Goal: Task Accomplishment & Management: Manage account settings

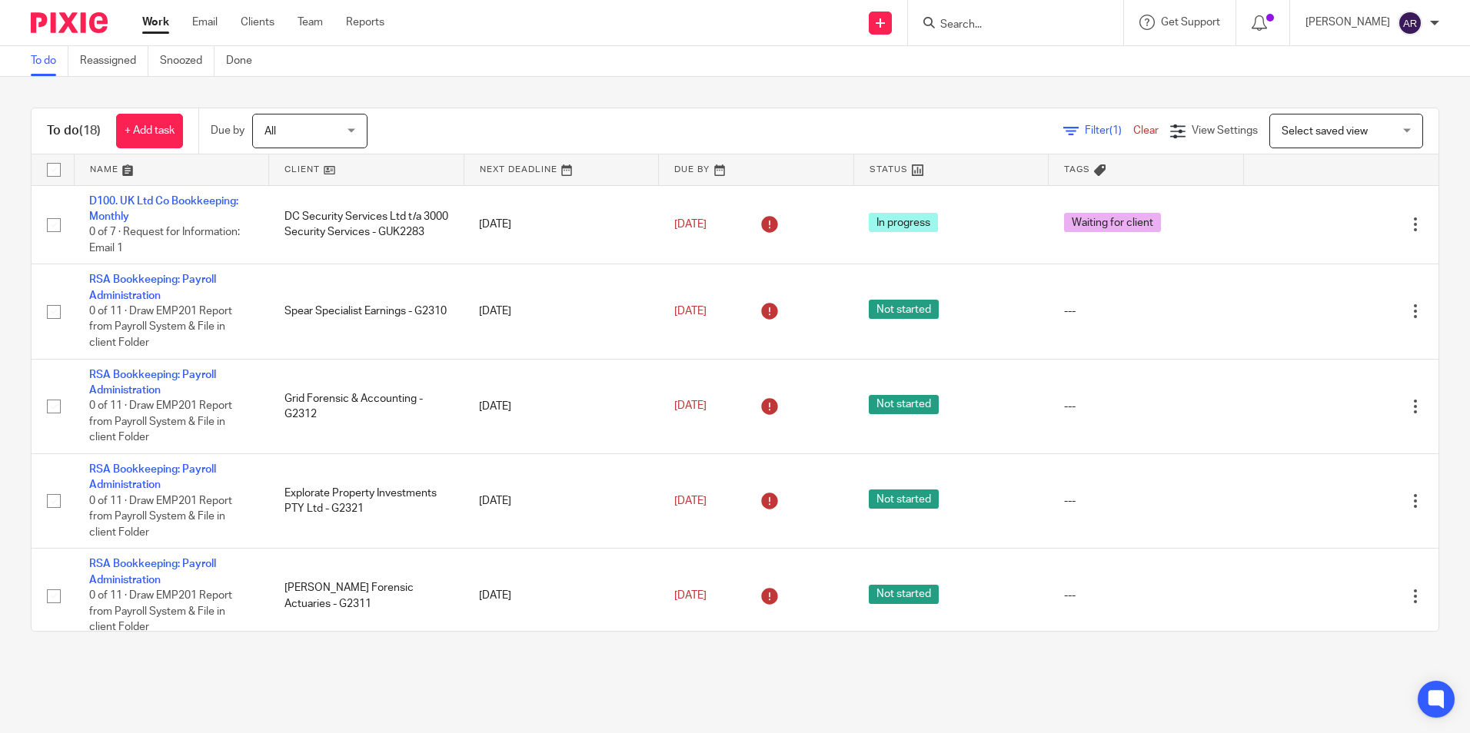
click at [298, 168] on link at bounding box center [366, 170] width 195 height 31
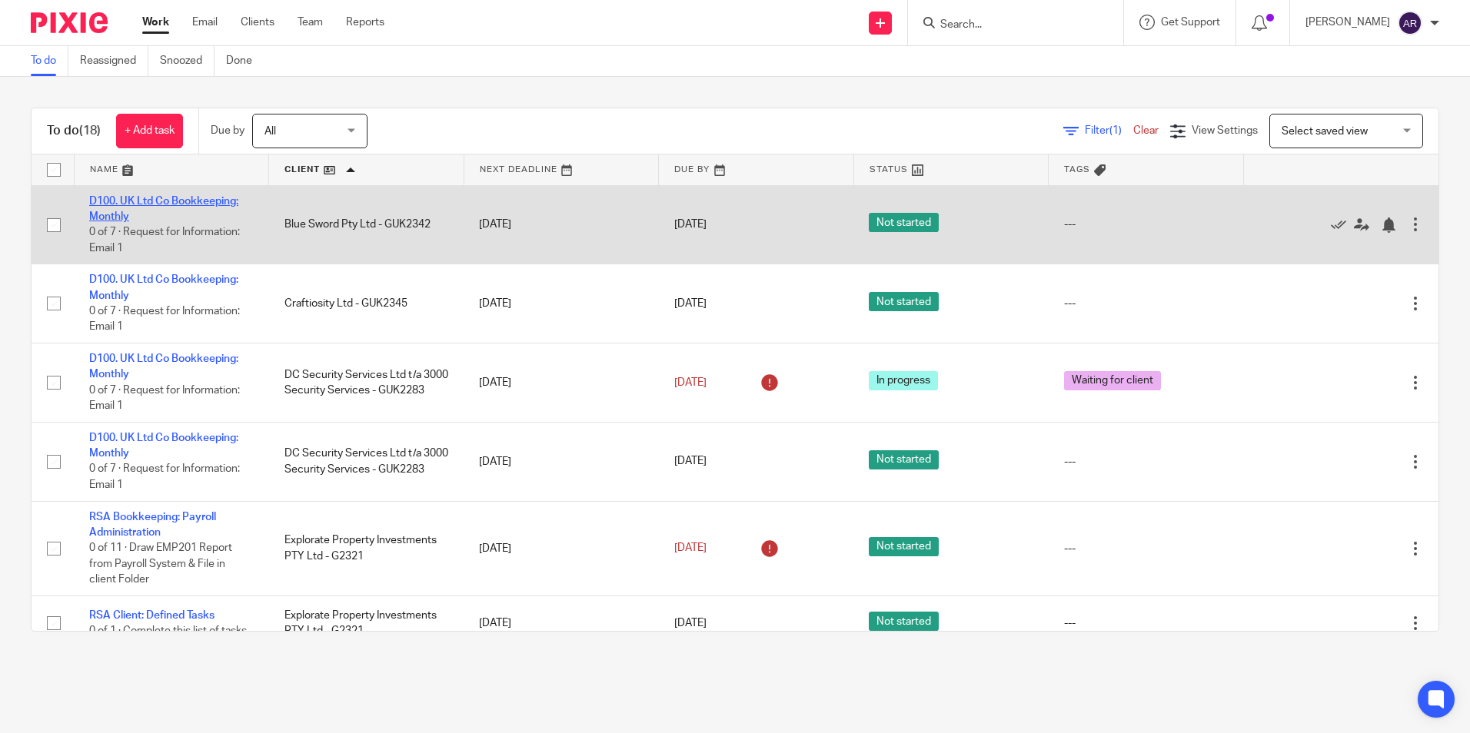
click at [203, 198] on link "D100. UK Ltd Co Bookkeeping: Monthly" at bounding box center [163, 209] width 149 height 26
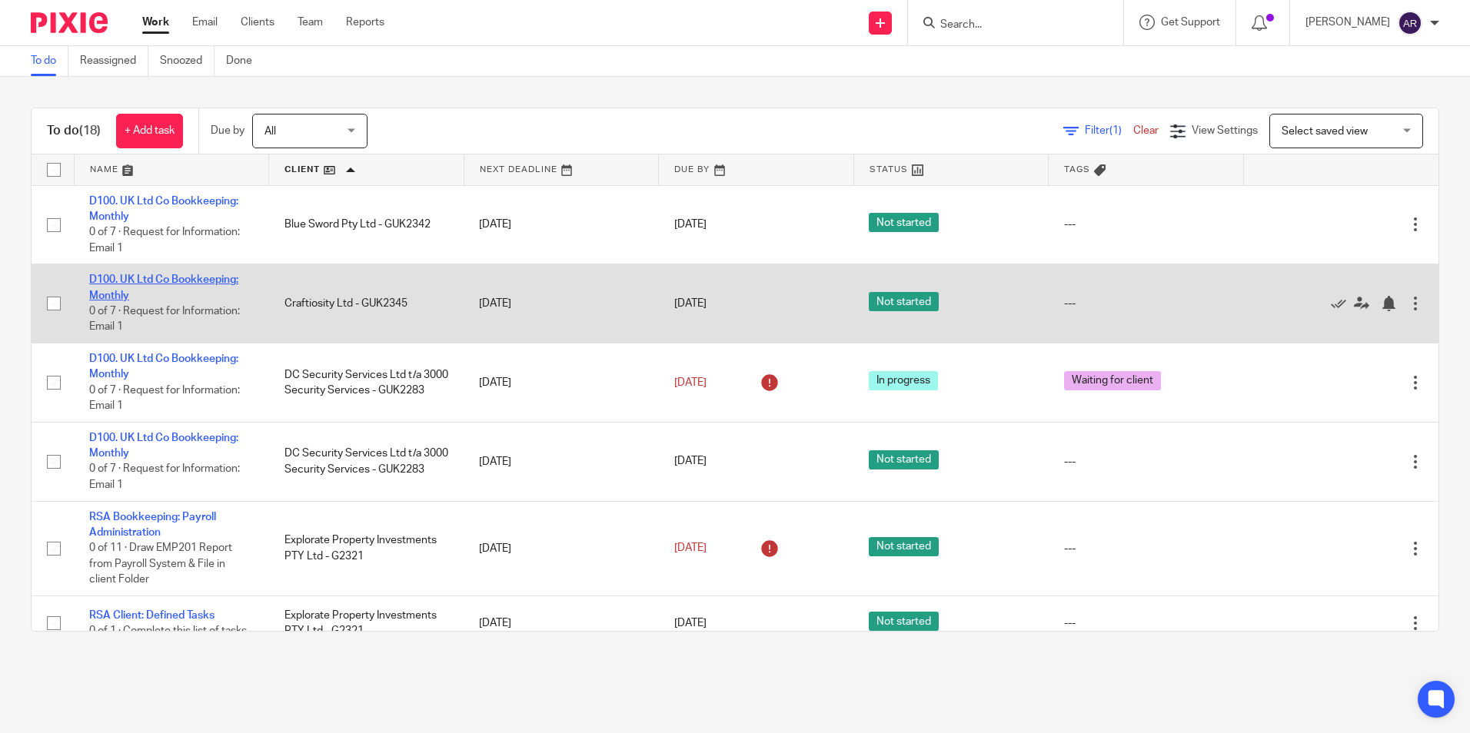
click at [144, 276] on link "D100. UK Ltd Co Bookkeeping: Monthly" at bounding box center [163, 287] width 149 height 26
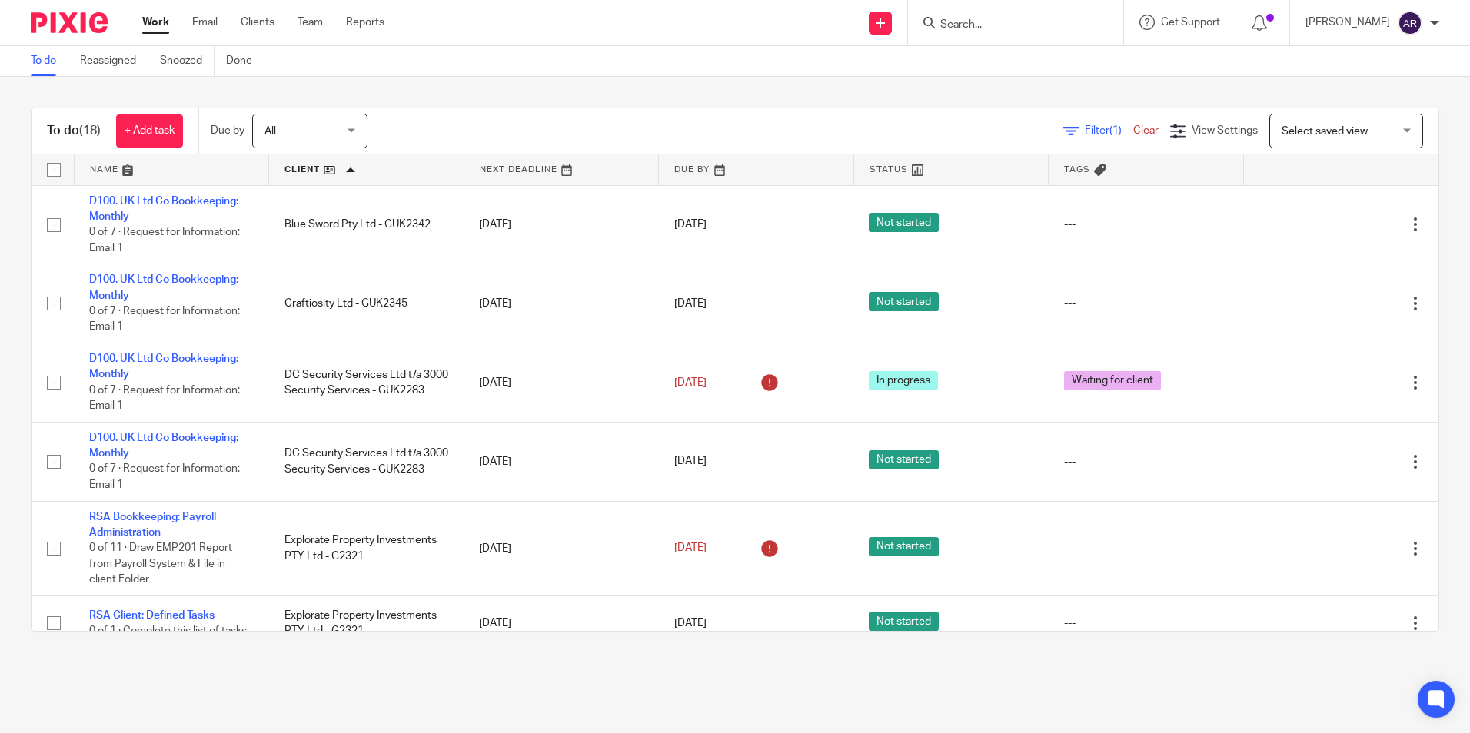
drag, startPoint x: 159, startPoint y: 17, endPoint x: 172, endPoint y: 23, distance: 14.4
click at [159, 17] on link "Work" at bounding box center [155, 22] width 27 height 15
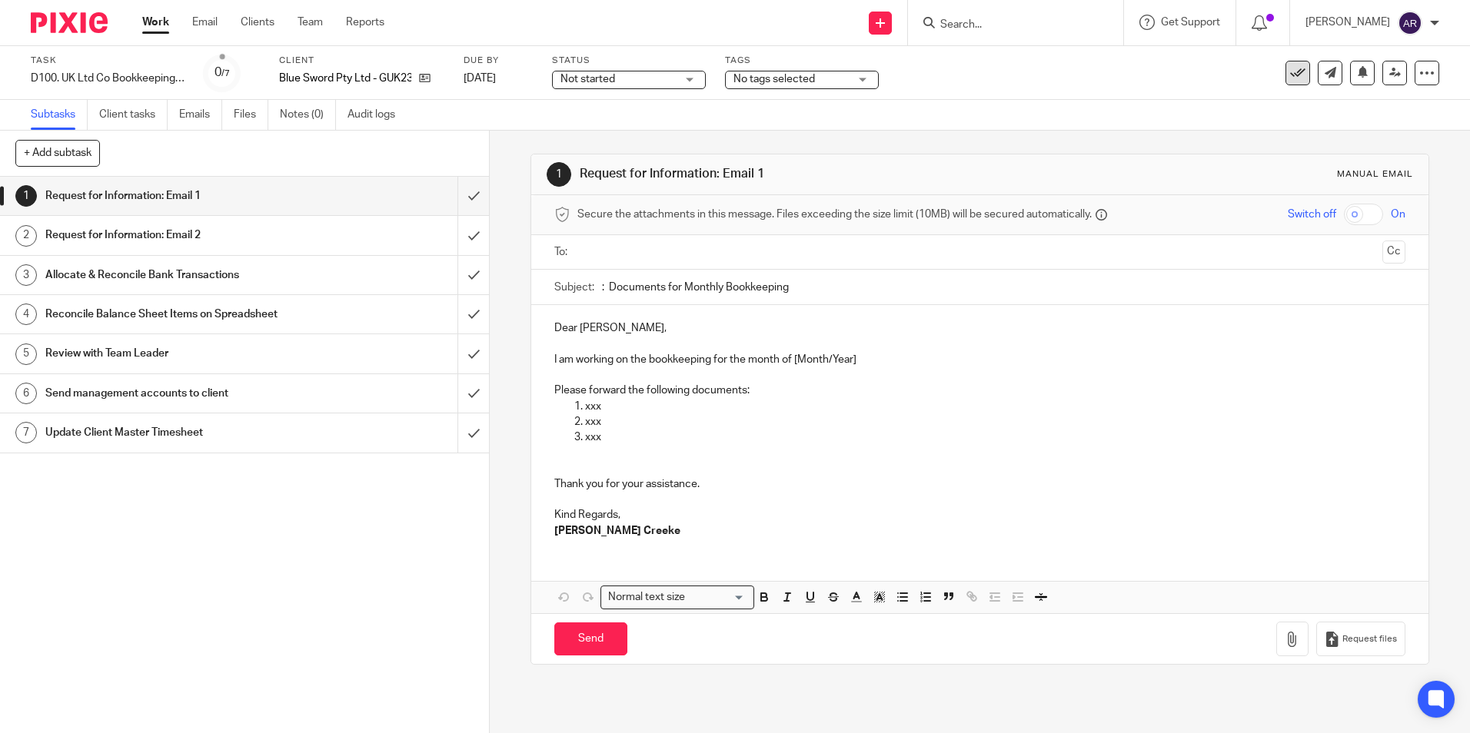
click at [1290, 68] on icon at bounding box center [1297, 72] width 15 height 15
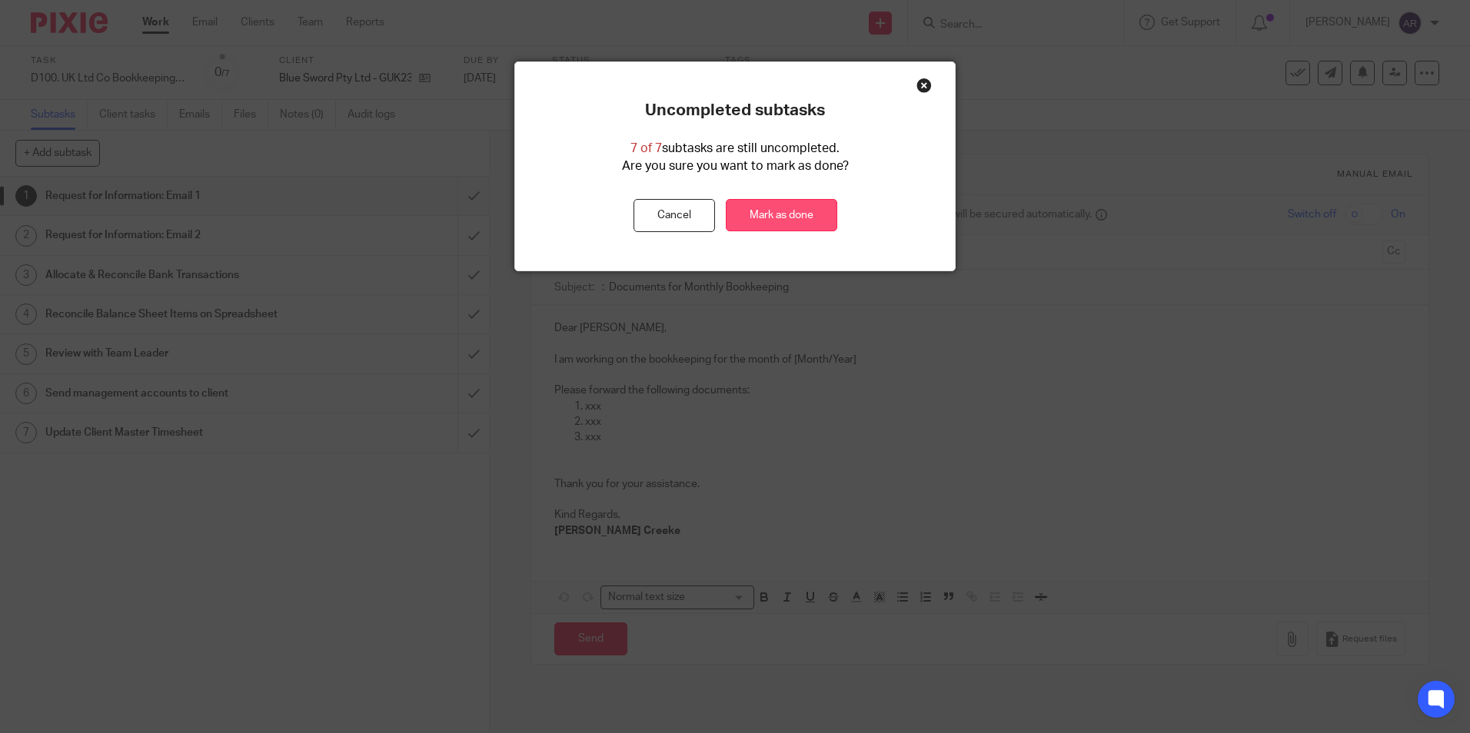
drag, startPoint x: 777, startPoint y: 208, endPoint x: 787, endPoint y: 208, distance: 10.0
click at [777, 208] on link "Mark as done" at bounding box center [781, 215] width 111 height 33
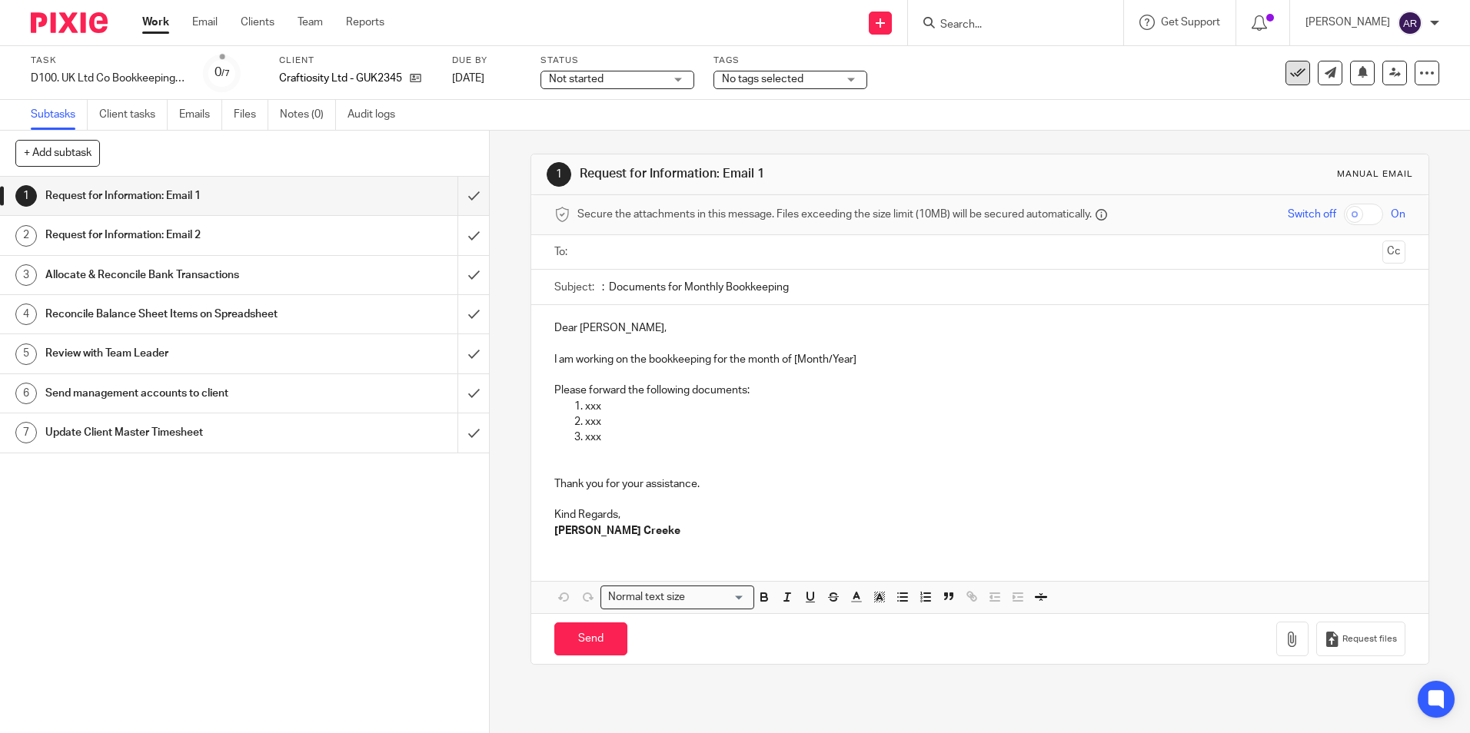
click at [1290, 70] on icon at bounding box center [1297, 72] width 15 height 15
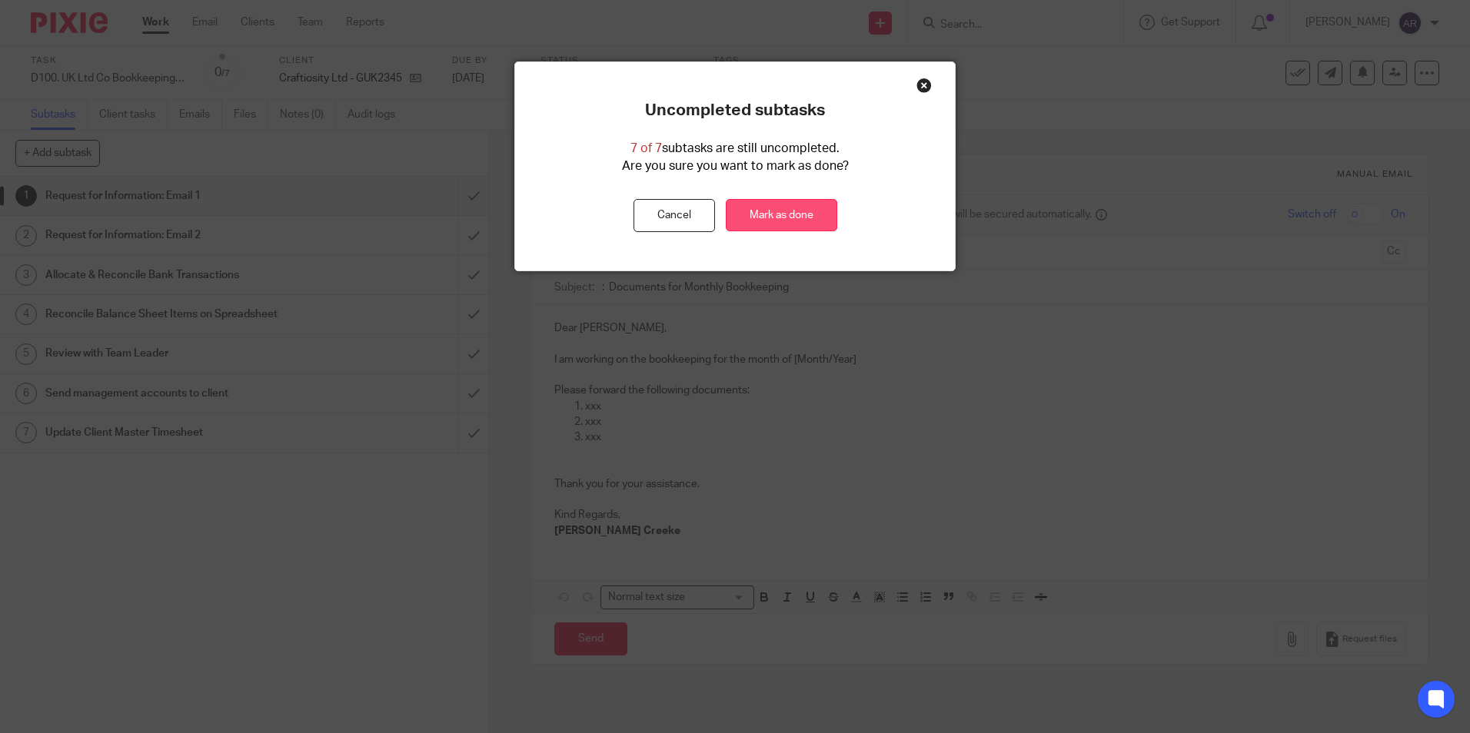
click at [754, 218] on link "Mark as done" at bounding box center [781, 215] width 111 height 33
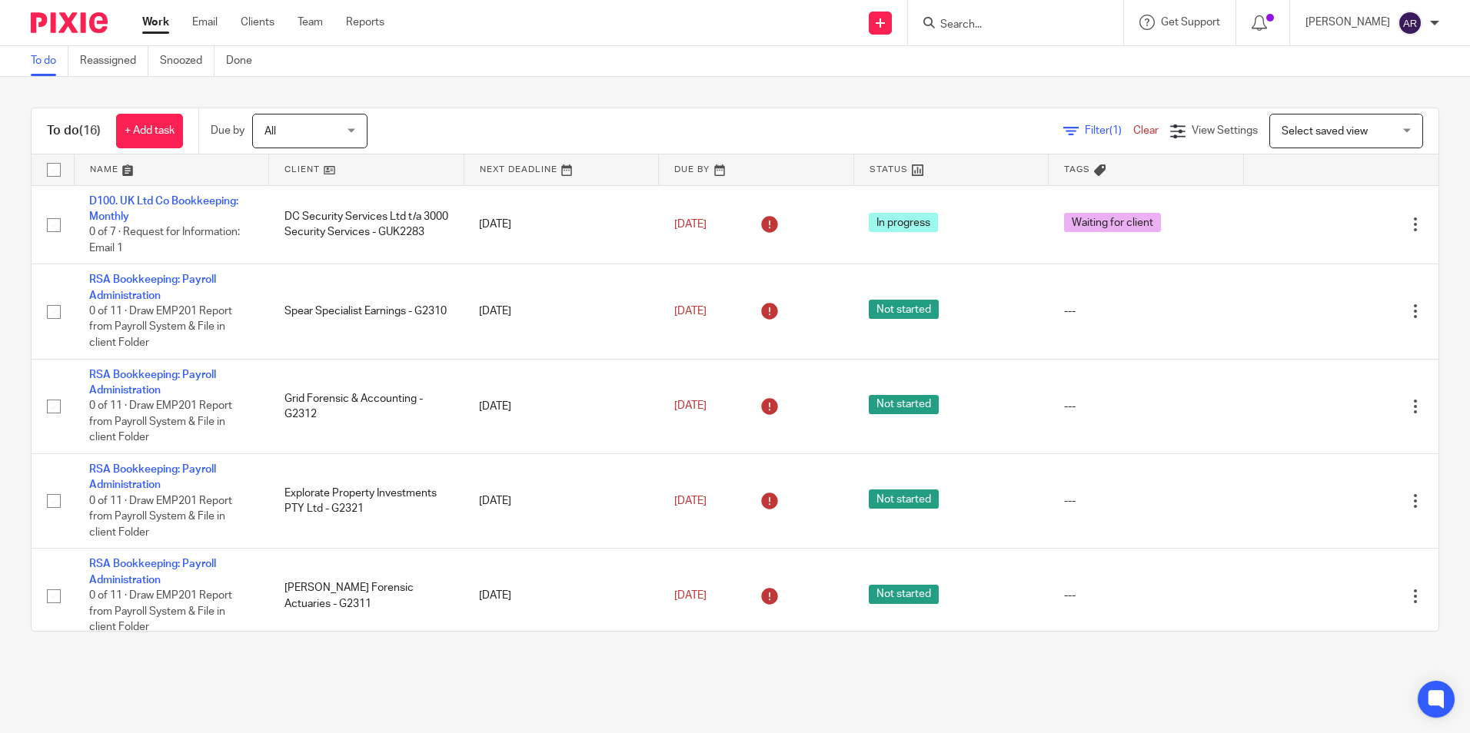
click at [314, 168] on link at bounding box center [366, 170] width 195 height 31
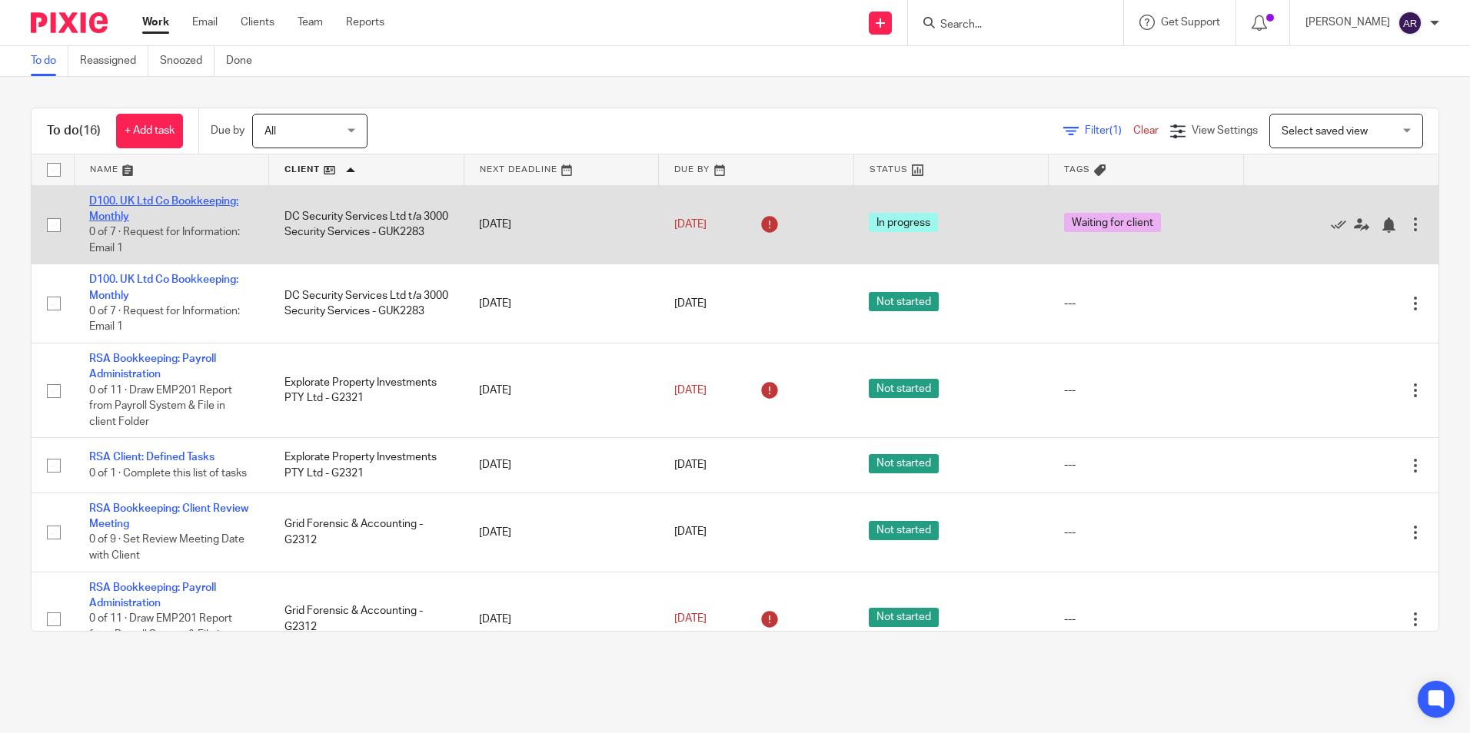
click at [118, 198] on link "D100. UK Ltd Co Bookkeeping: Monthly" at bounding box center [163, 209] width 149 height 26
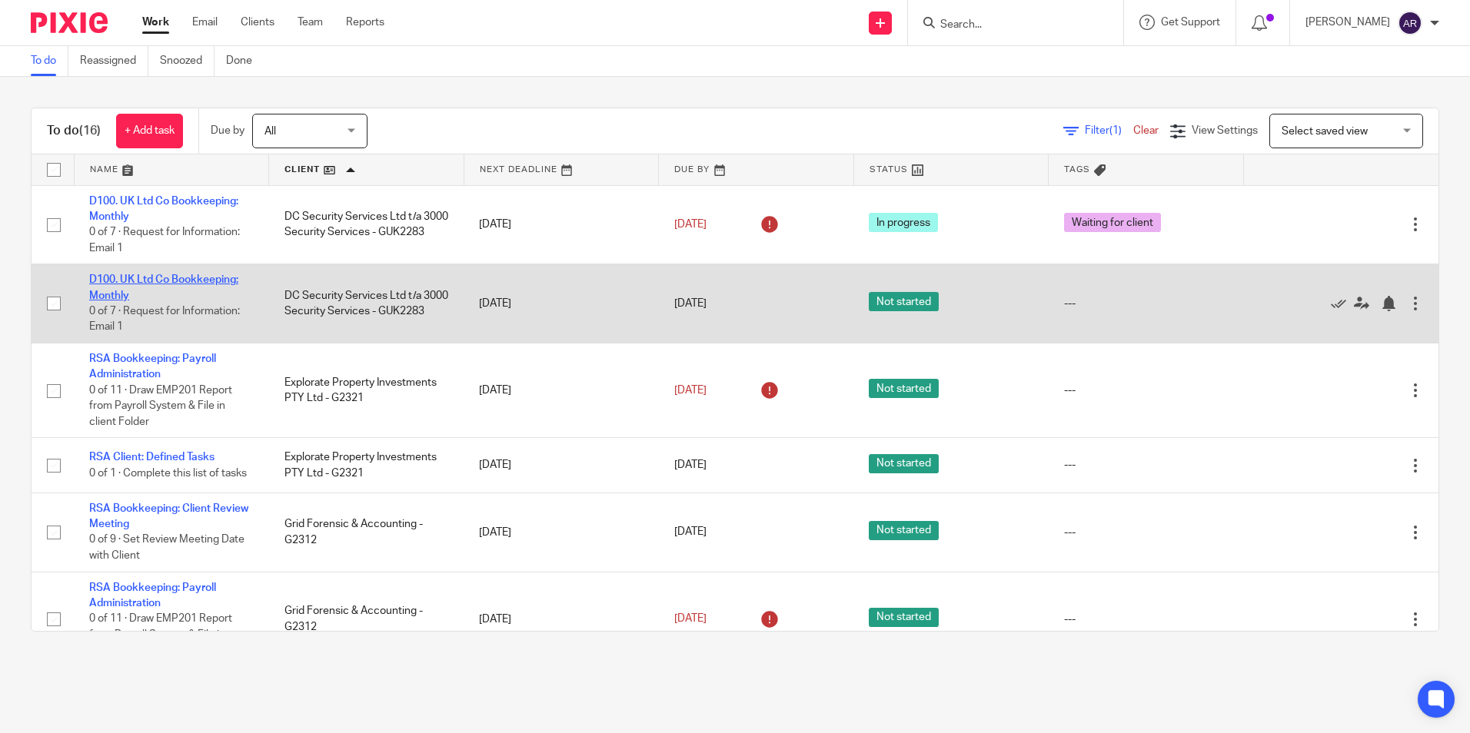
click at [171, 277] on link "D100. UK Ltd Co Bookkeeping: Monthly" at bounding box center [163, 287] width 149 height 26
click at [162, 277] on link "D100. UK Ltd Co Bookkeeping: Monthly" at bounding box center [163, 287] width 149 height 26
click at [138, 279] on link "D100. UK Ltd Co Bookkeeping: Monthly" at bounding box center [163, 287] width 149 height 26
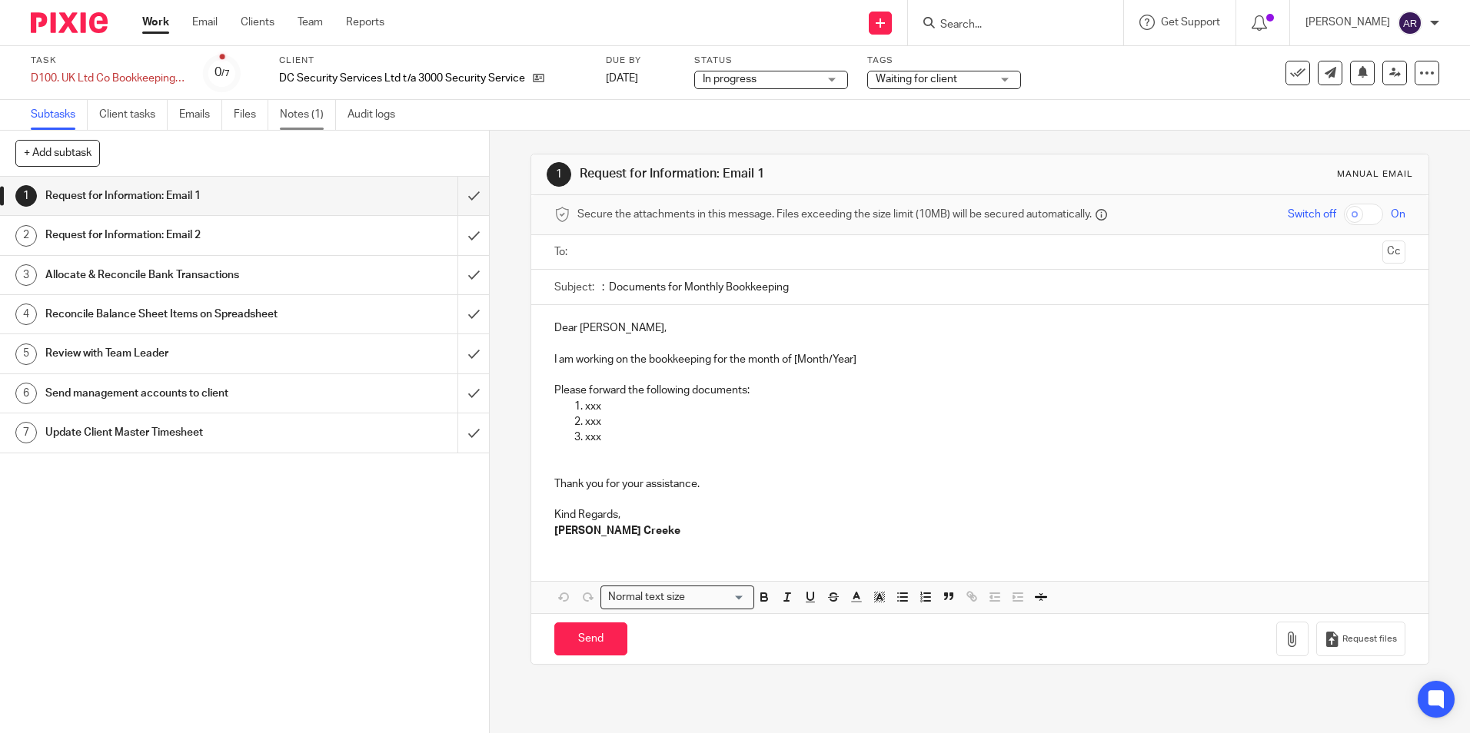
click at [309, 112] on link "Notes (1)" at bounding box center [308, 115] width 56 height 30
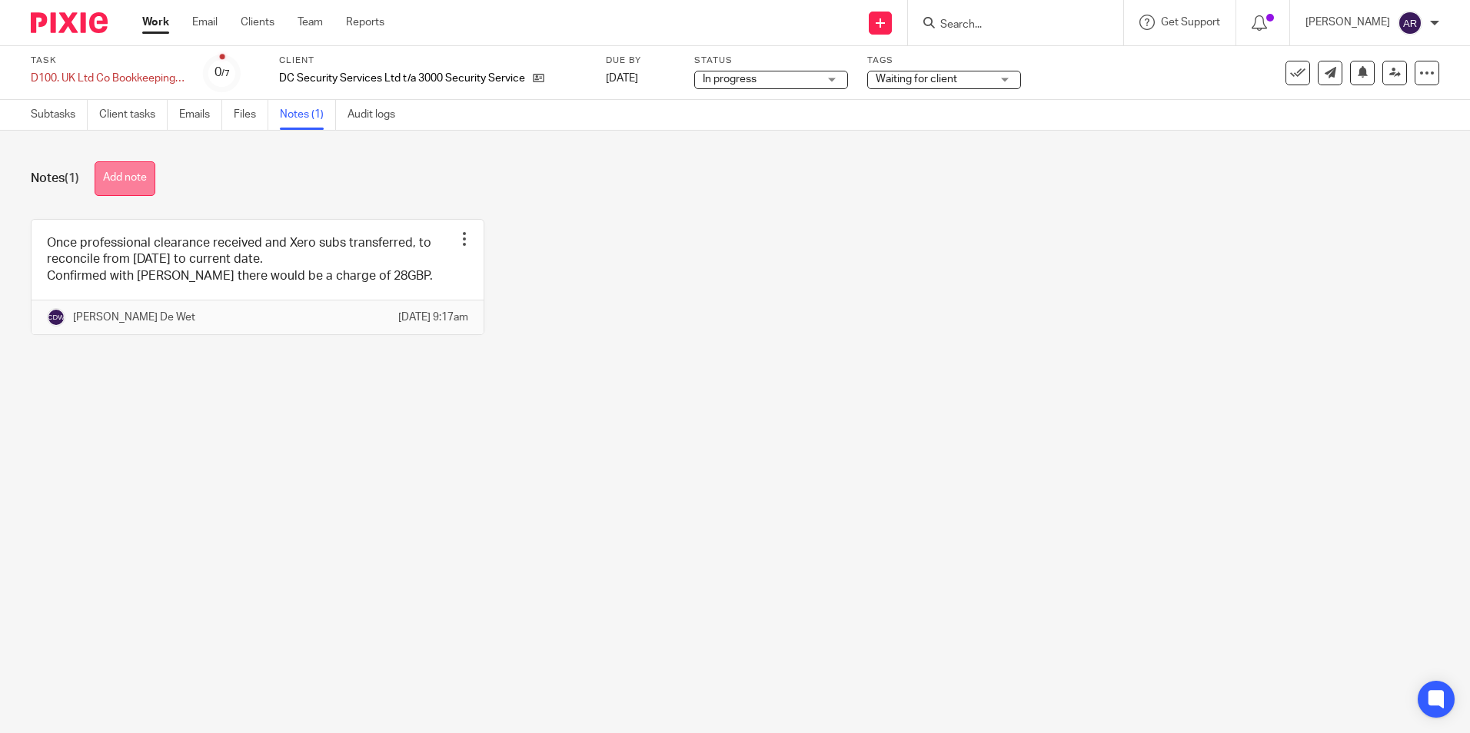
click at [125, 173] on button "Add note" at bounding box center [125, 178] width 61 height 35
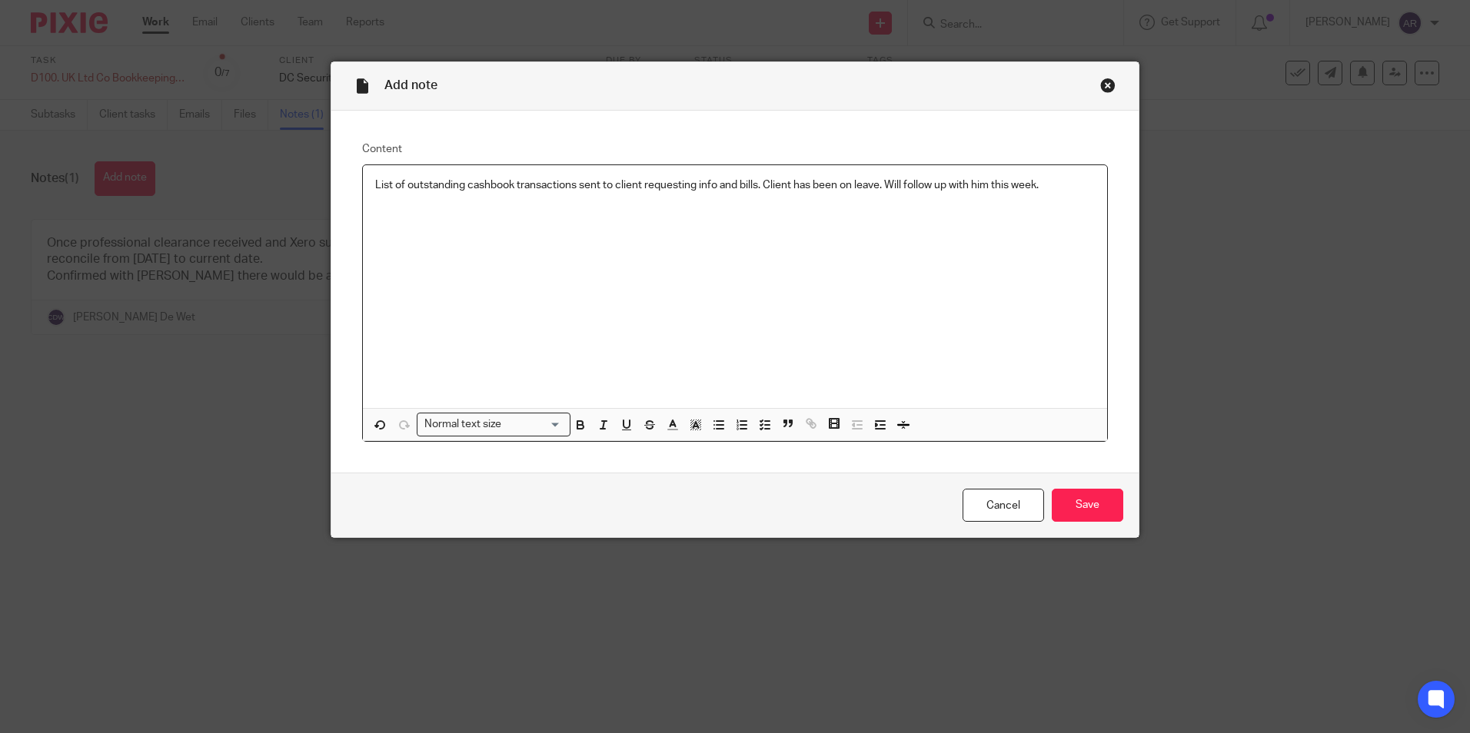
click at [1045, 191] on p "List of outstanding cashbook transactions sent to client requesting info and bi…" at bounding box center [735, 185] width 720 height 15
click at [1080, 508] on input "Save" at bounding box center [1088, 505] width 72 height 33
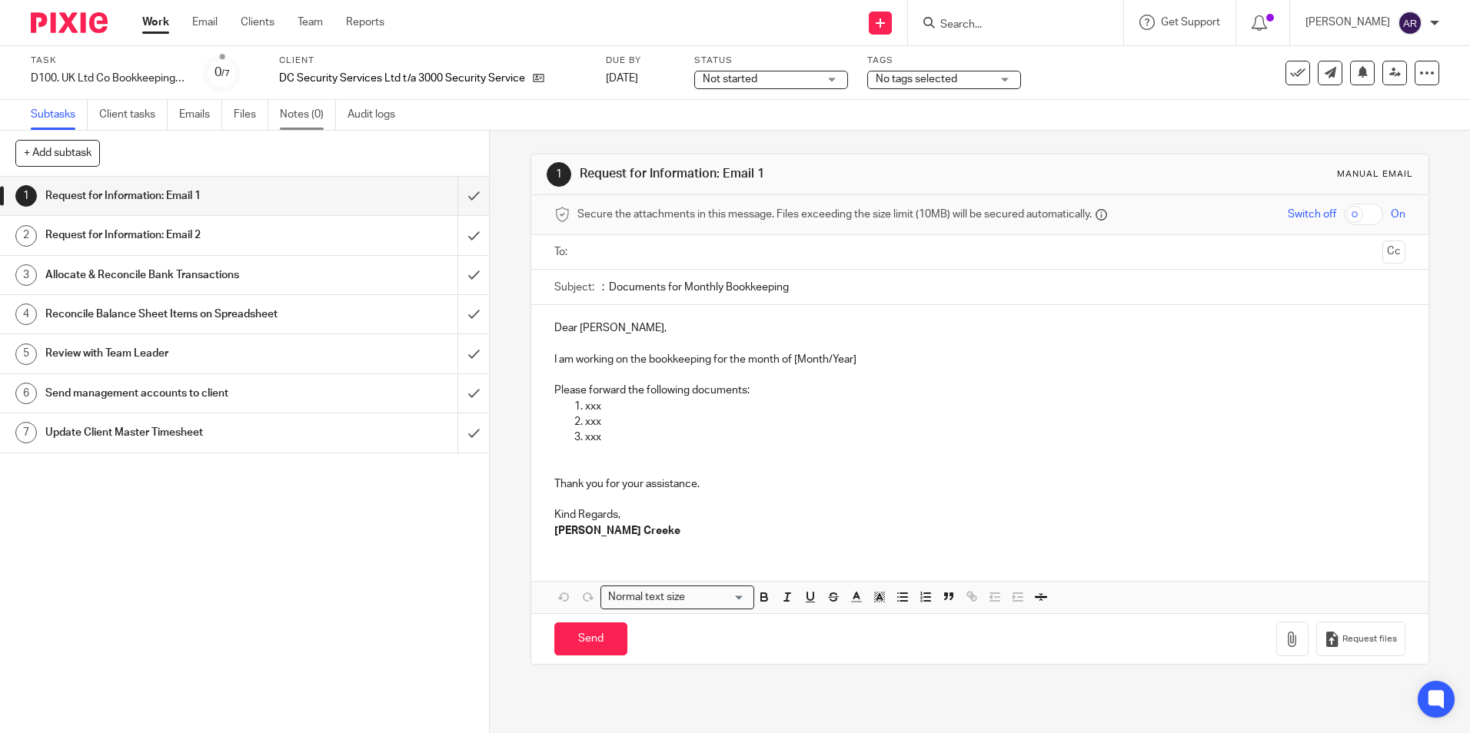
click at [291, 115] on link "Notes (0)" at bounding box center [308, 115] width 56 height 30
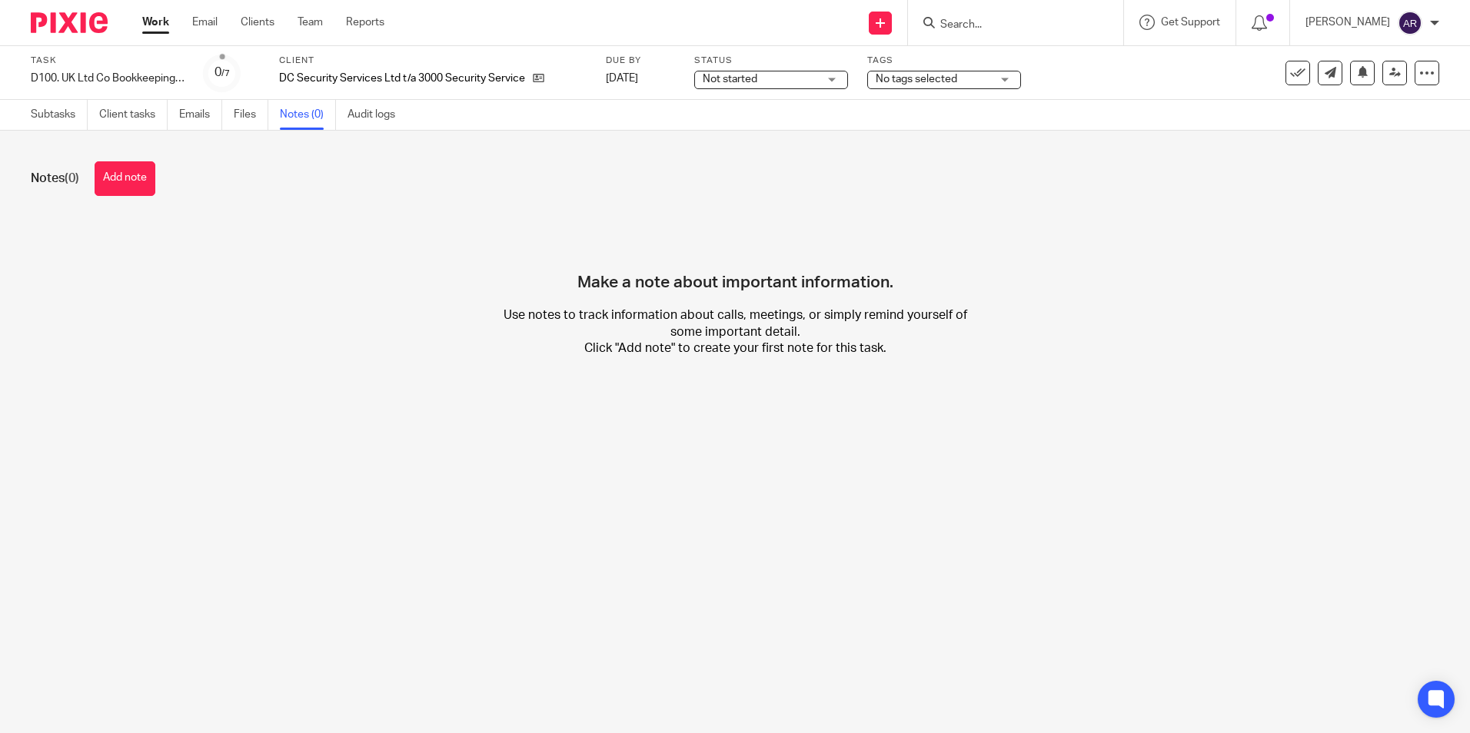
click at [118, 180] on button "Add note" at bounding box center [125, 178] width 61 height 35
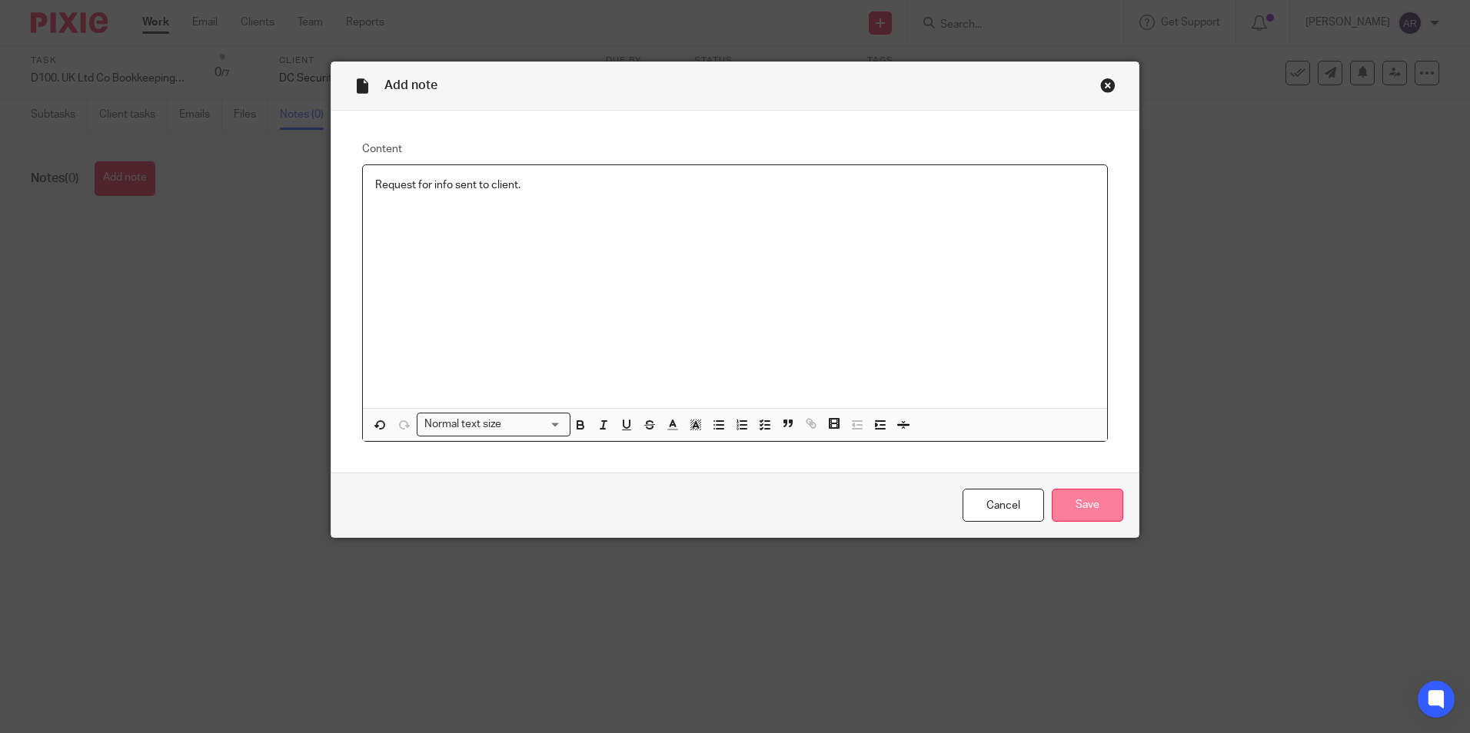
click at [1083, 498] on input "Save" at bounding box center [1088, 505] width 72 height 33
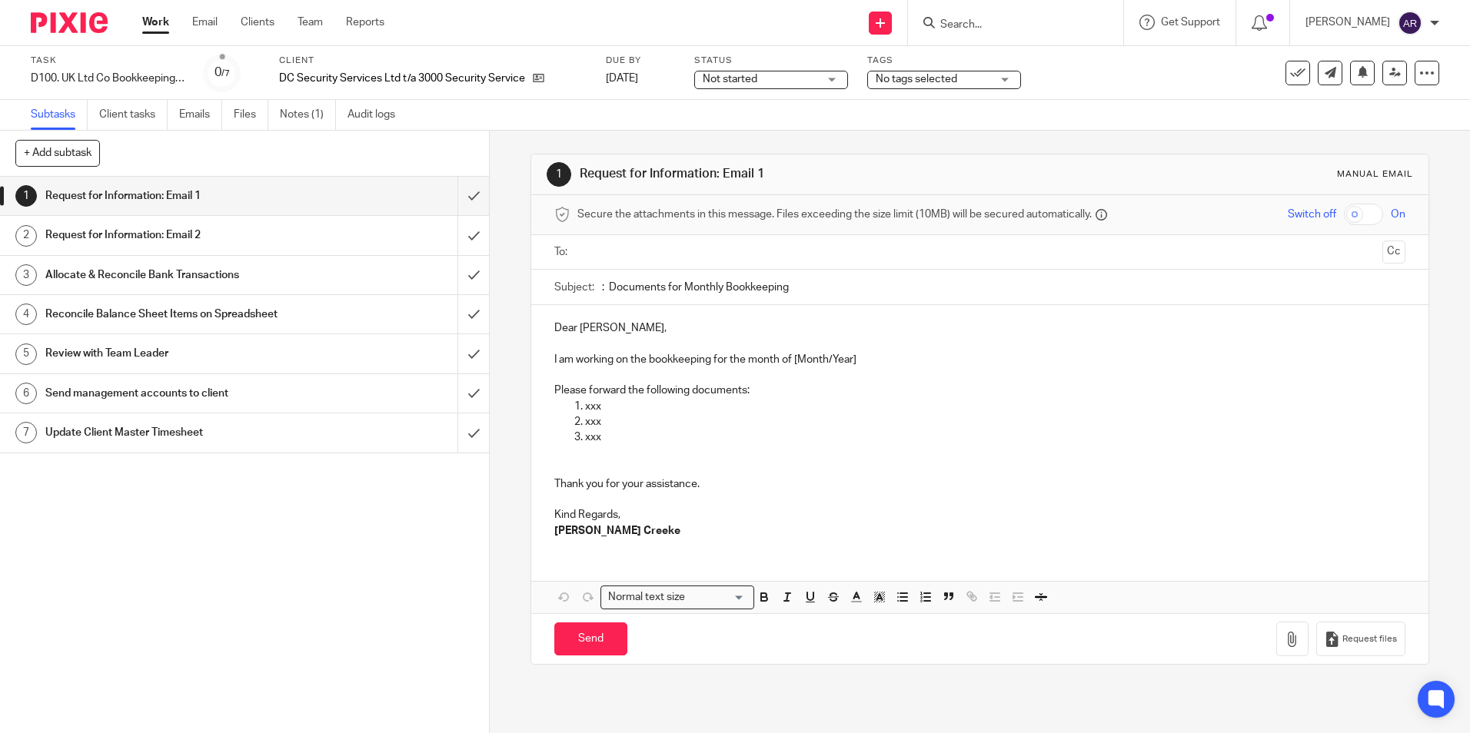
click at [831, 79] on div "Not started Not started" at bounding box center [771, 80] width 154 height 18
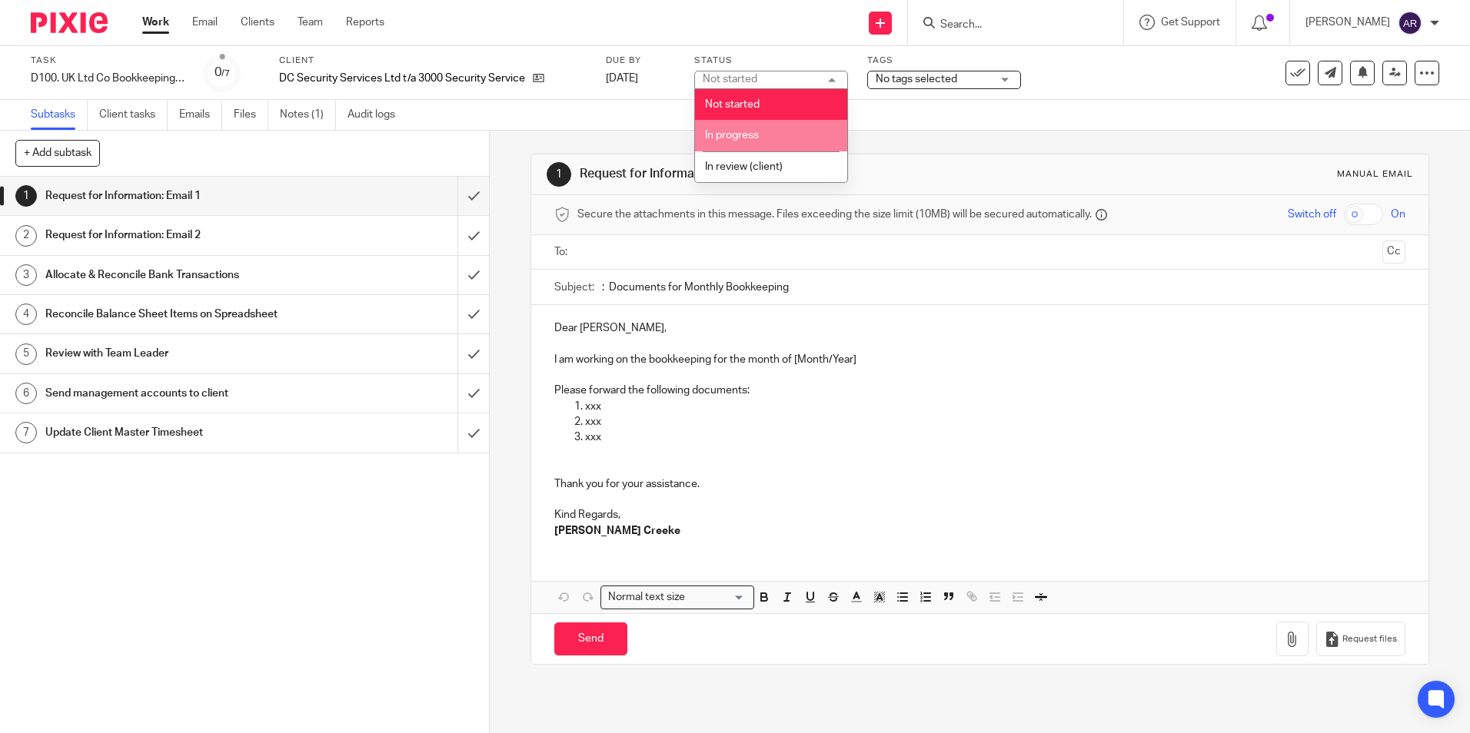
click at [759, 131] on span "In progress" at bounding box center [732, 135] width 54 height 11
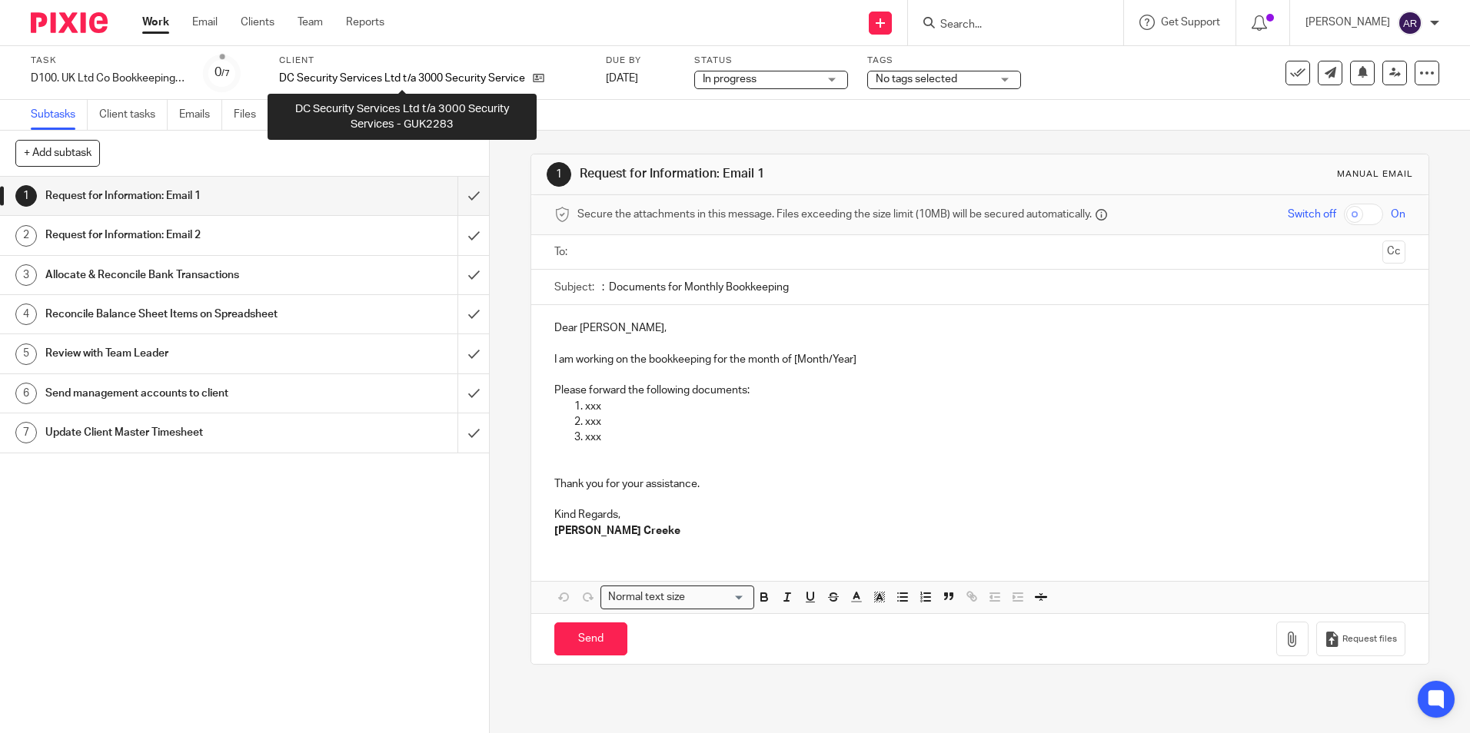
click at [454, 75] on p "DC Security Services Ltd t/a 3000 Security Services - GUK2283" at bounding box center [402, 78] width 246 height 15
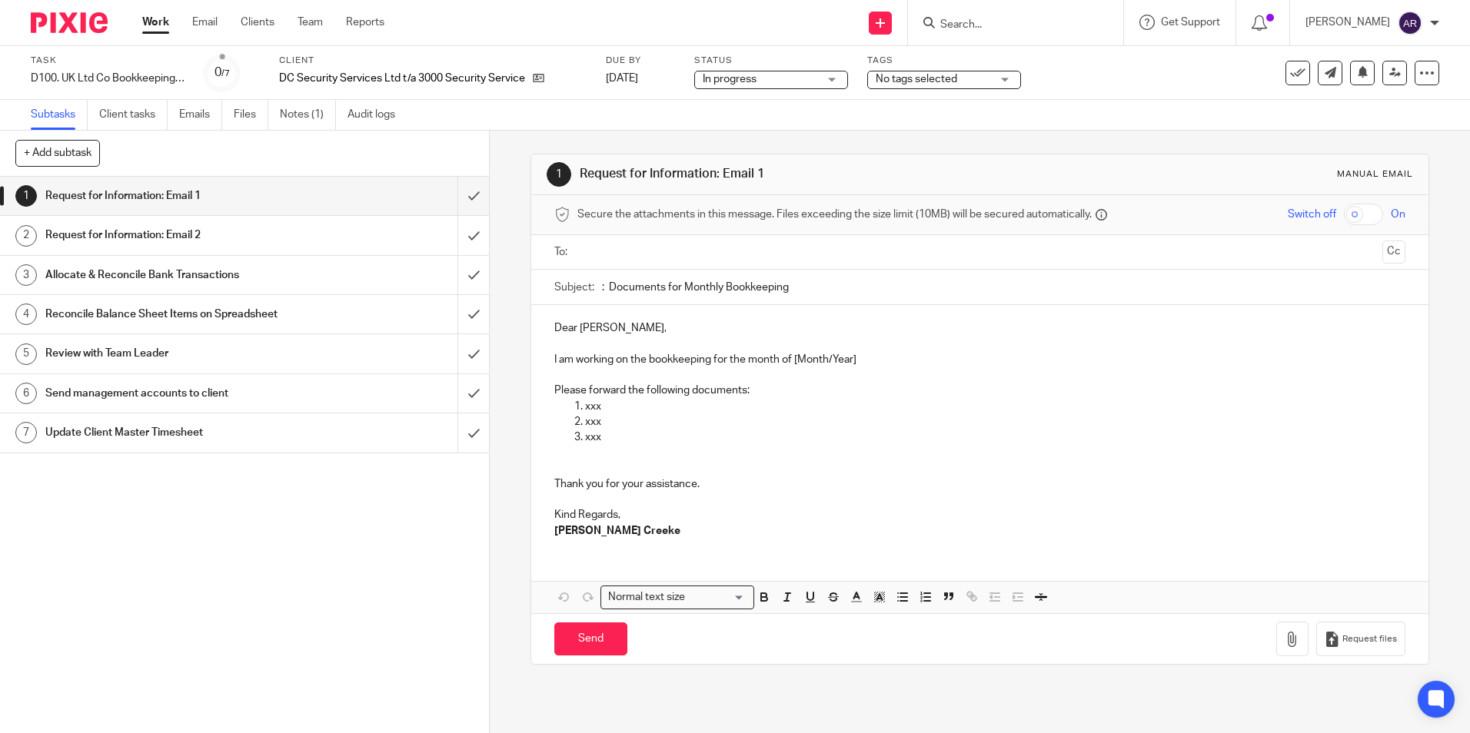
click at [967, 15] on form at bounding box center [1021, 22] width 164 height 19
click at [966, 22] on input "Search" at bounding box center [1008, 25] width 138 height 14
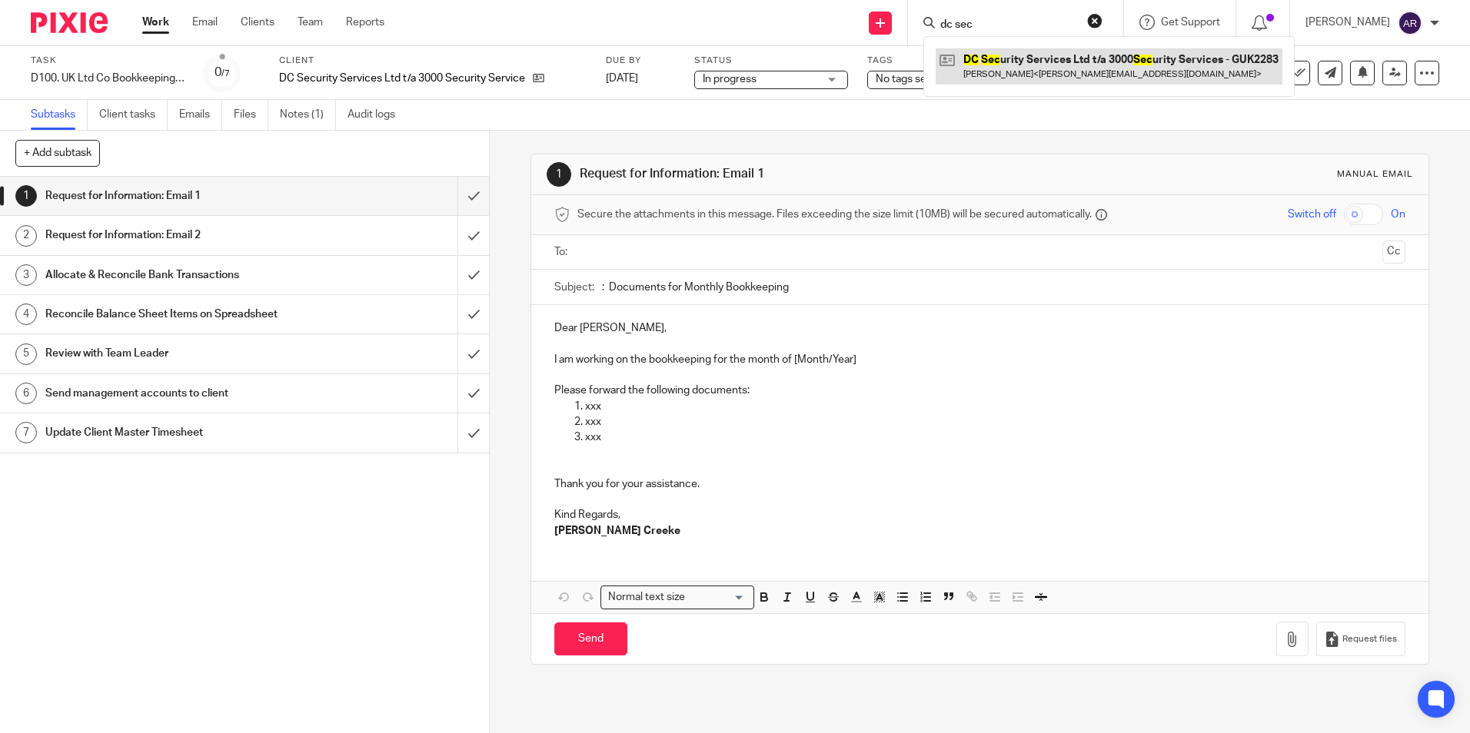
type input "dc sec"
click at [997, 57] on link at bounding box center [1109, 65] width 347 height 35
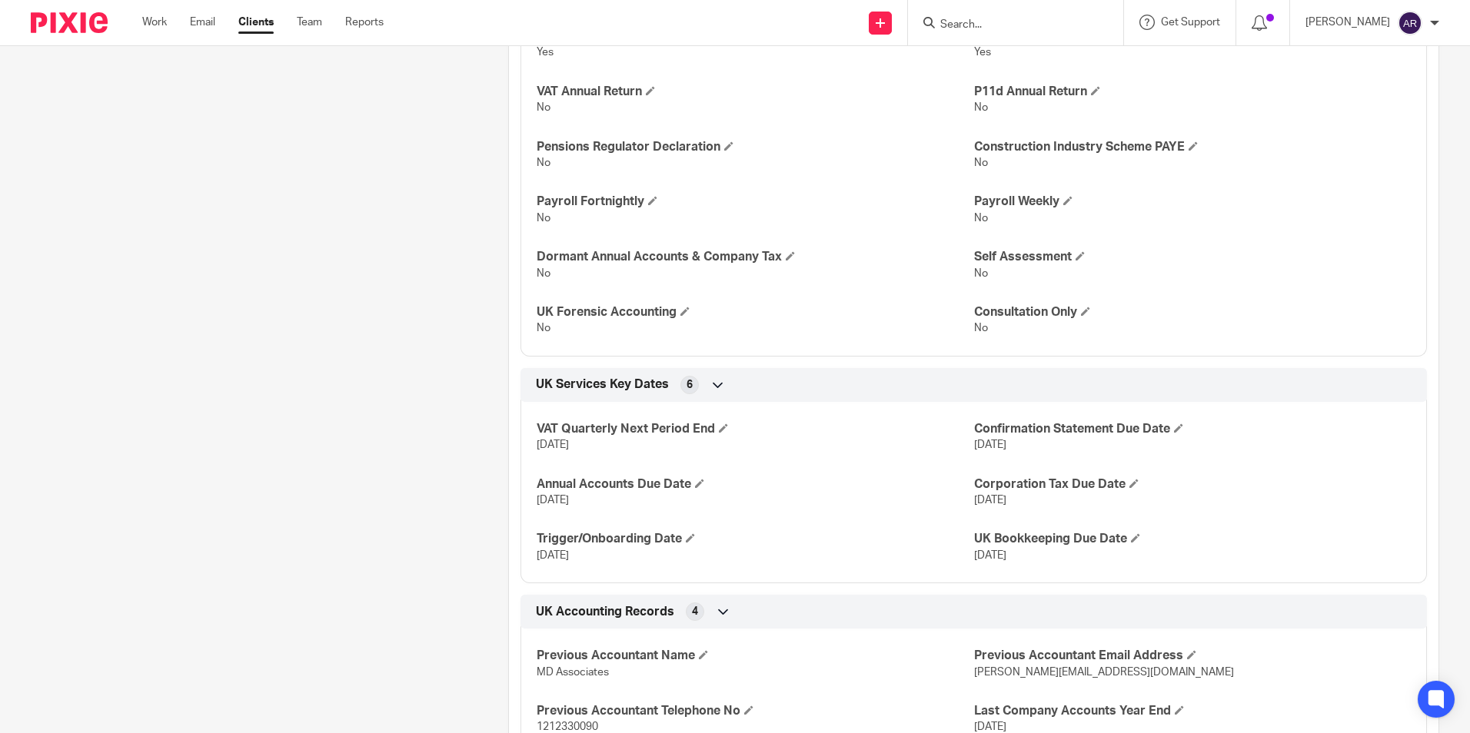
scroll to position [1384, 0]
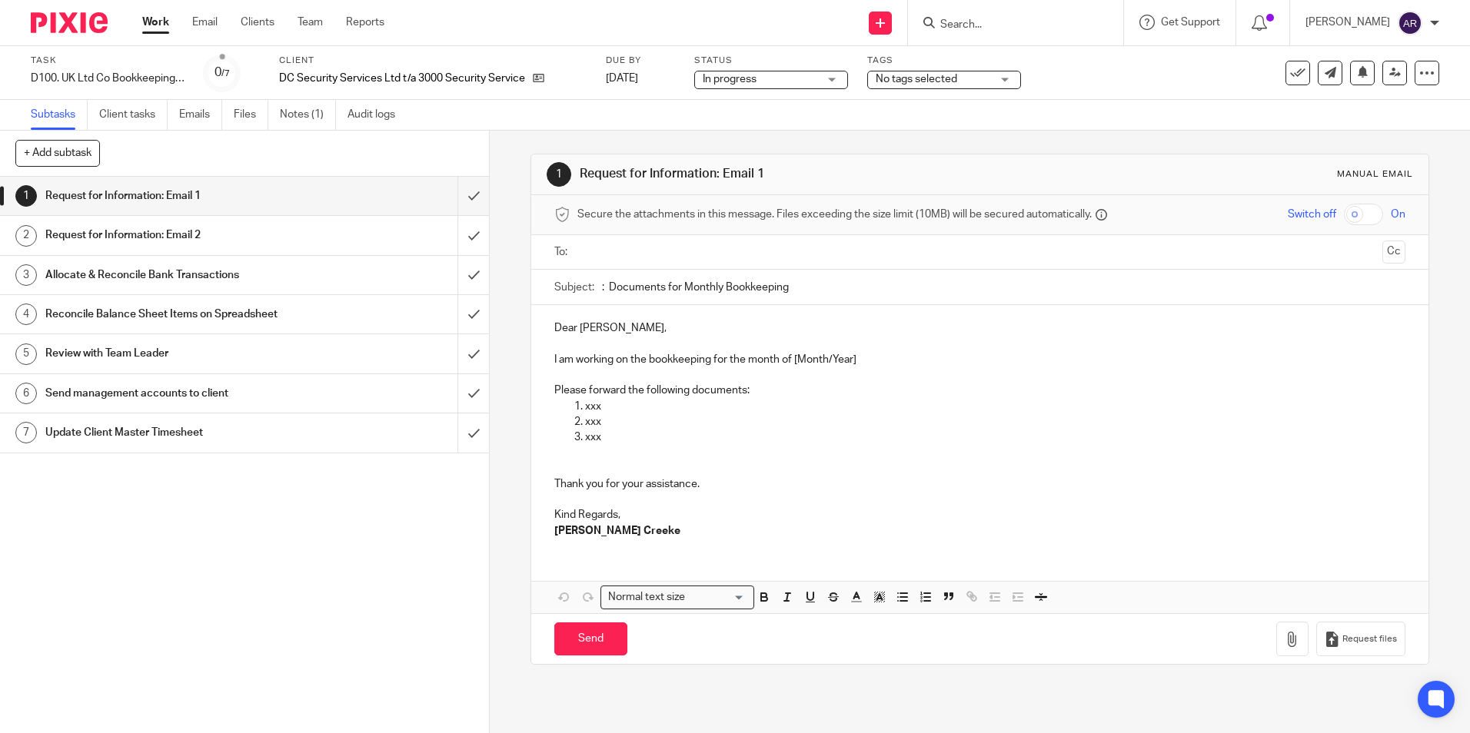
click at [1000, 78] on div "No tags selected" at bounding box center [944, 80] width 154 height 18
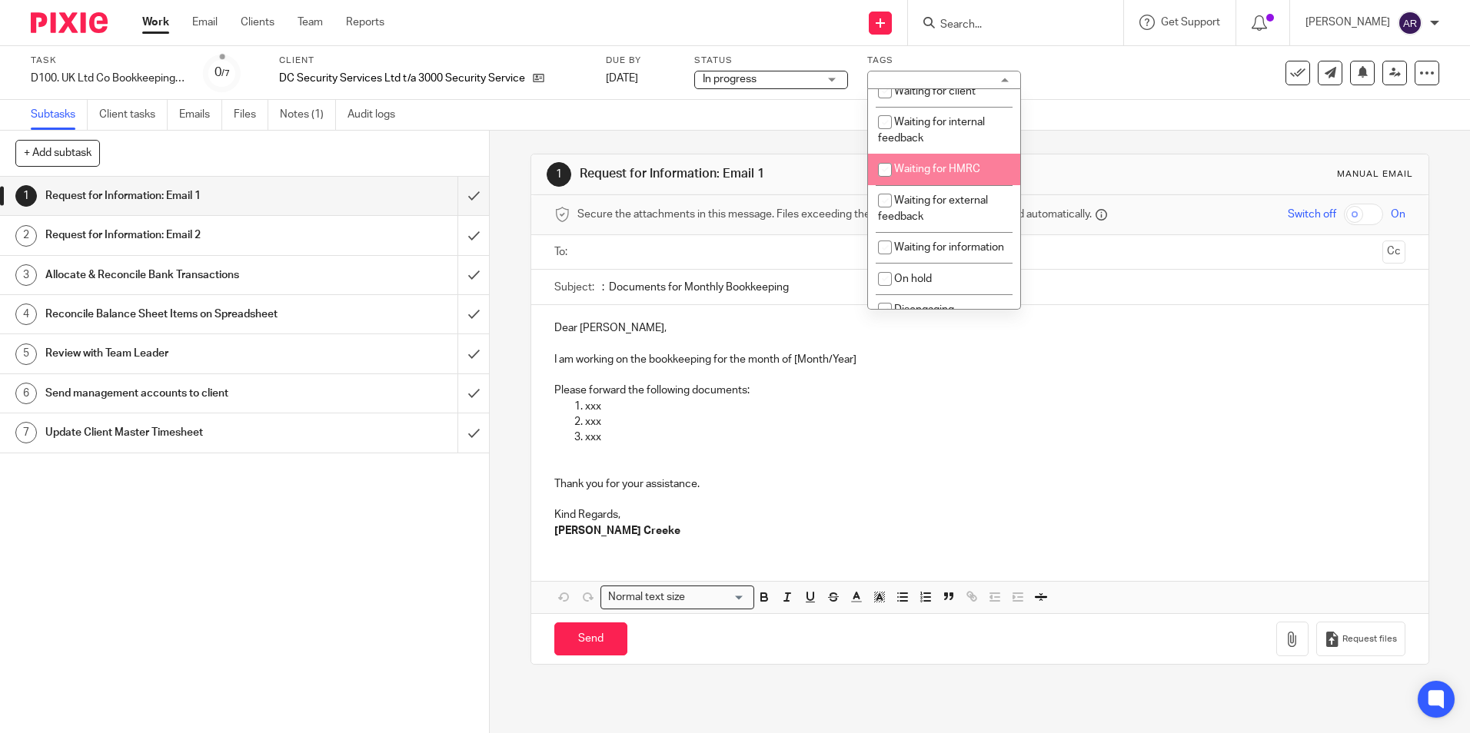
scroll to position [77, 0]
click at [950, 184] on li "Waiting for client" at bounding box center [944, 168] width 152 height 32
checkbox input "true"
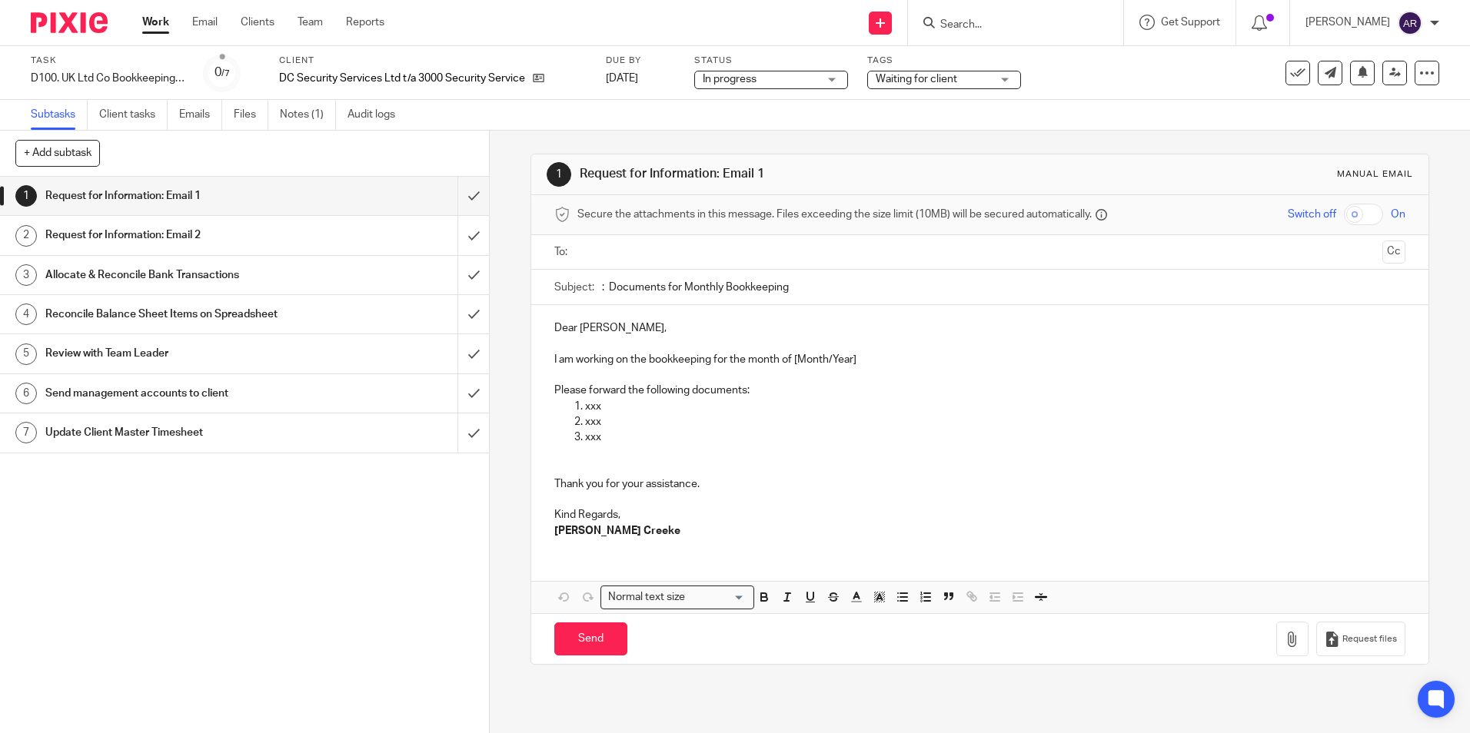
click at [353, 499] on div "1 Request for Information: Email 1 2 Request for Information: Email 2 3 Allocat…" at bounding box center [244, 455] width 489 height 557
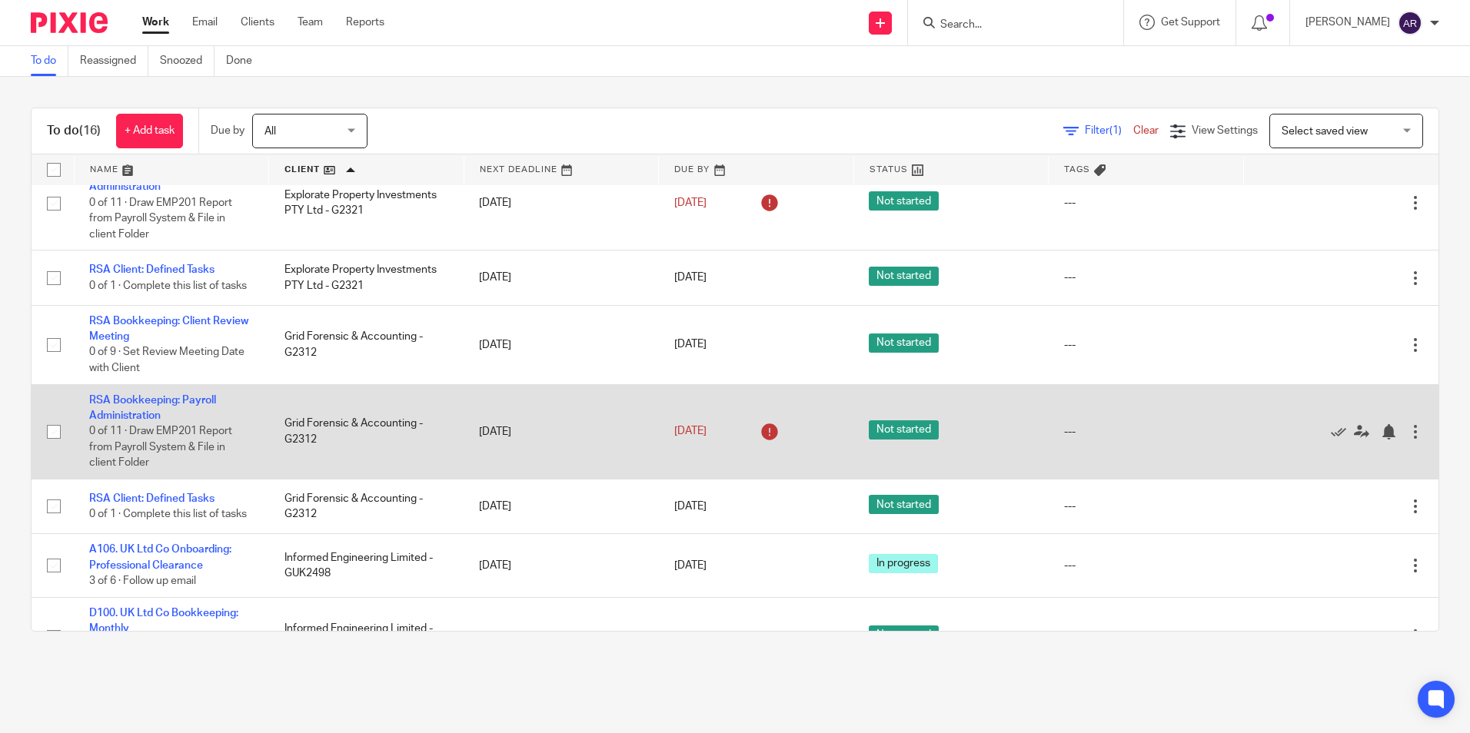
scroll to position [34, 0]
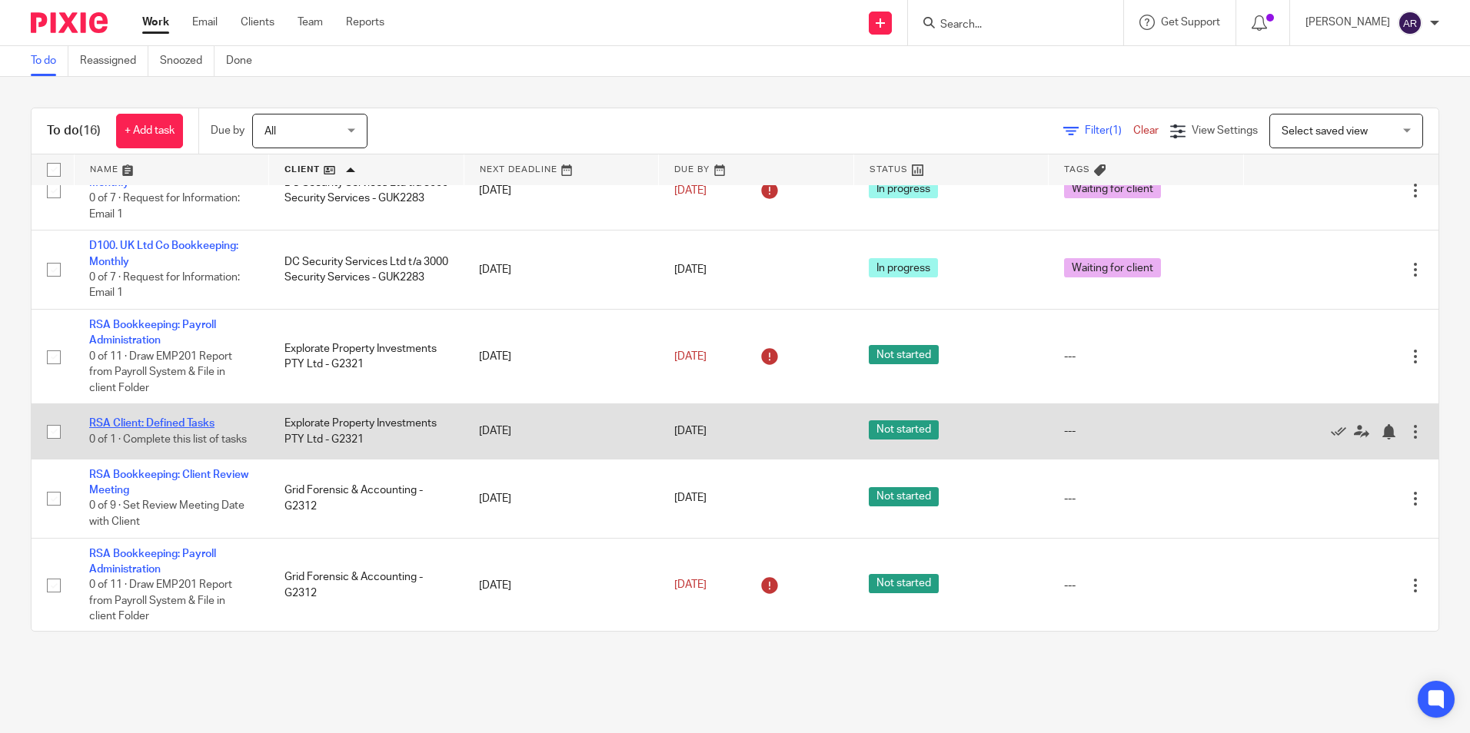
click at [157, 418] on link "RSA Client: Defined Tasks" at bounding box center [151, 423] width 125 height 11
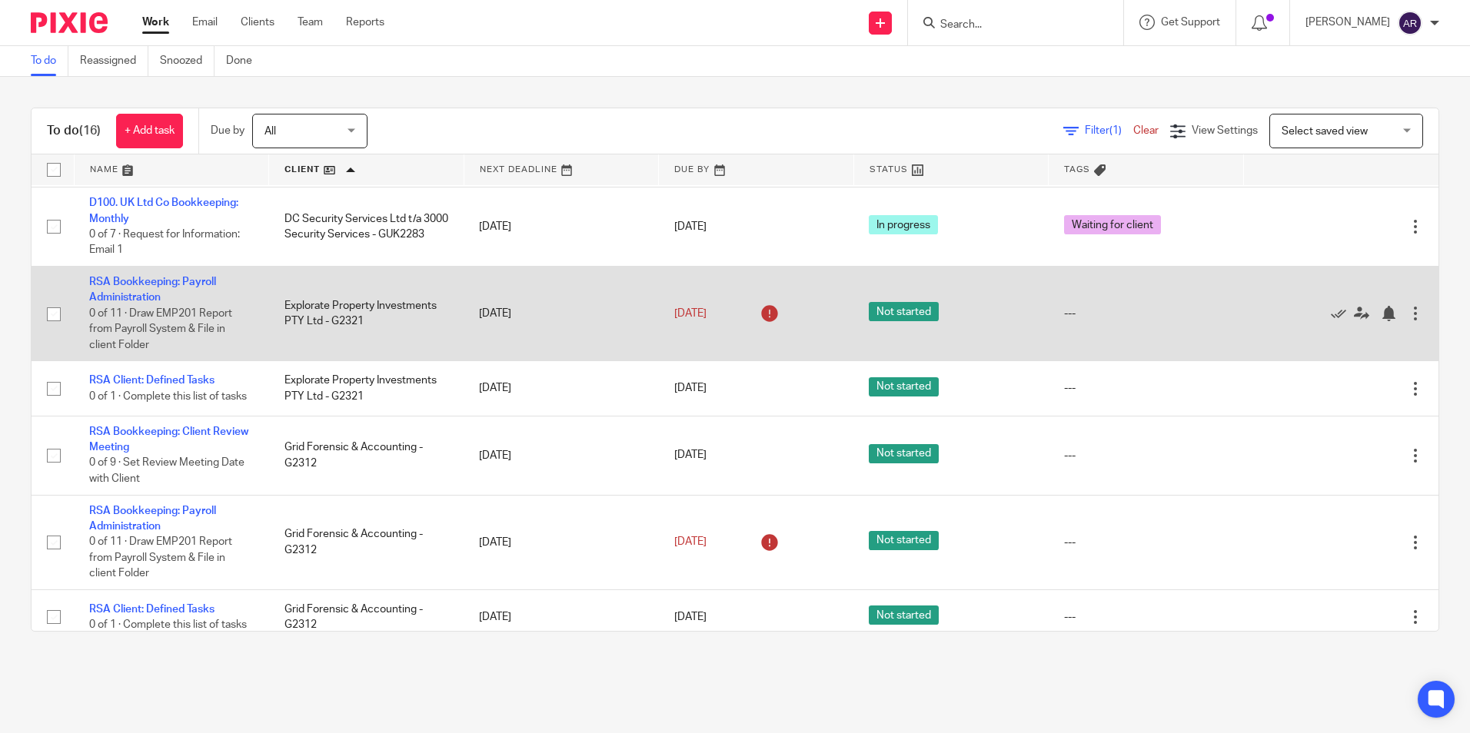
scroll to position [154, 0]
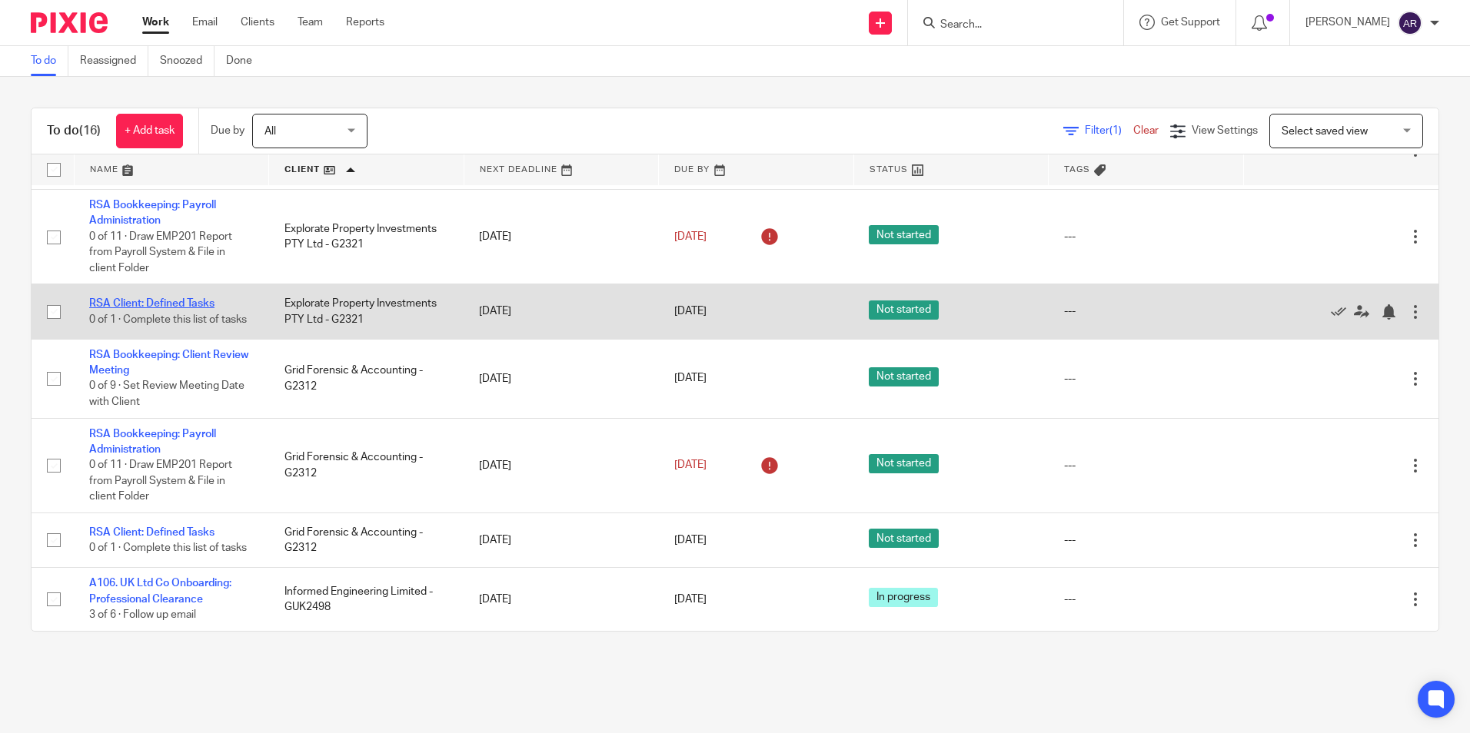
click at [173, 298] on link "RSA Client: Defined Tasks" at bounding box center [151, 303] width 125 height 11
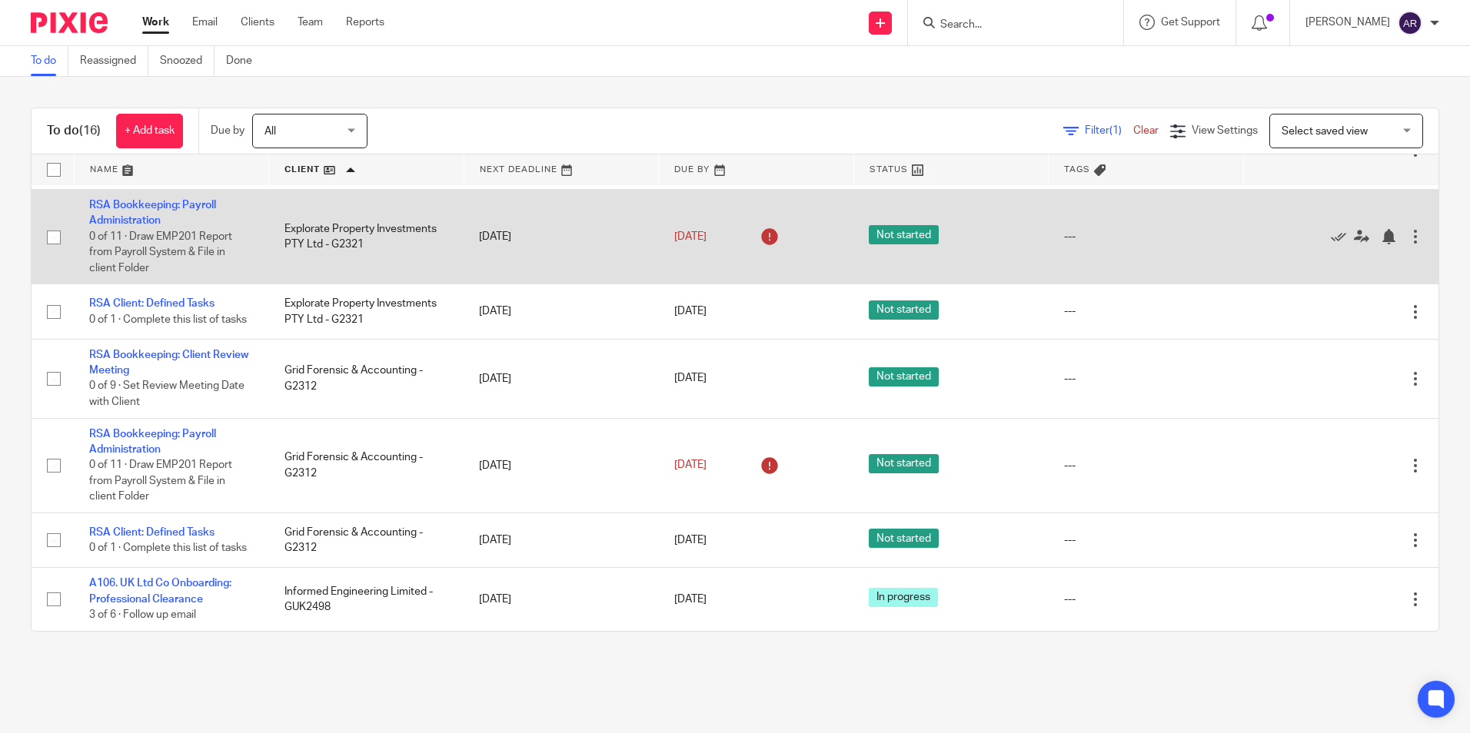
drag, startPoint x: 136, startPoint y: 208, endPoint x: 259, endPoint y: 190, distance: 124.4
click at [136, 208] on link "RSA Bookkeeping: Payroll Administration" at bounding box center [152, 213] width 127 height 26
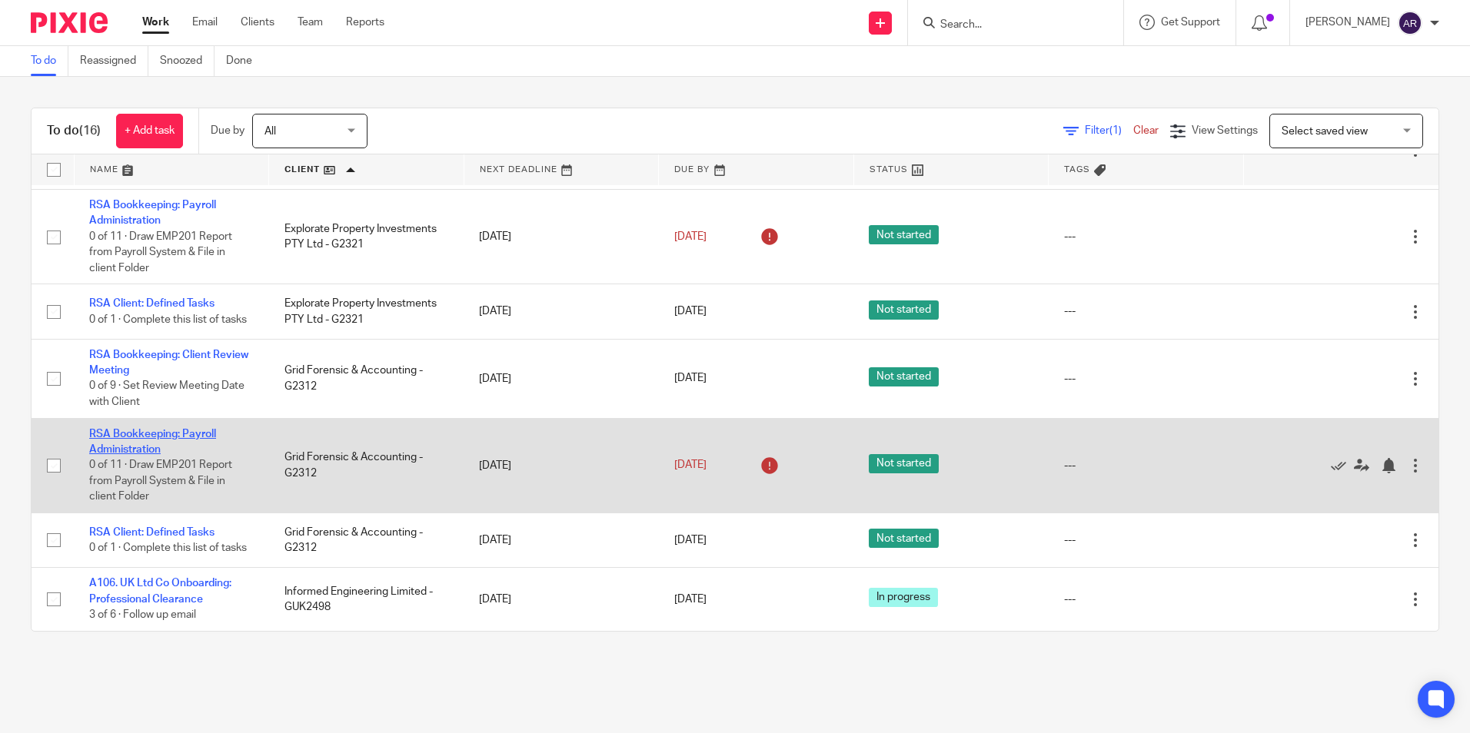
click at [164, 441] on link "RSA Bookkeeping: Payroll Administration" at bounding box center [152, 442] width 127 height 26
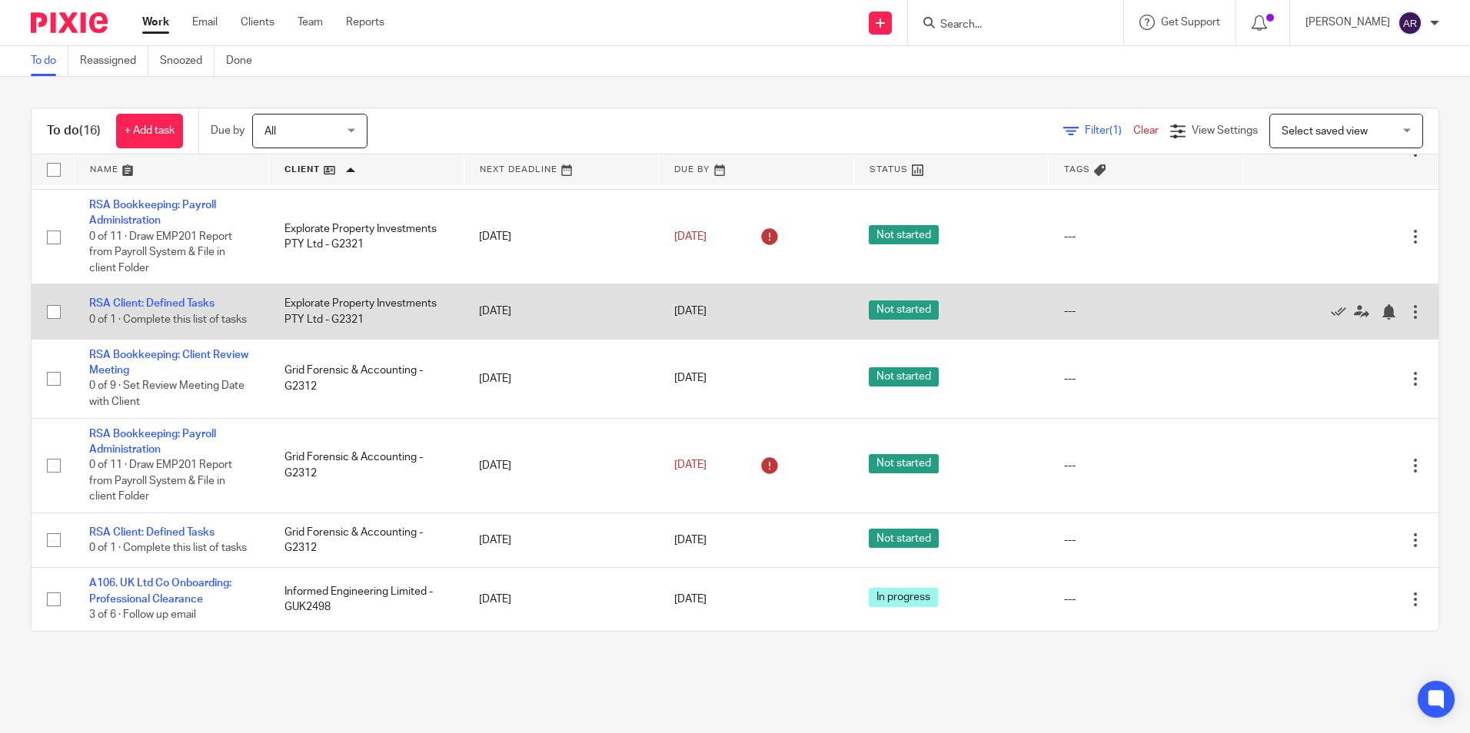
scroll to position [77, 0]
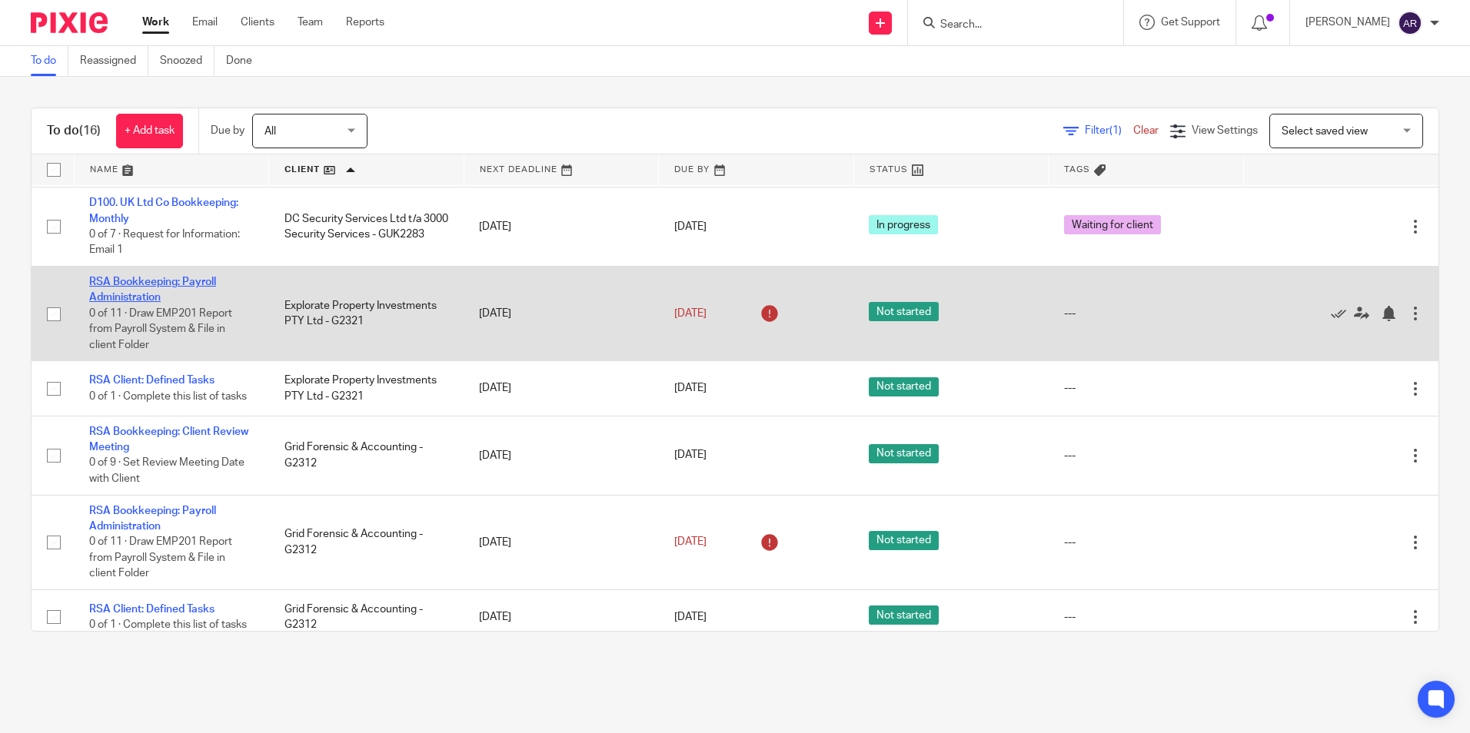
click at [158, 284] on link "RSA Bookkeeping: Payroll Administration" at bounding box center [152, 290] width 127 height 26
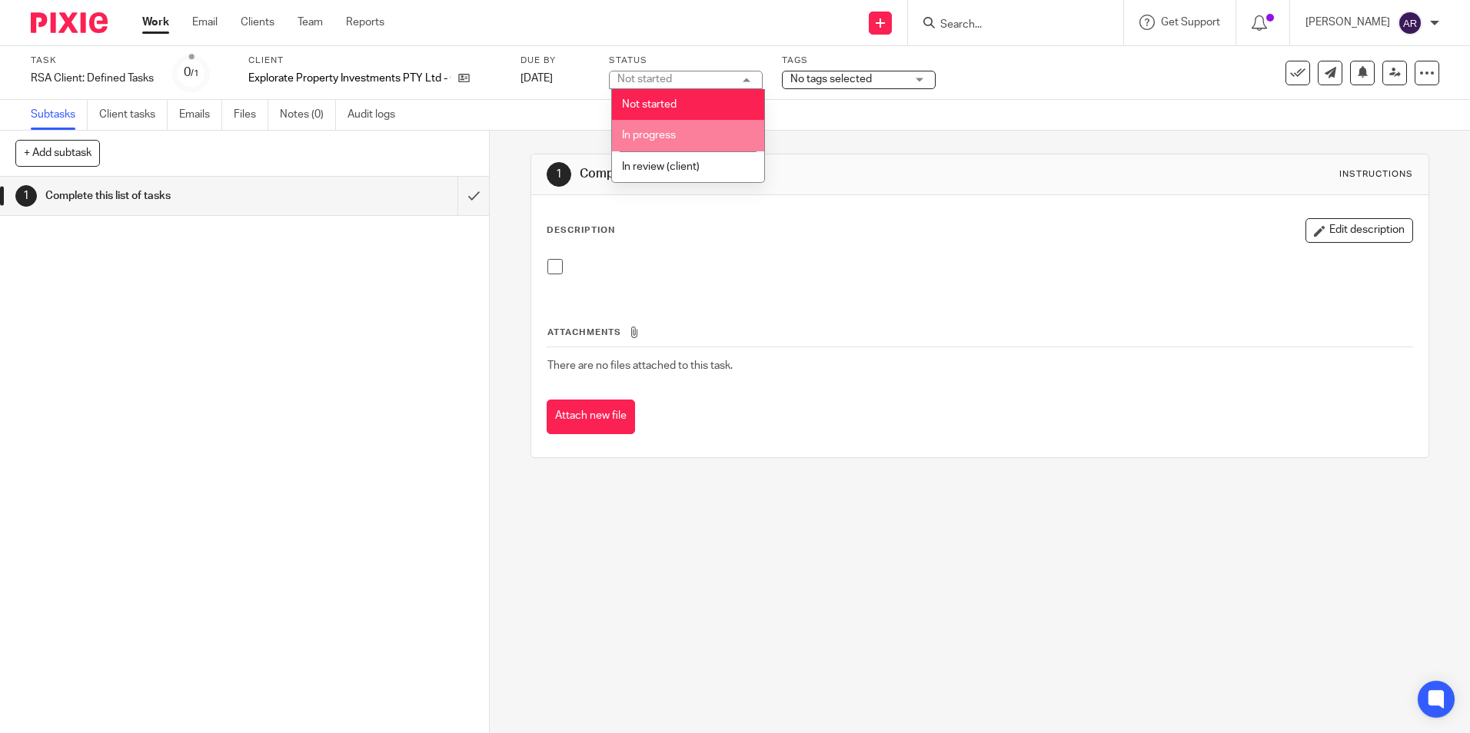
click at [670, 131] on span "In progress" at bounding box center [649, 135] width 54 height 11
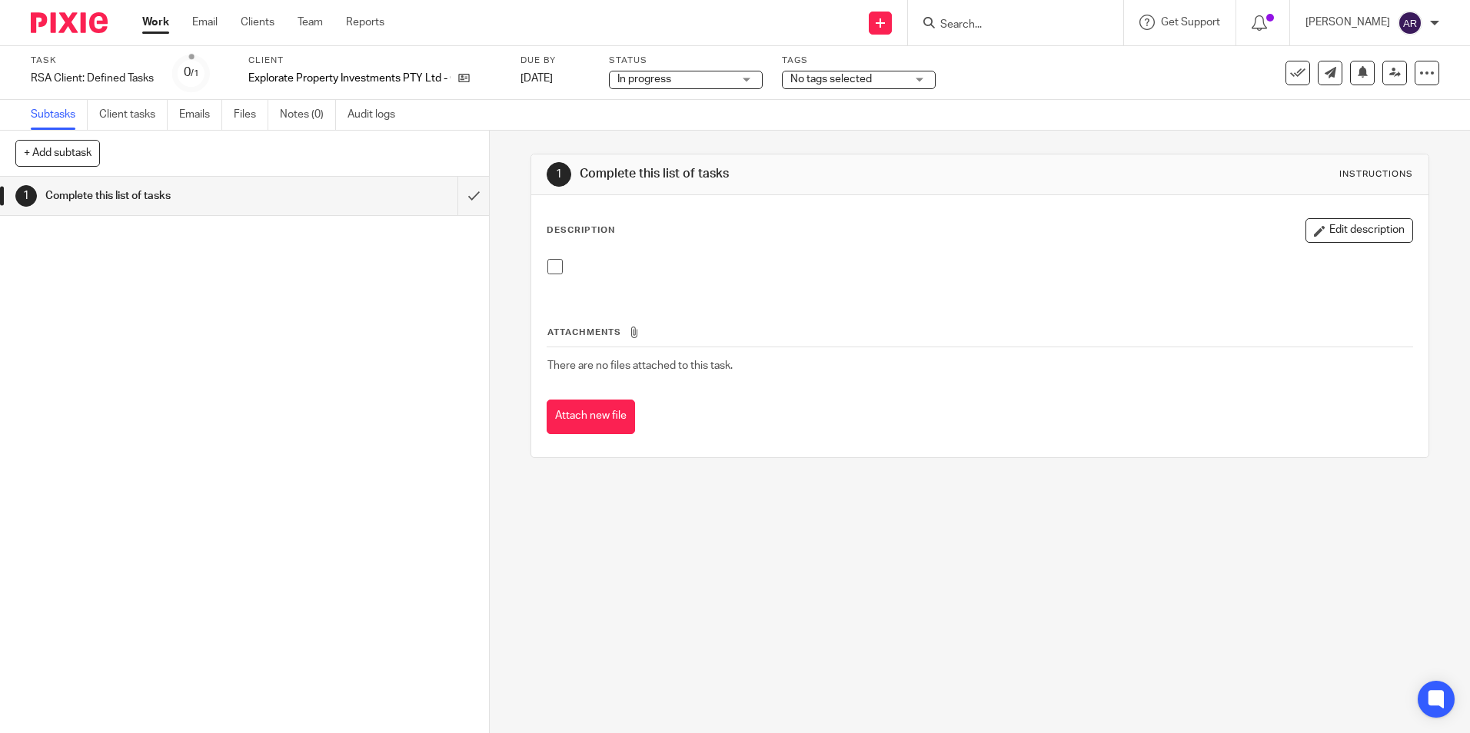
click at [870, 81] on span "No tags selected" at bounding box center [830, 79] width 81 height 11
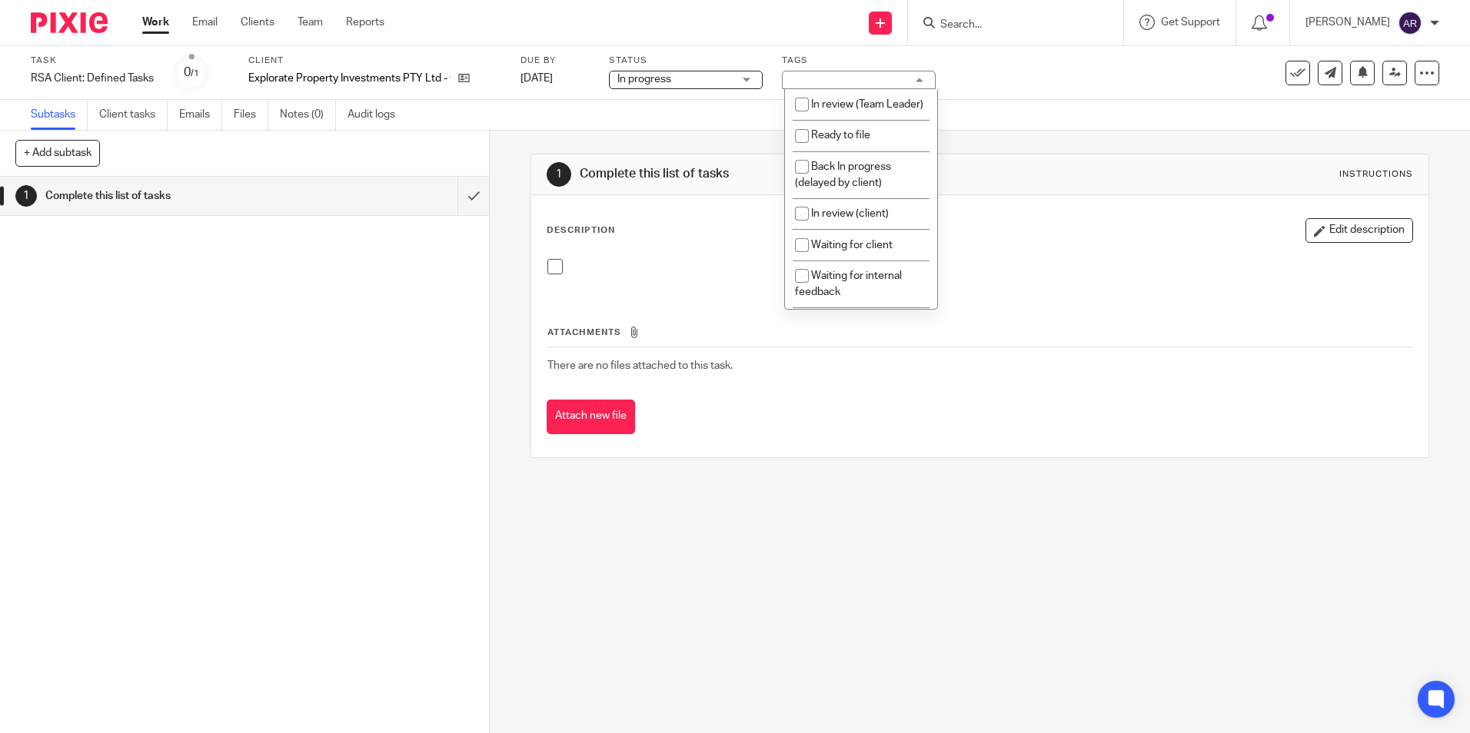
click at [999, 77] on div "Task RSA Client: Defined Tasks Save RSA Client: Defined Tasks 0 /1 Client Explo…" at bounding box center [618, 73] width 1174 height 37
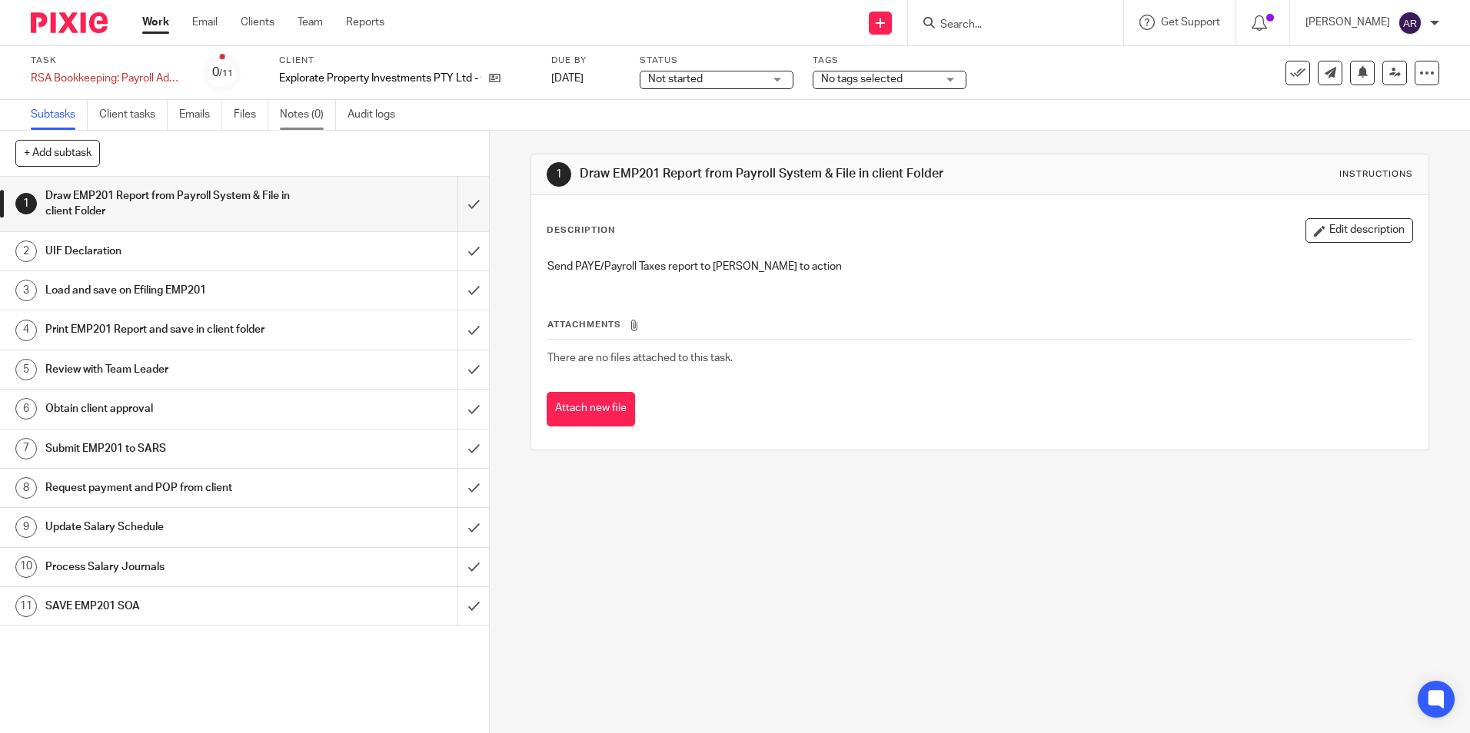
click at [302, 108] on link "Notes (0)" at bounding box center [308, 115] width 56 height 30
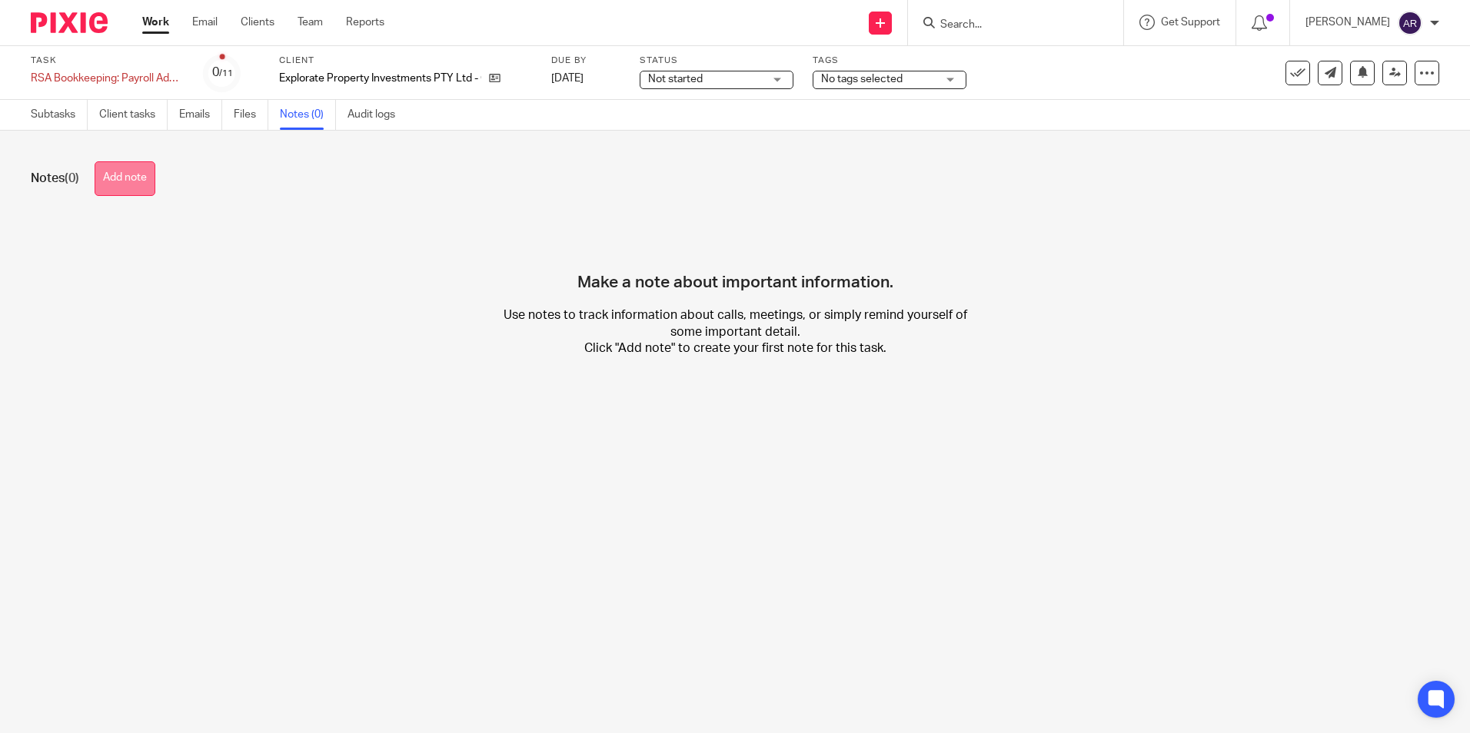
click at [108, 171] on button "Add note" at bounding box center [125, 178] width 61 height 35
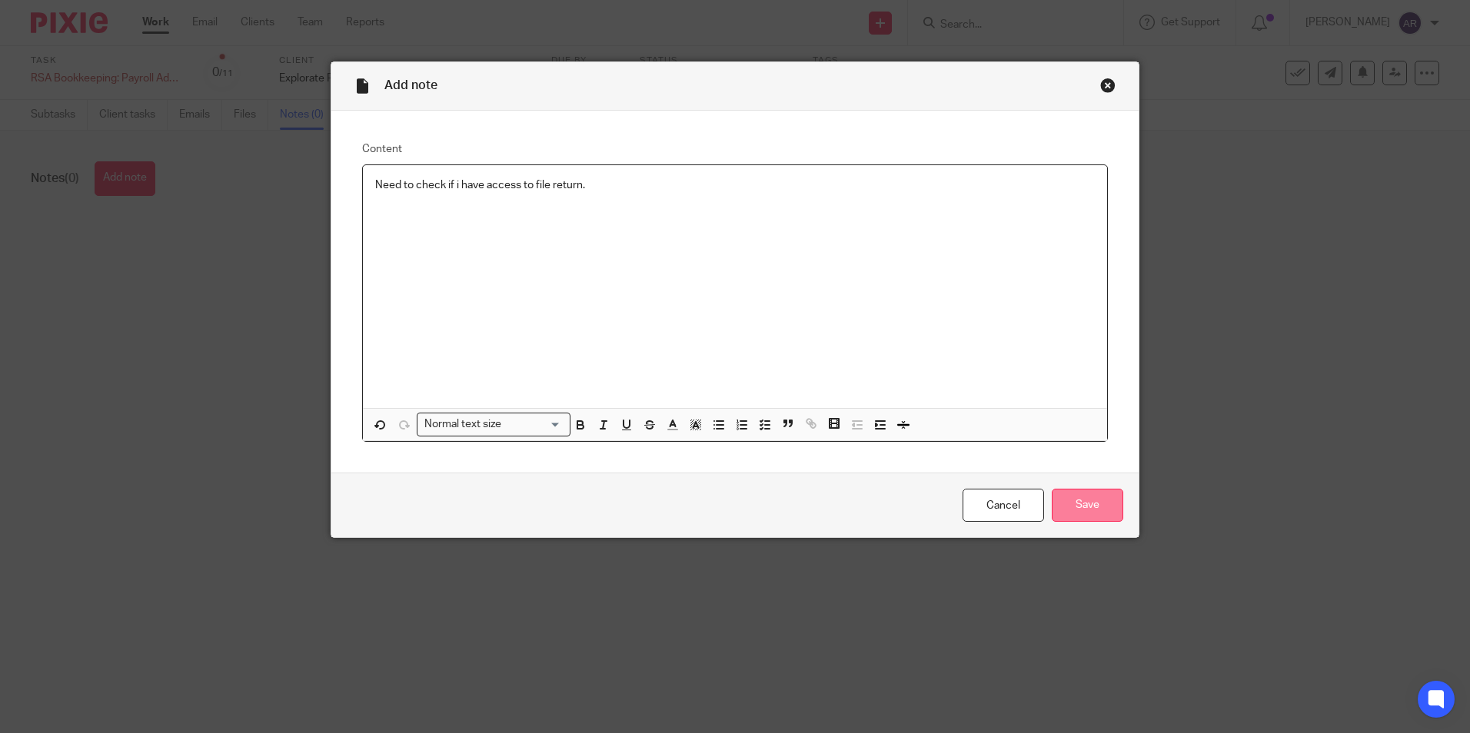
click at [1060, 491] on input "Save" at bounding box center [1088, 505] width 72 height 33
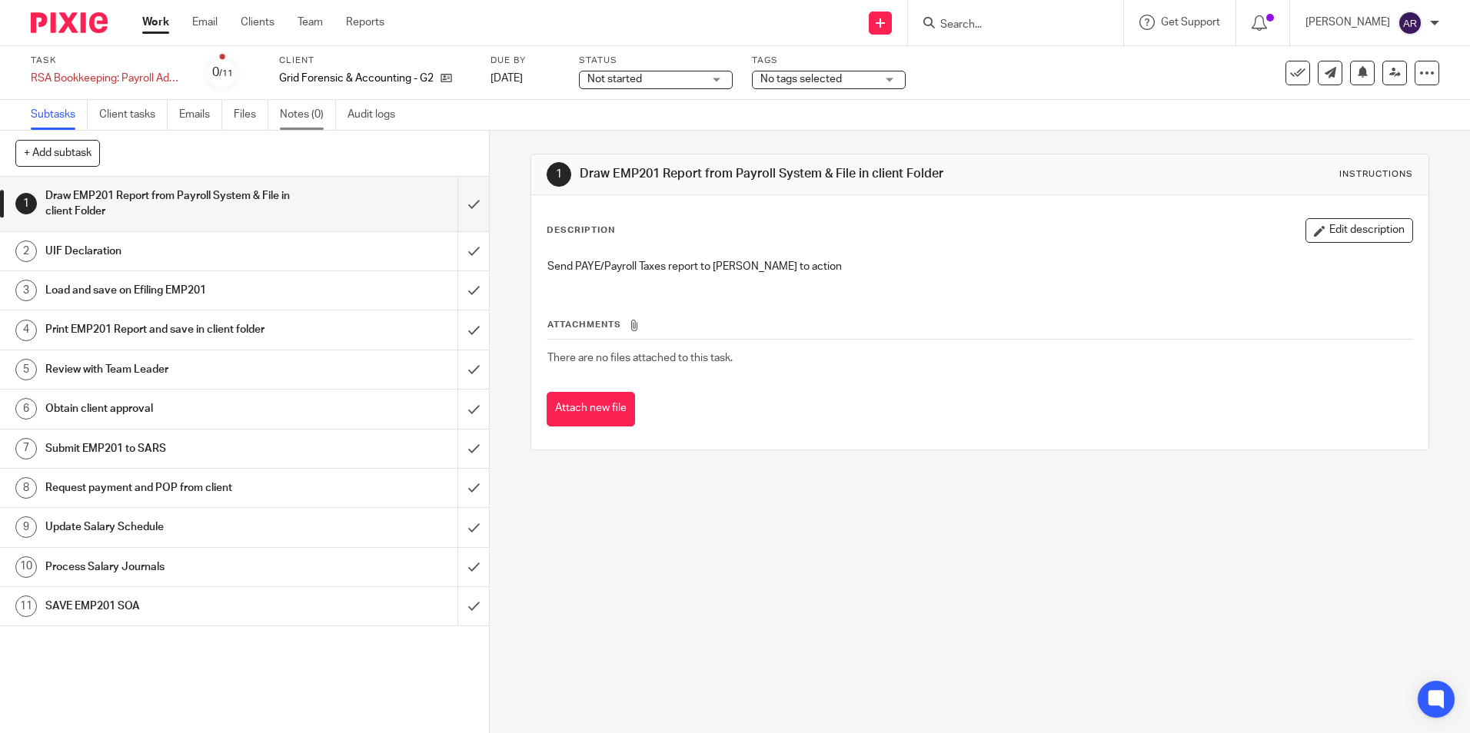
drag, startPoint x: 291, startPoint y: 111, endPoint x: 296, endPoint y: 121, distance: 11.4
click at [291, 111] on link "Notes (0)" at bounding box center [308, 115] width 56 height 30
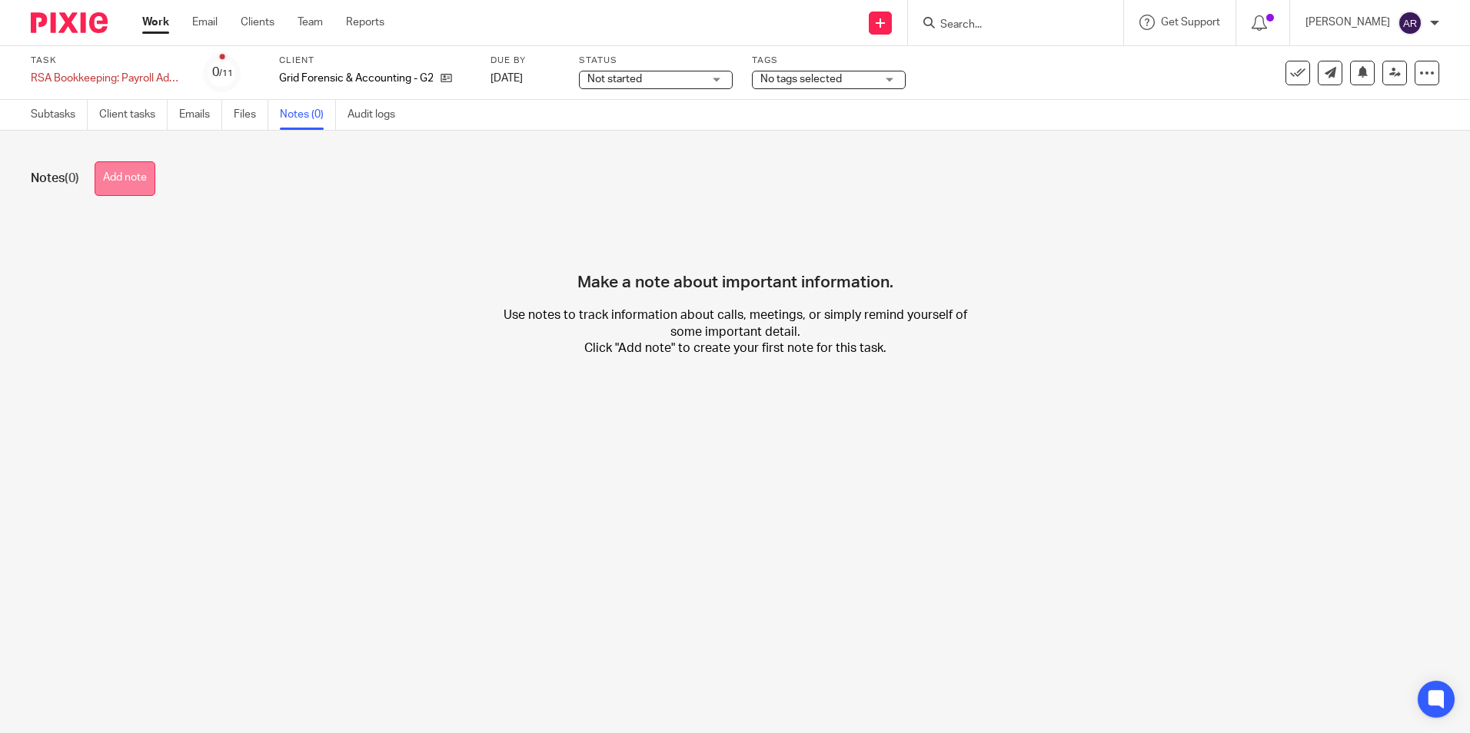
click at [134, 177] on button "Add note" at bounding box center [125, 178] width 61 height 35
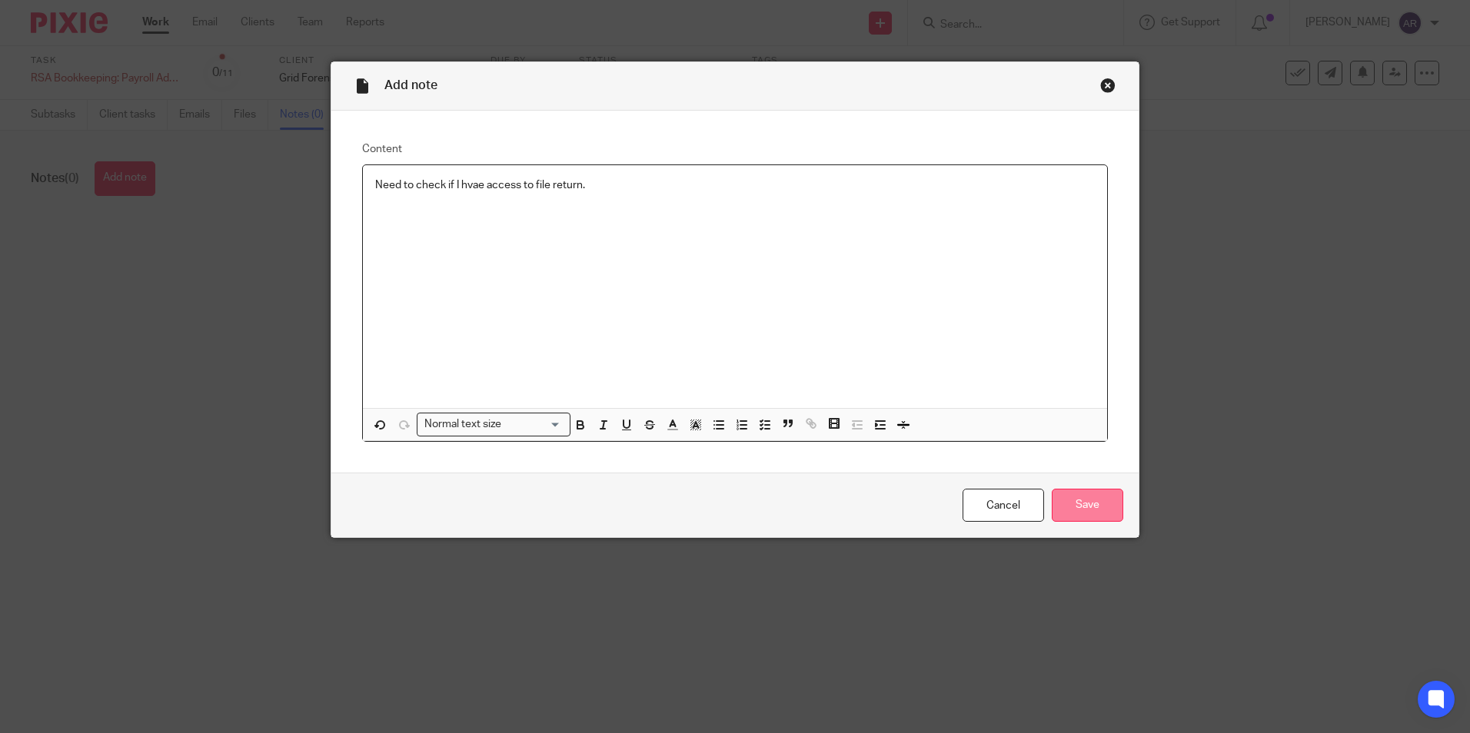
click at [1069, 504] on input "Save" at bounding box center [1088, 505] width 72 height 33
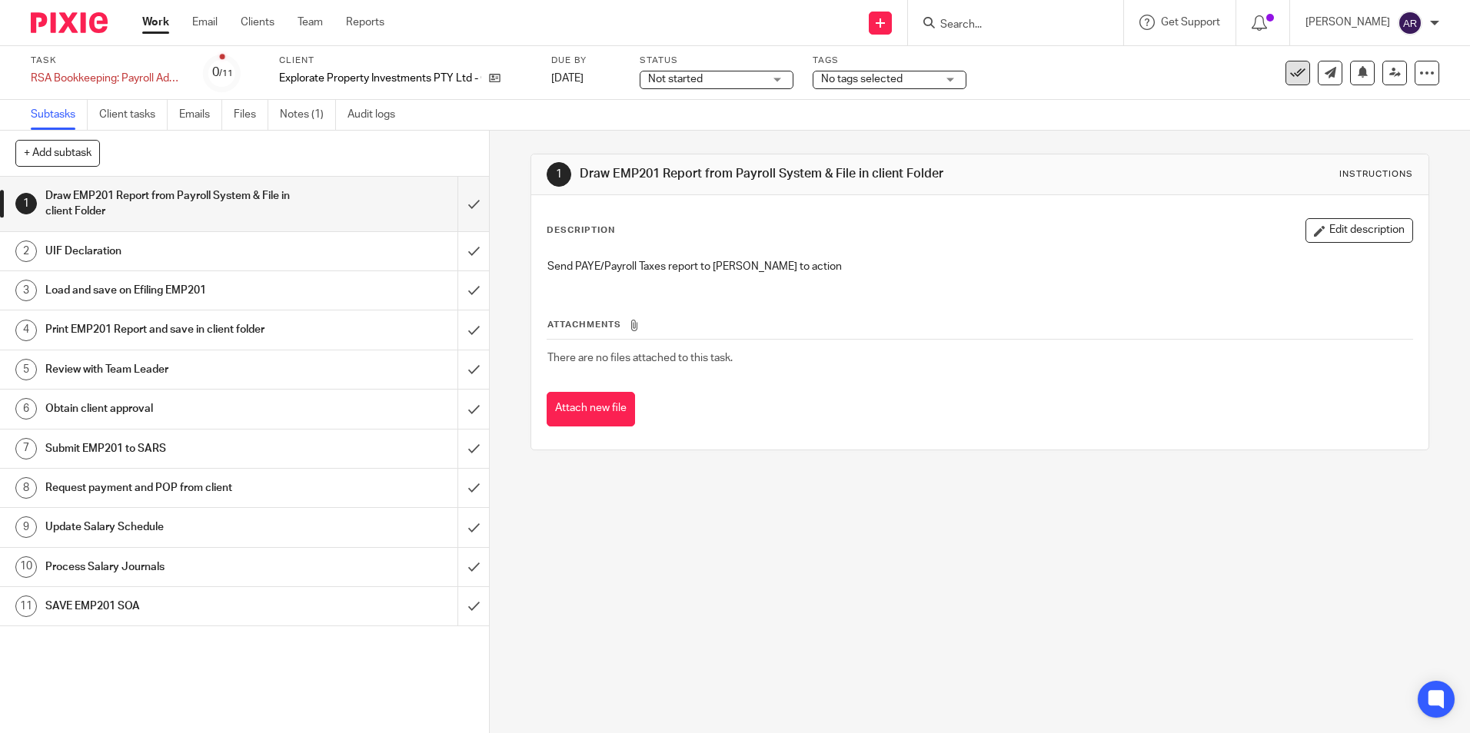
click at [1286, 64] on button at bounding box center [1298, 73] width 25 height 25
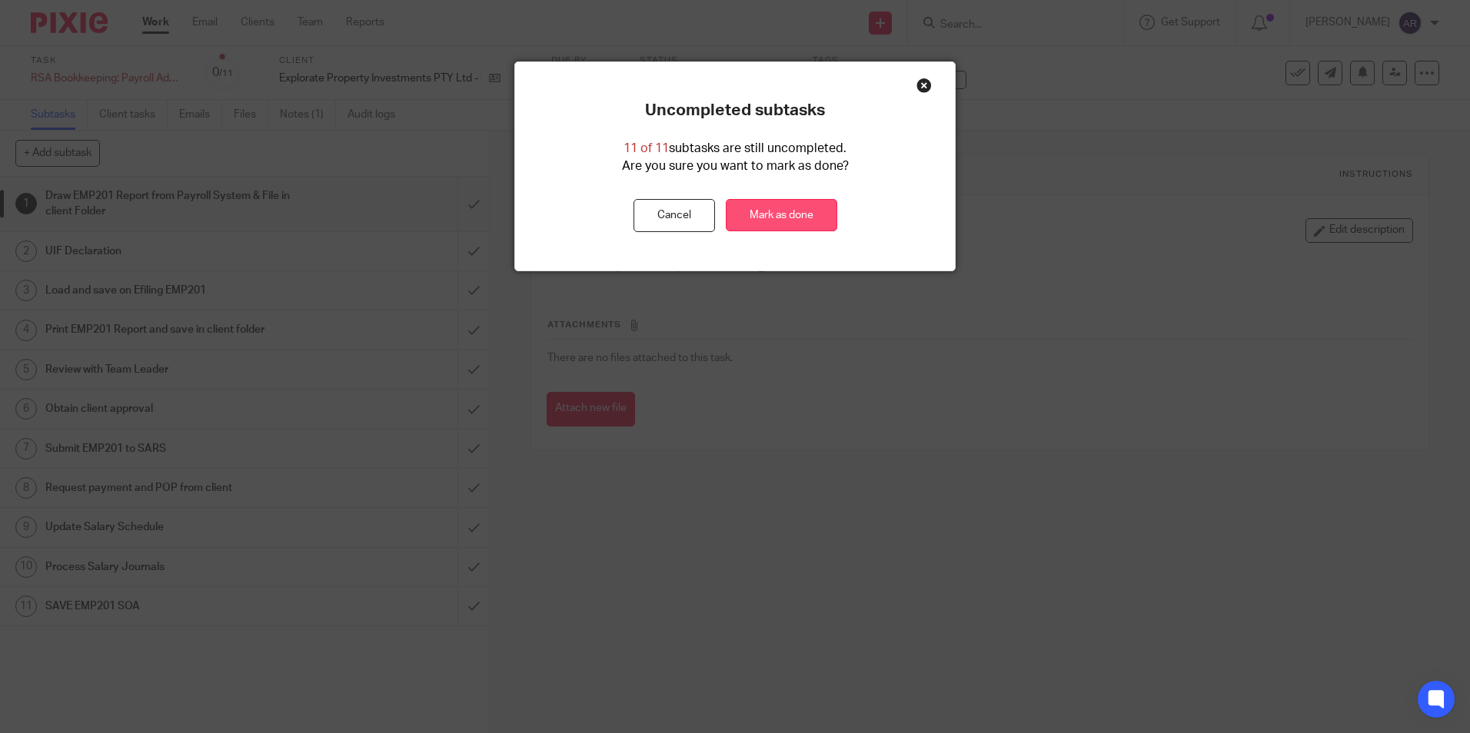
click at [767, 218] on link "Mark as done" at bounding box center [781, 215] width 111 height 33
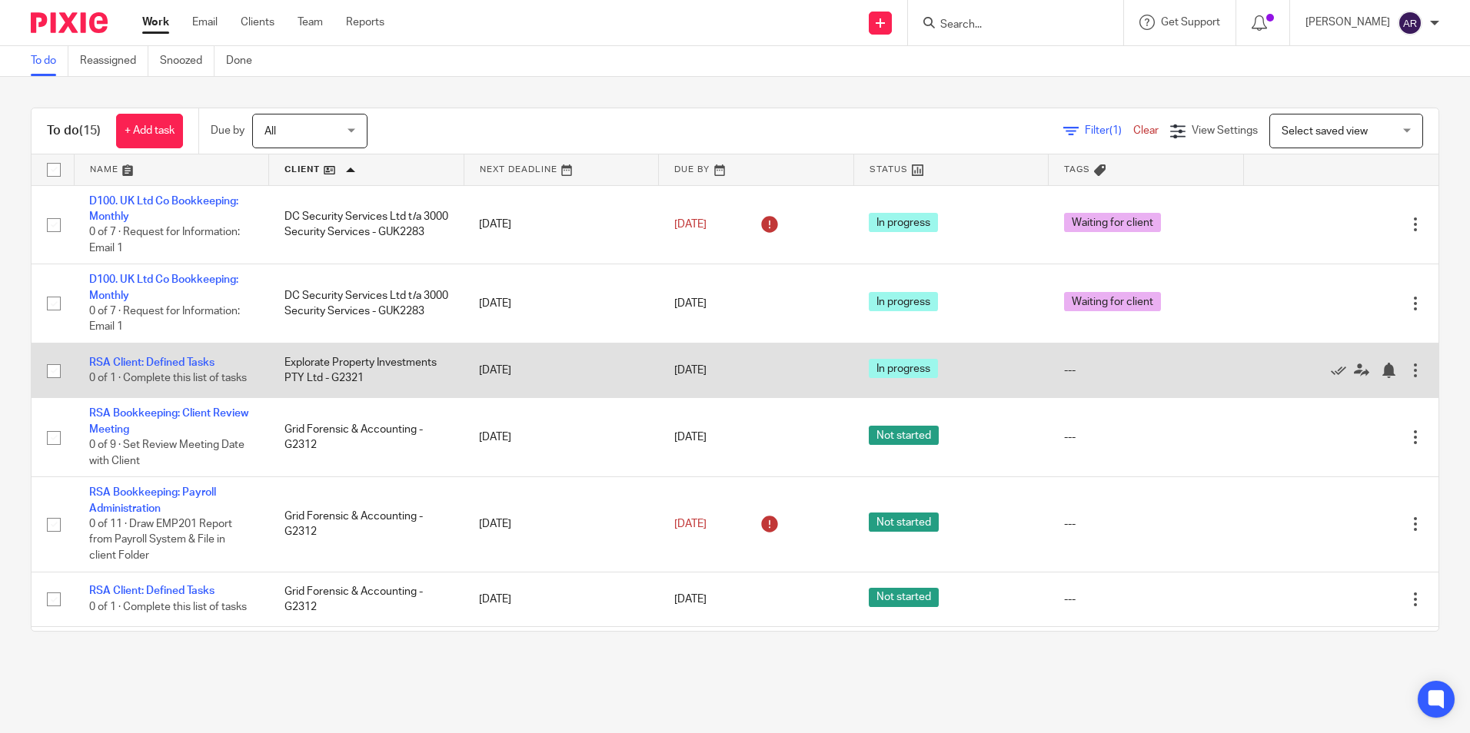
scroll to position [77, 0]
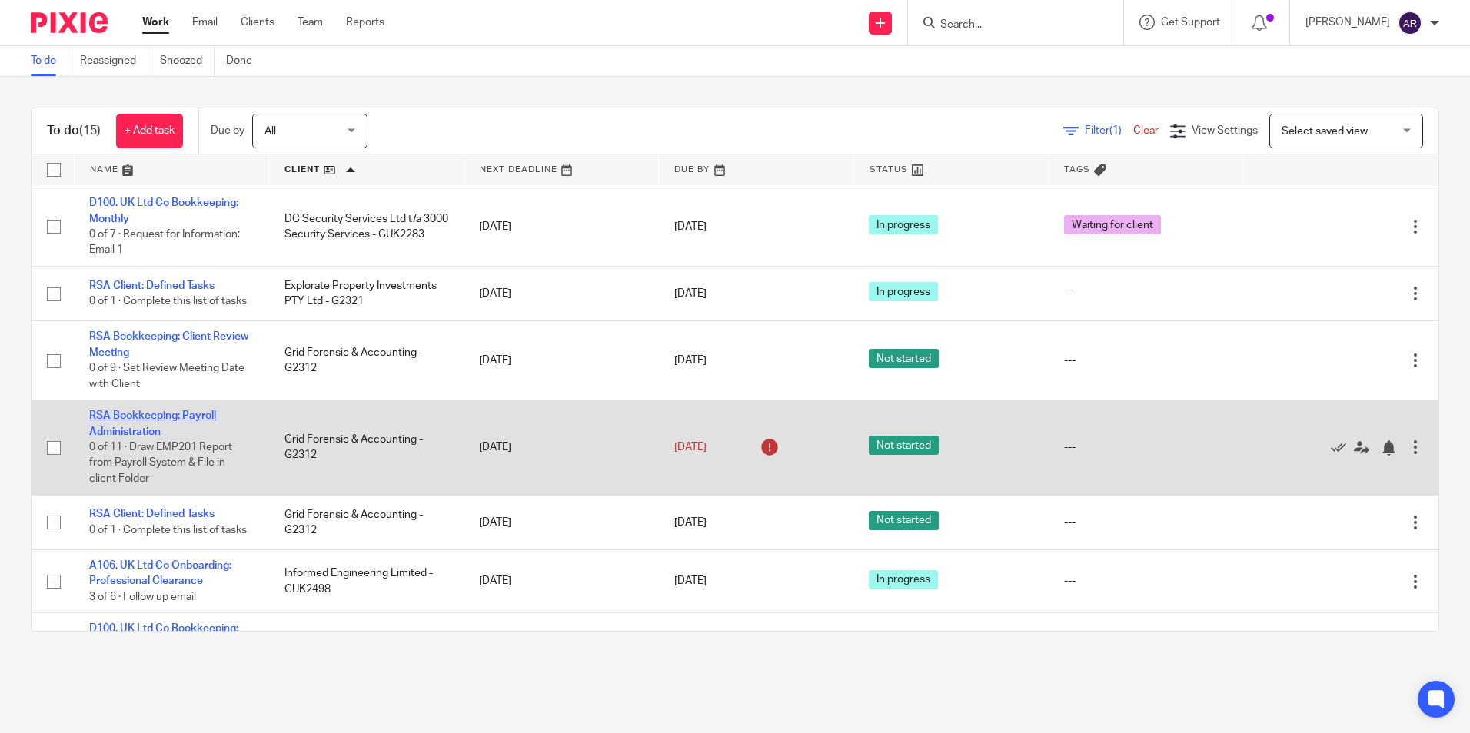
click at [138, 437] on link "RSA Bookkeeping: Payroll Administration" at bounding box center [152, 424] width 127 height 26
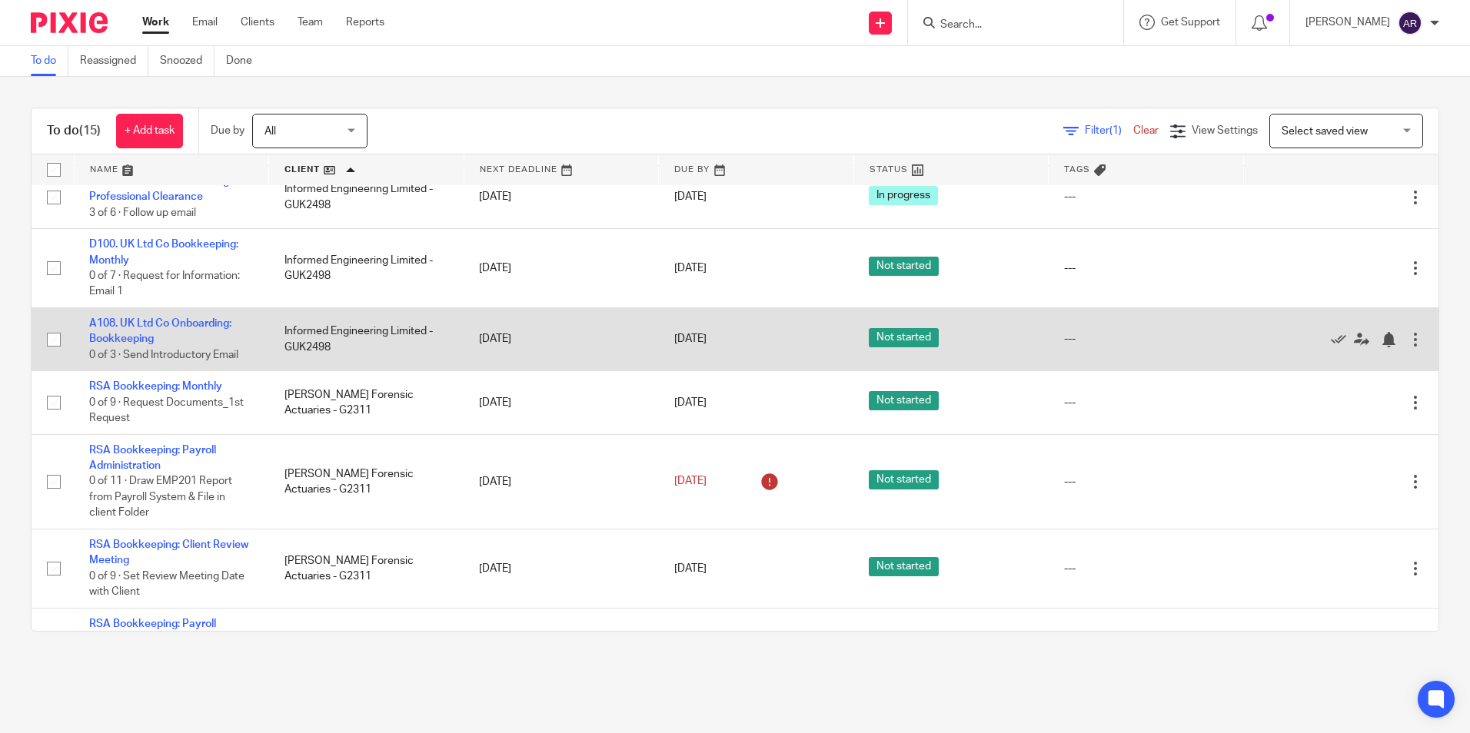
scroll to position [538, 0]
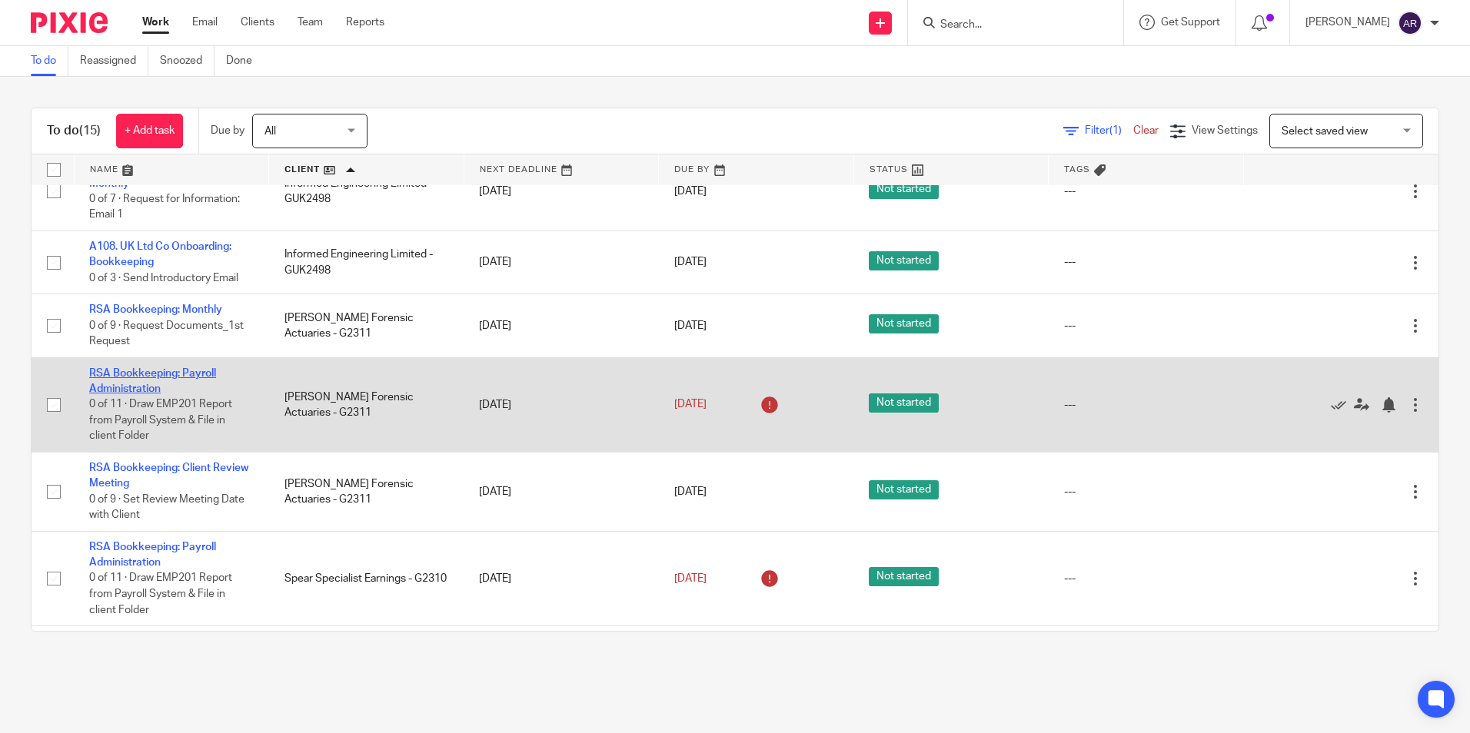
click at [138, 390] on link "RSA Bookkeeping: Payroll Administration" at bounding box center [152, 381] width 127 height 26
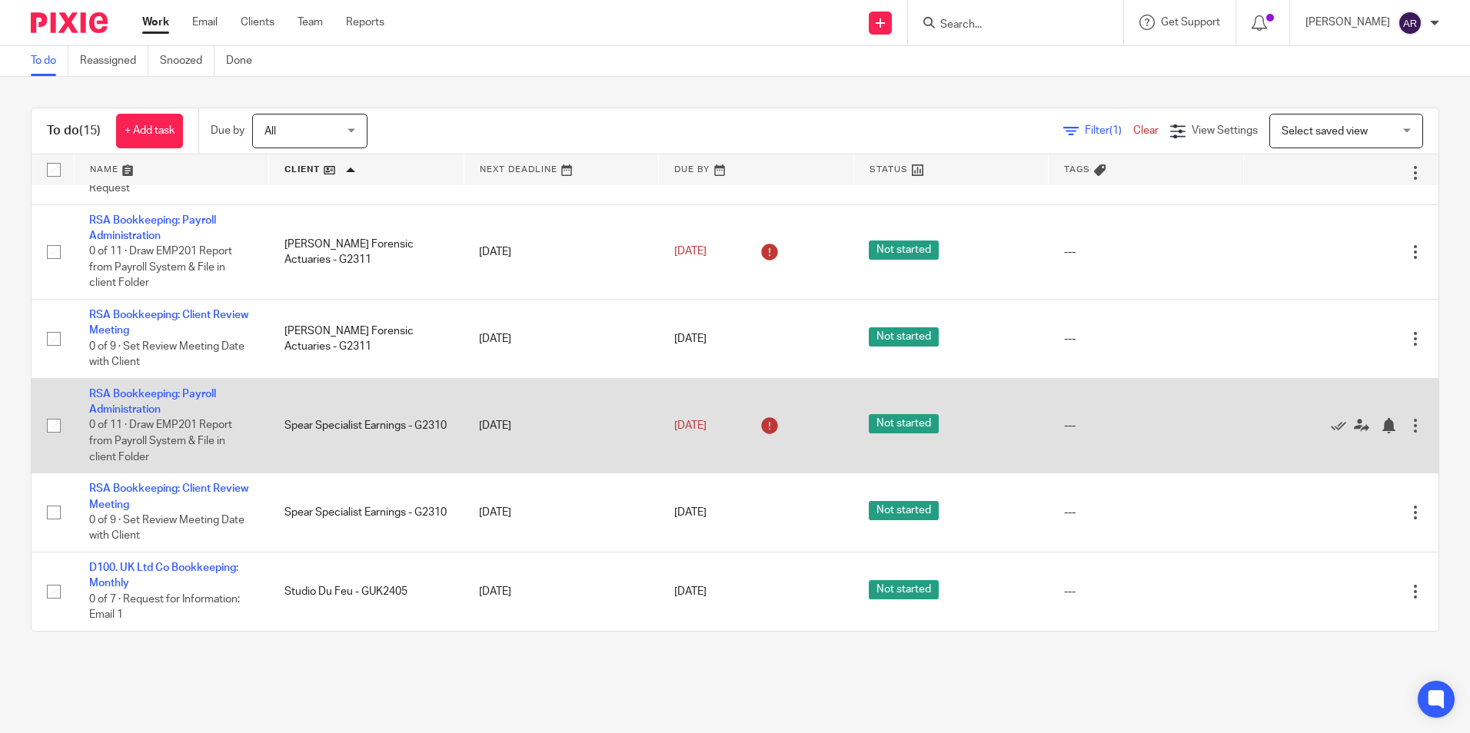
scroll to position [708, 0]
click at [138, 397] on link "RSA Bookkeeping: Payroll Administration" at bounding box center [152, 402] width 127 height 26
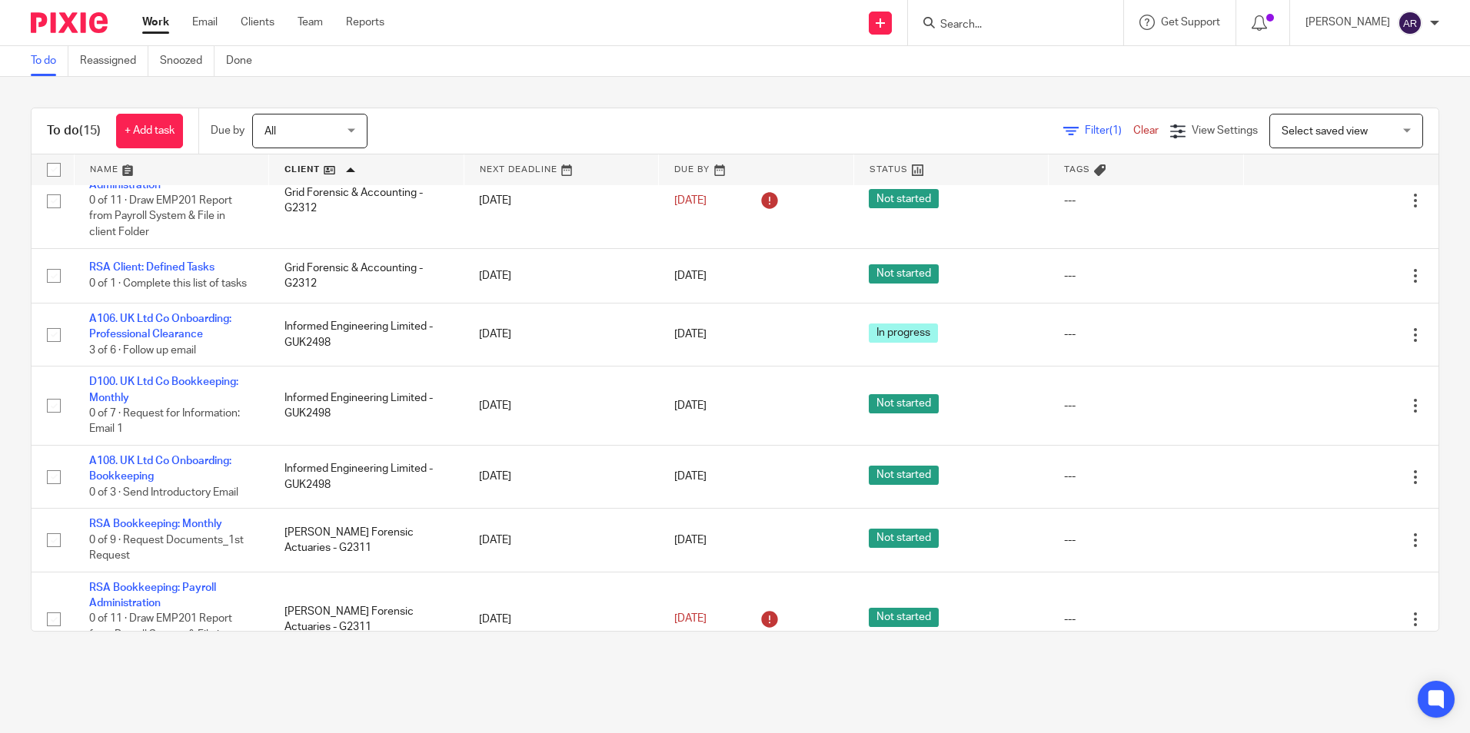
scroll to position [0, 0]
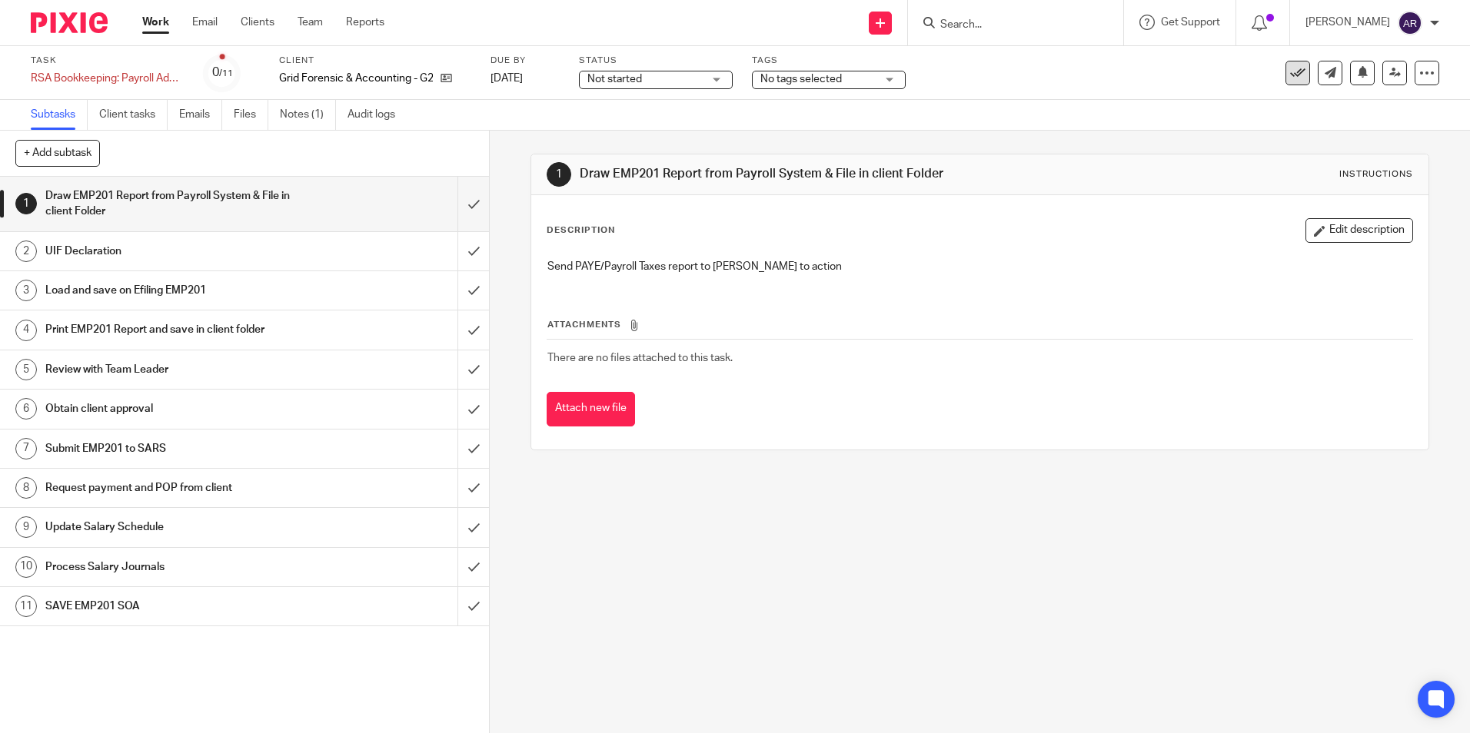
click at [1290, 67] on icon at bounding box center [1297, 72] width 15 height 15
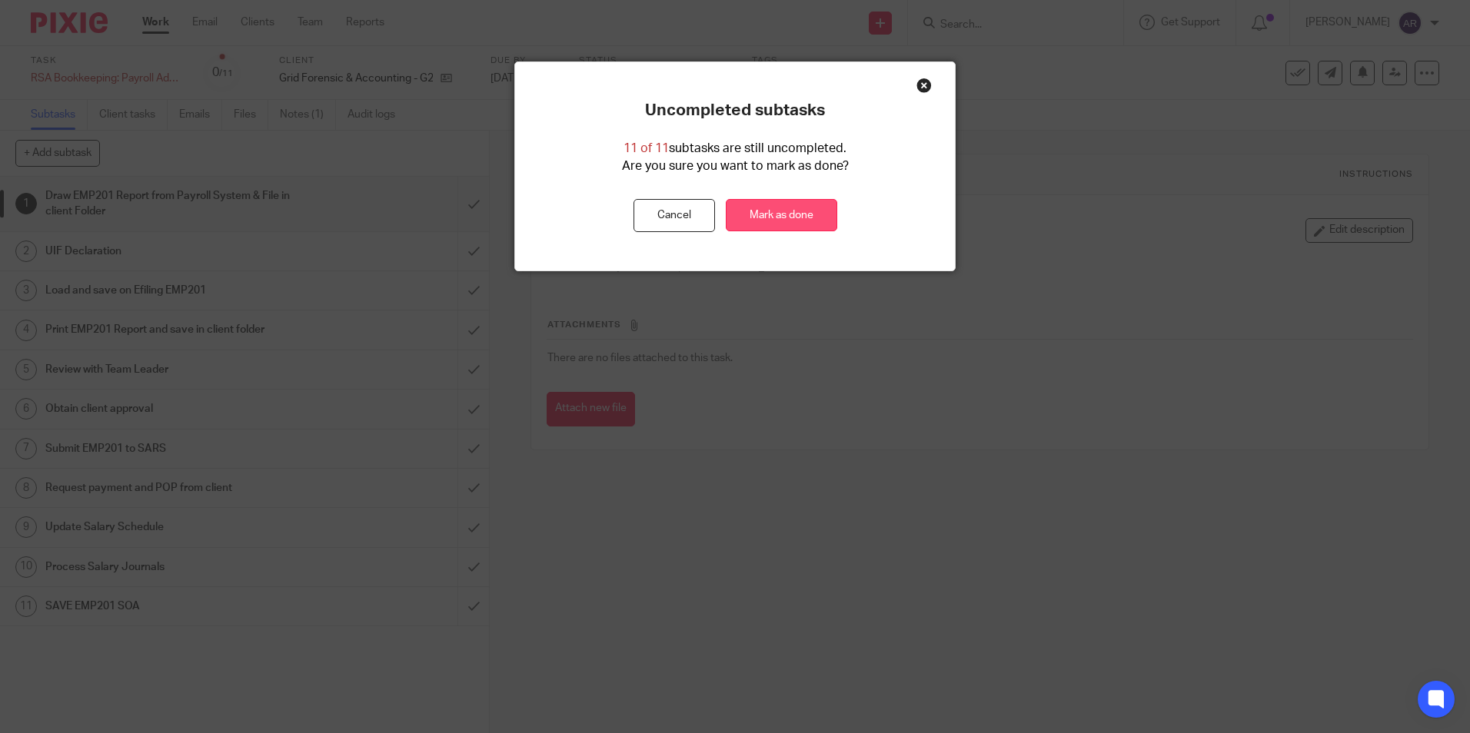
click at [797, 210] on link "Mark as done" at bounding box center [781, 215] width 111 height 33
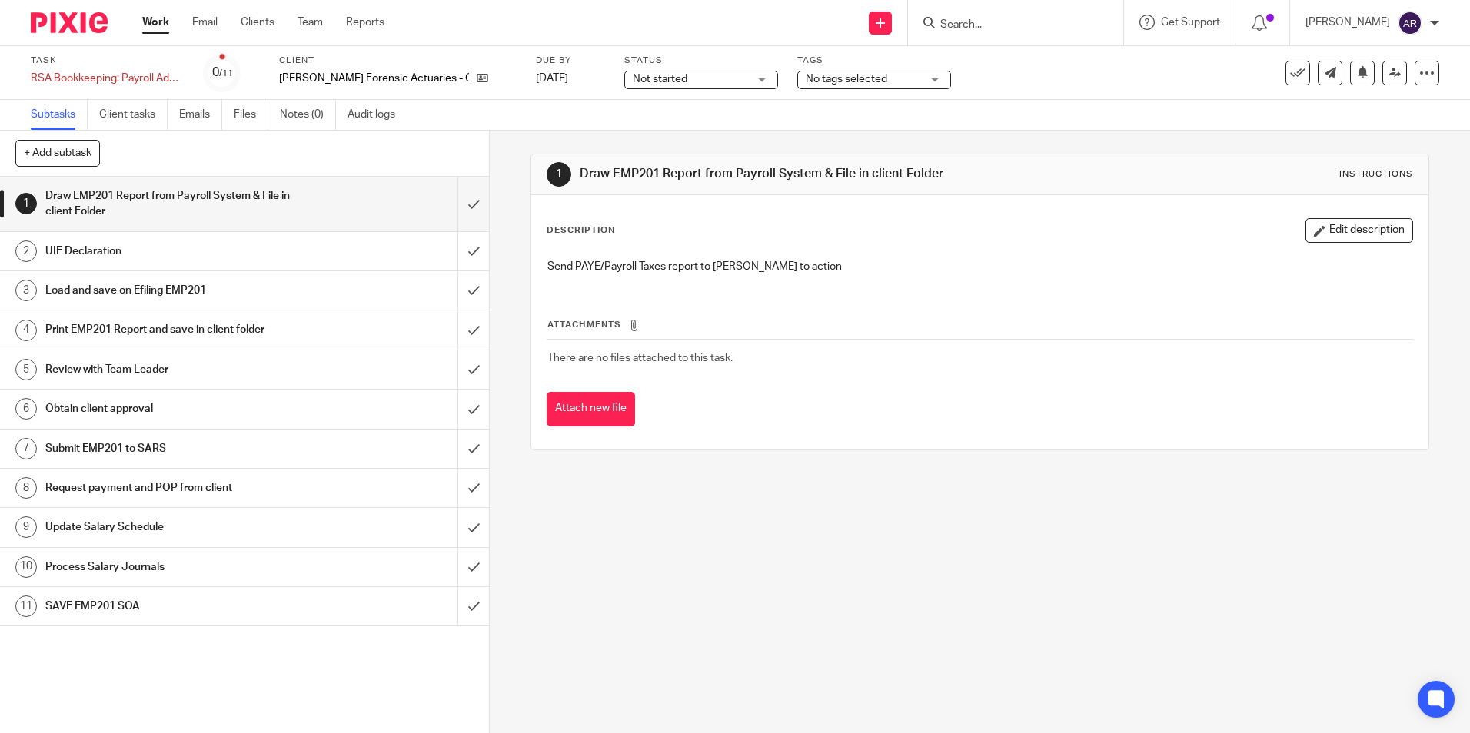
click at [1290, 69] on icon at bounding box center [1297, 72] width 15 height 15
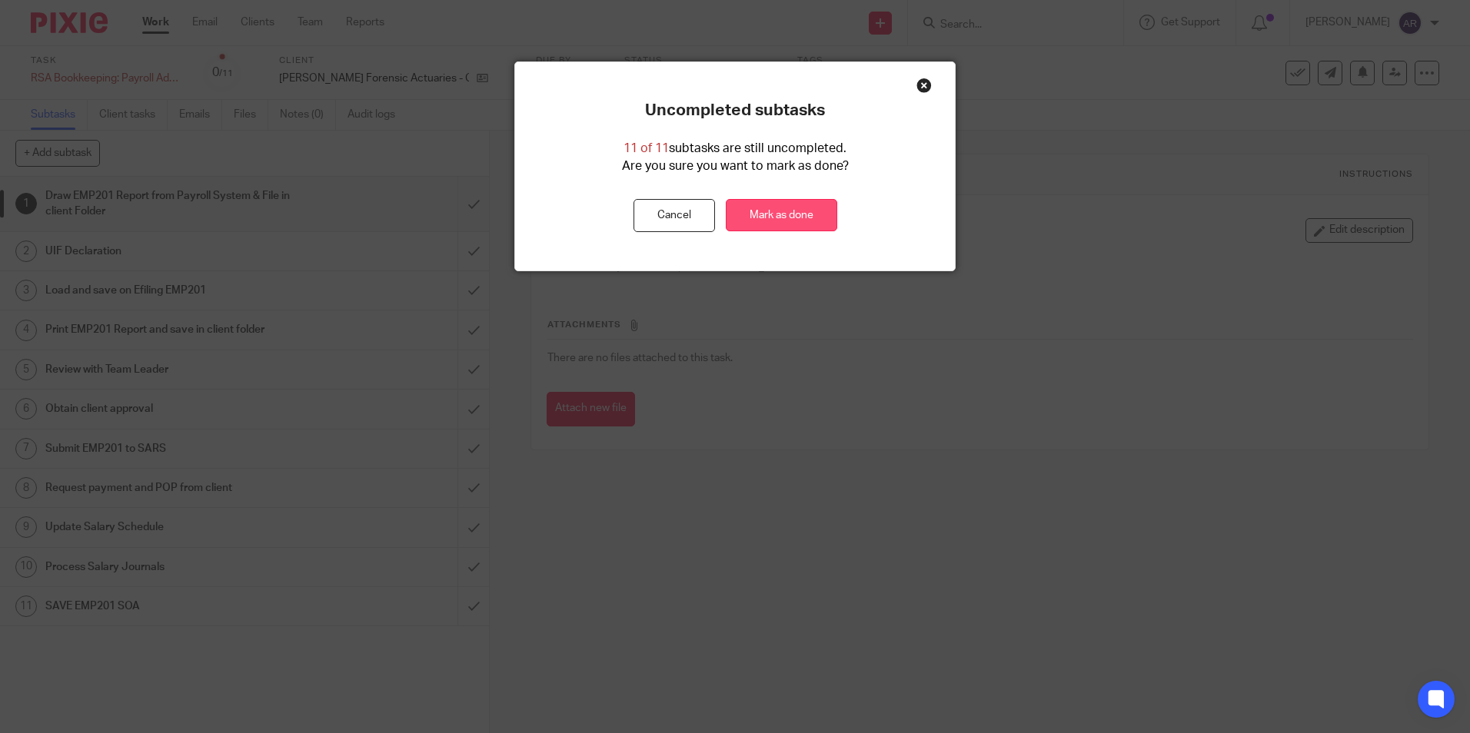
drag, startPoint x: 770, startPoint y: 214, endPoint x: 831, endPoint y: 211, distance: 61.6
click at [770, 214] on link "Mark as done" at bounding box center [781, 215] width 111 height 33
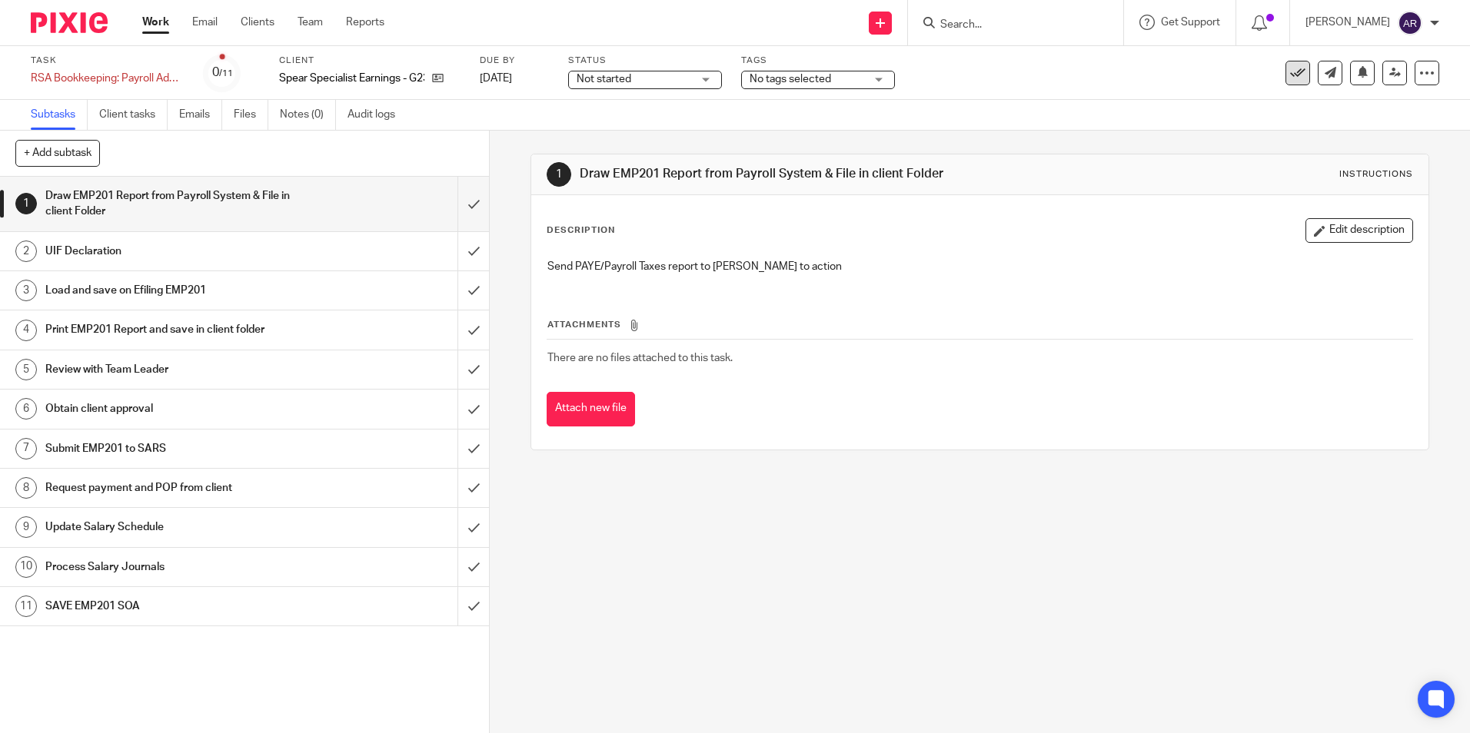
click at [1290, 72] on icon at bounding box center [1297, 72] width 15 height 15
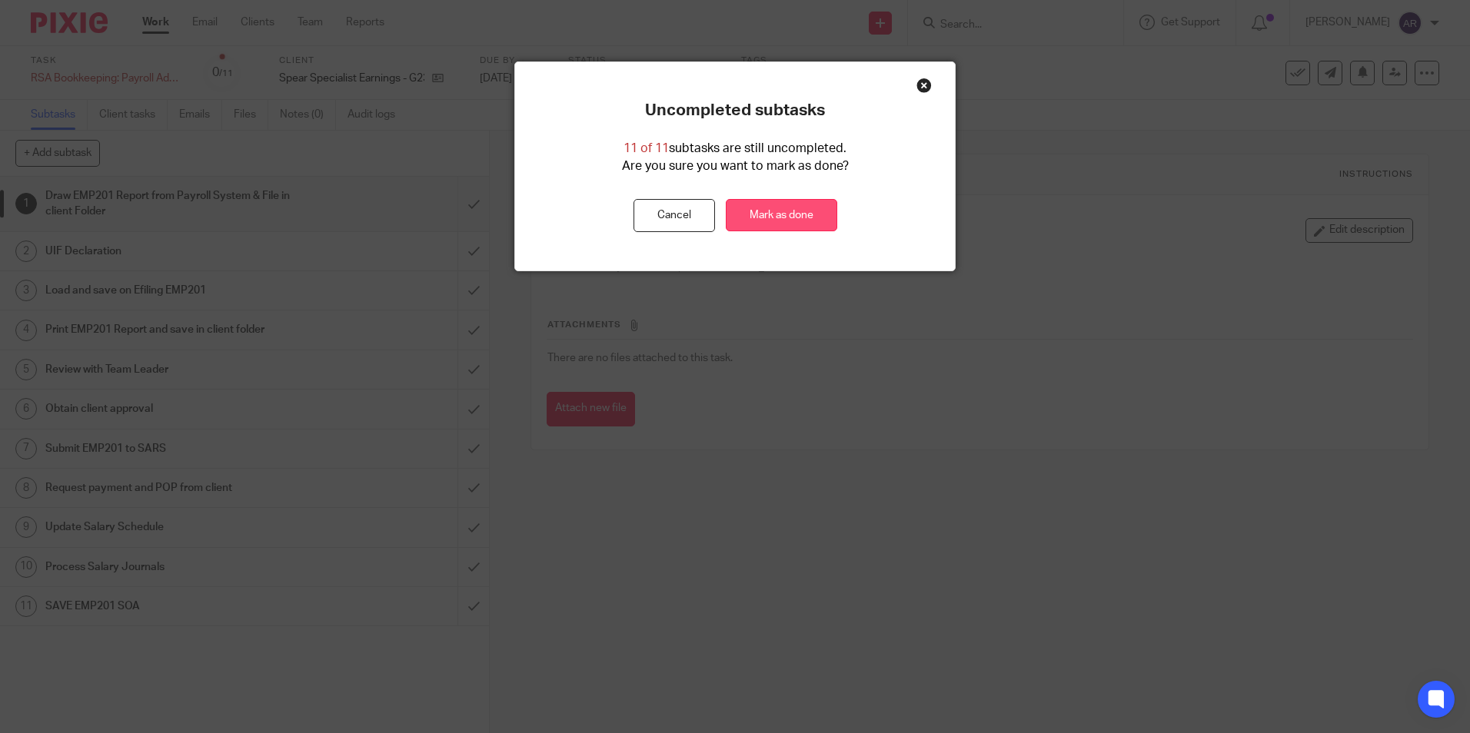
click at [780, 208] on link "Mark as done" at bounding box center [781, 215] width 111 height 33
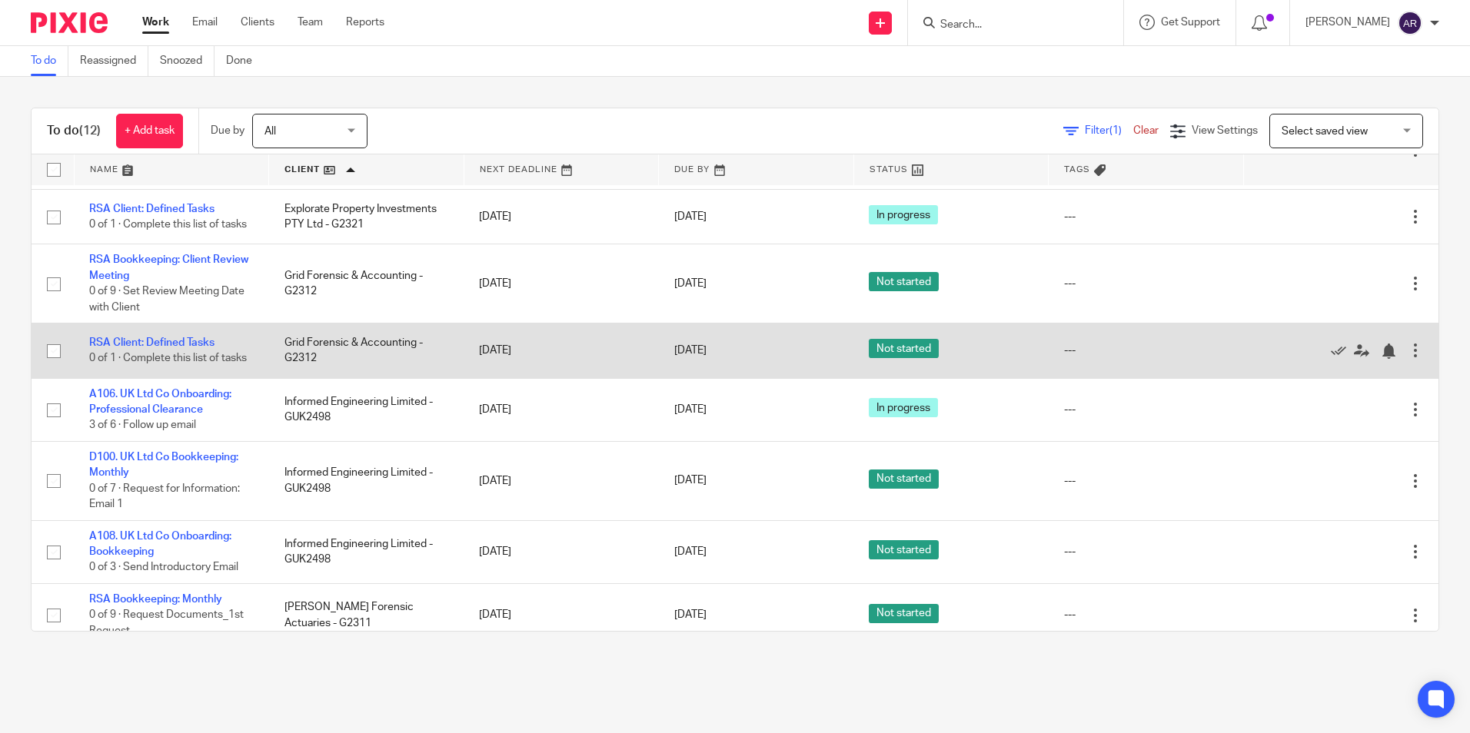
scroll to position [231, 0]
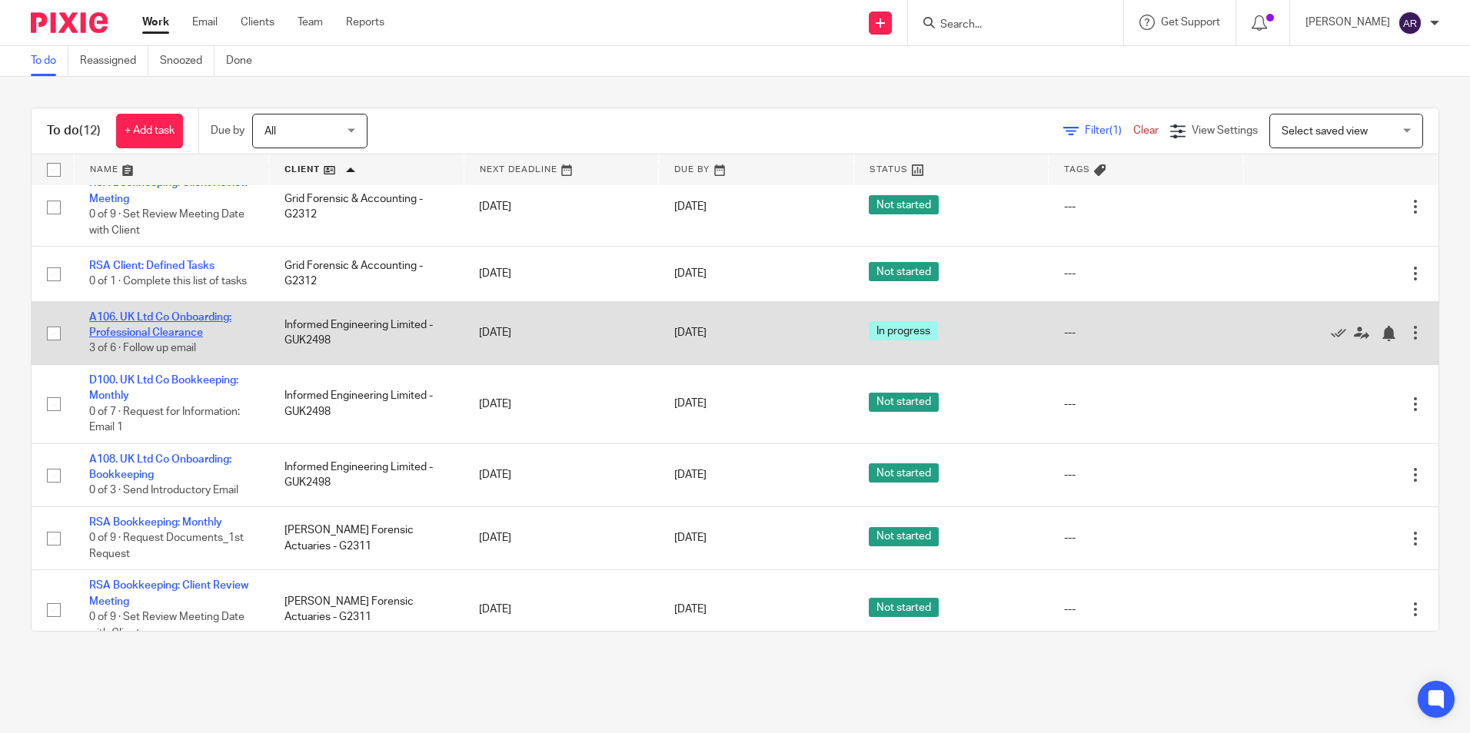
click at [192, 332] on link "A106. UK Ltd Co Onboarding: Professional Clearance" at bounding box center [160, 325] width 142 height 26
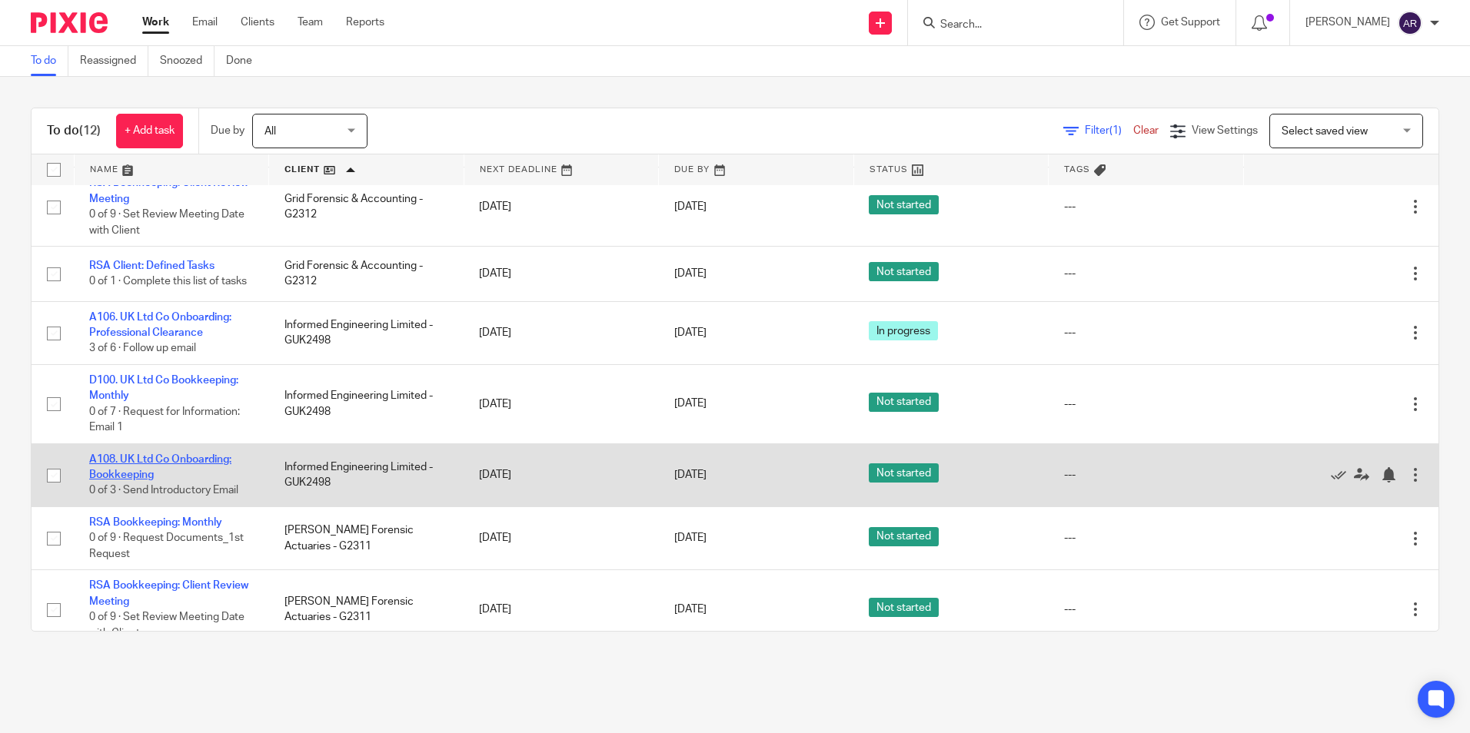
click at [141, 478] on link "A108. UK Ltd Co Onboarding: Bookkeeping" at bounding box center [160, 467] width 142 height 26
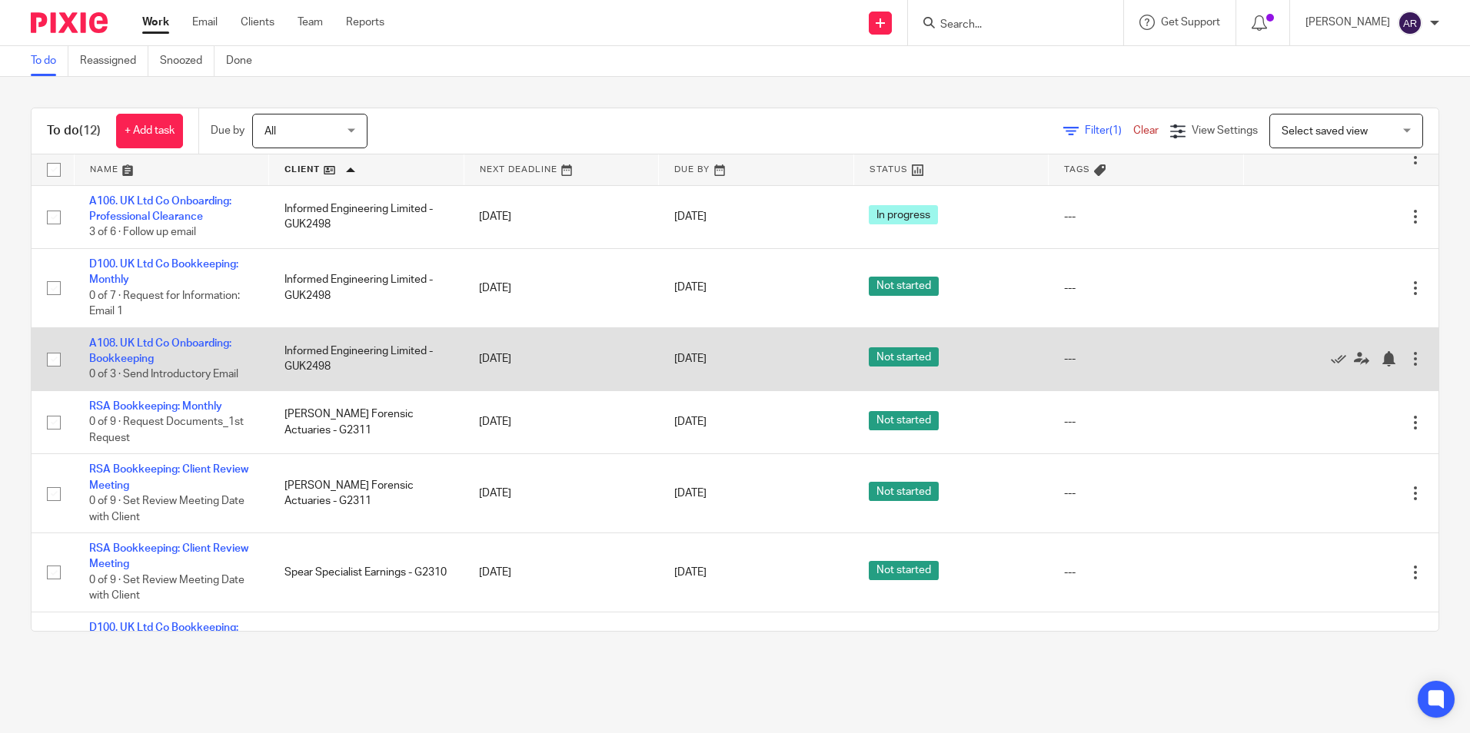
scroll to position [270, 0]
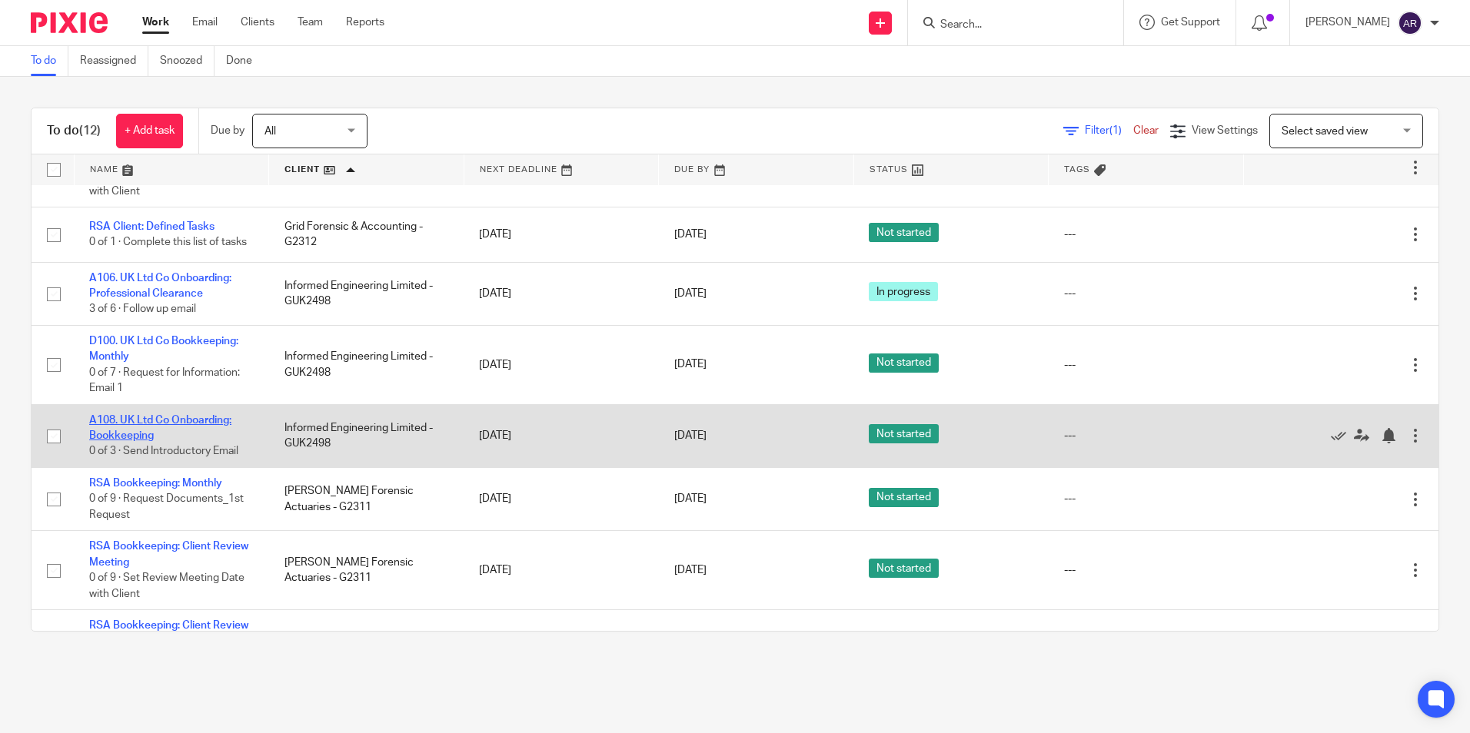
click at [185, 434] on link "A108. UK Ltd Co Onboarding: Bookkeeping" at bounding box center [160, 428] width 142 height 26
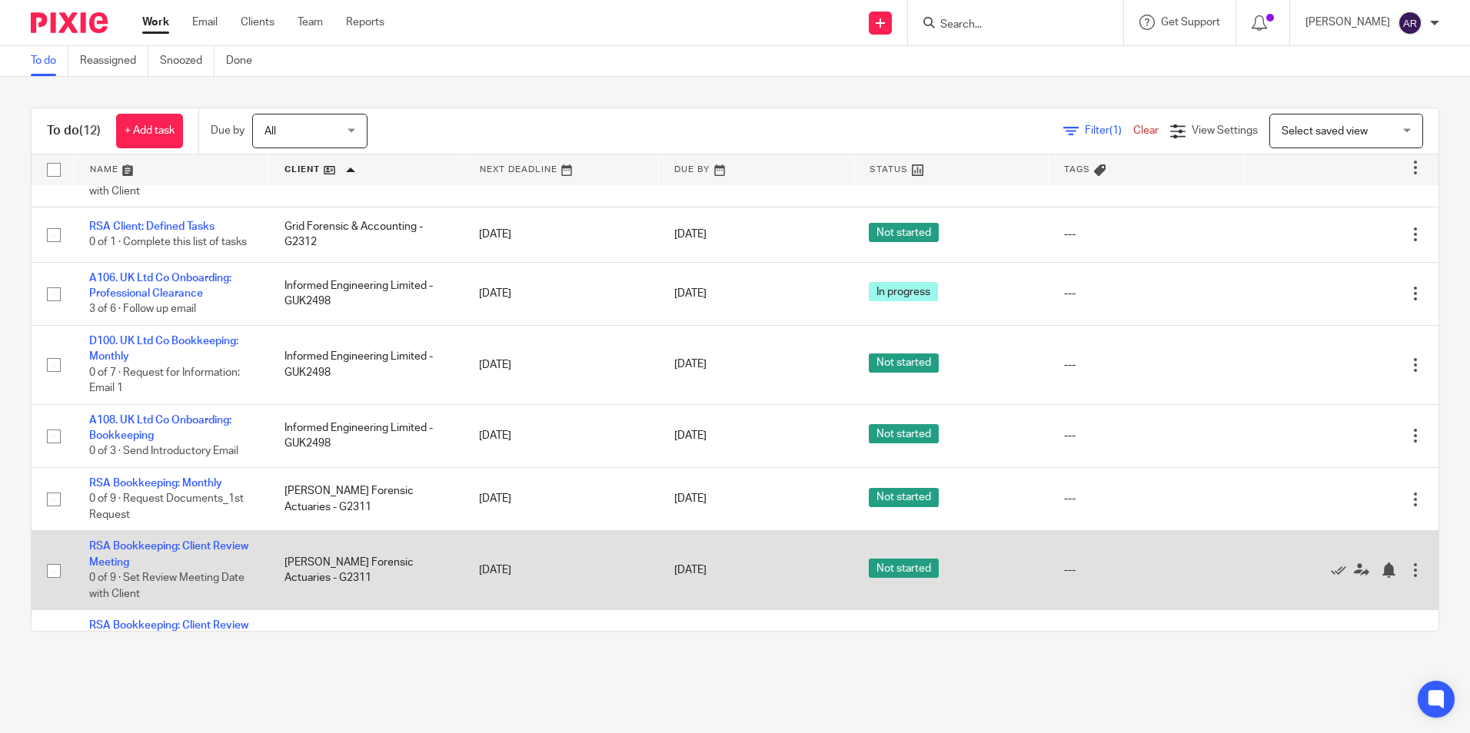
scroll to position [424, 0]
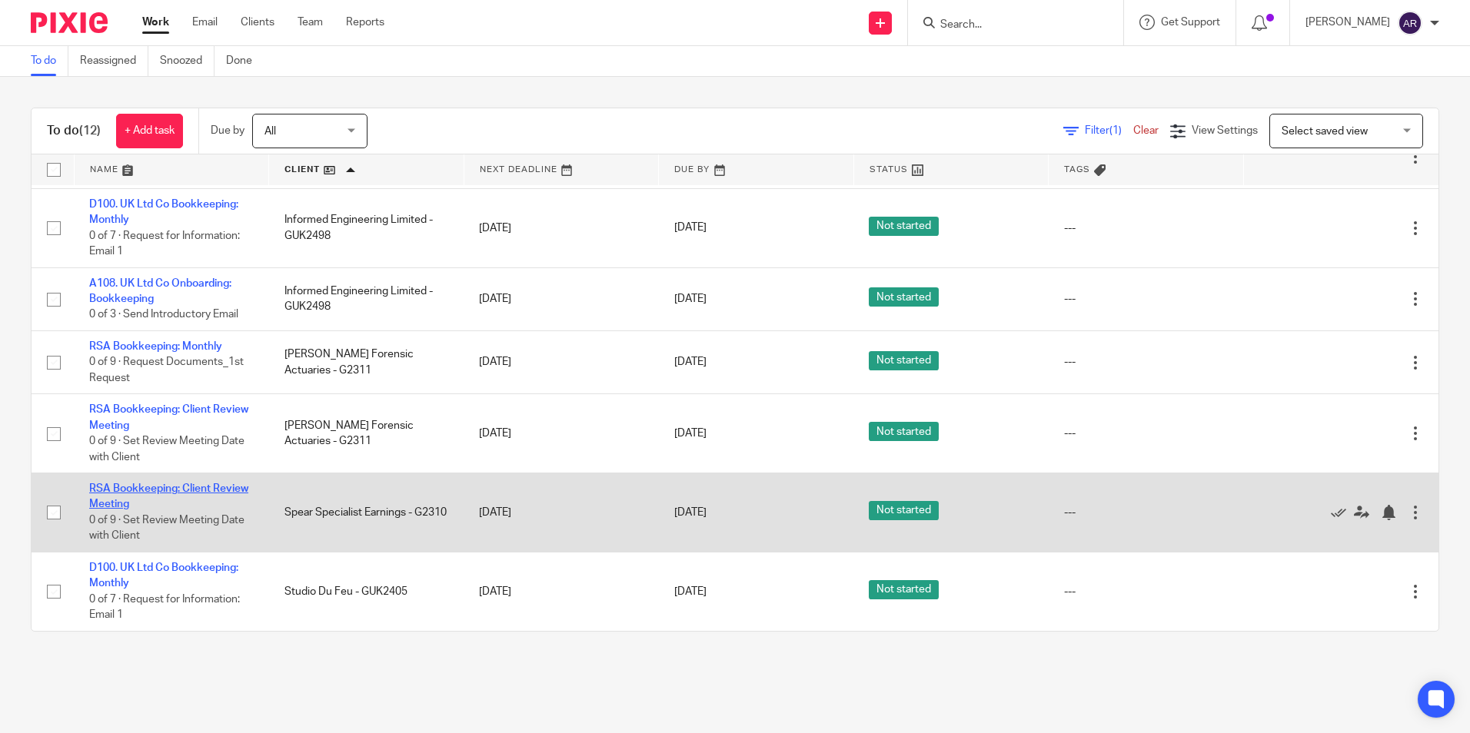
click at [191, 490] on link "RSA Bookkeeping: Client Review Meeting" at bounding box center [168, 497] width 159 height 26
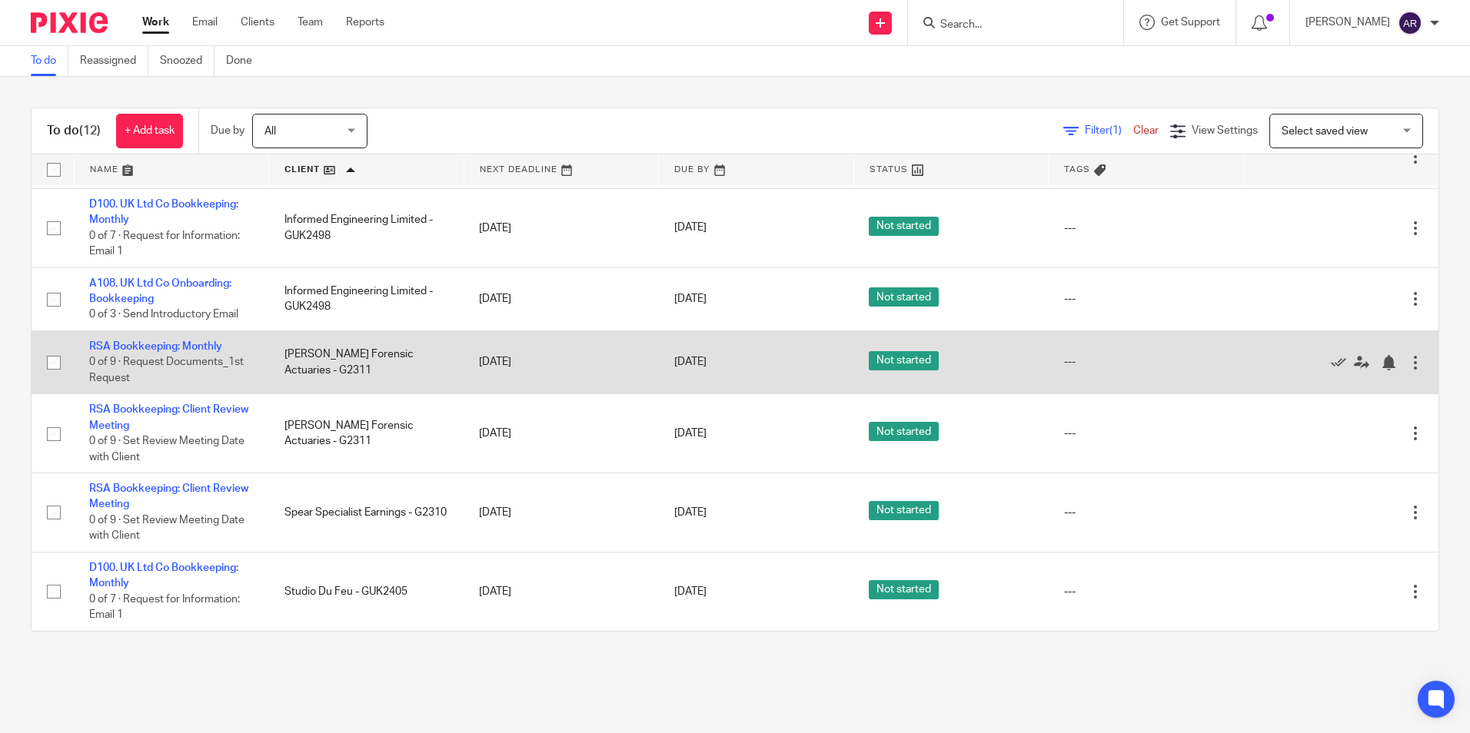
scroll to position [347, 0]
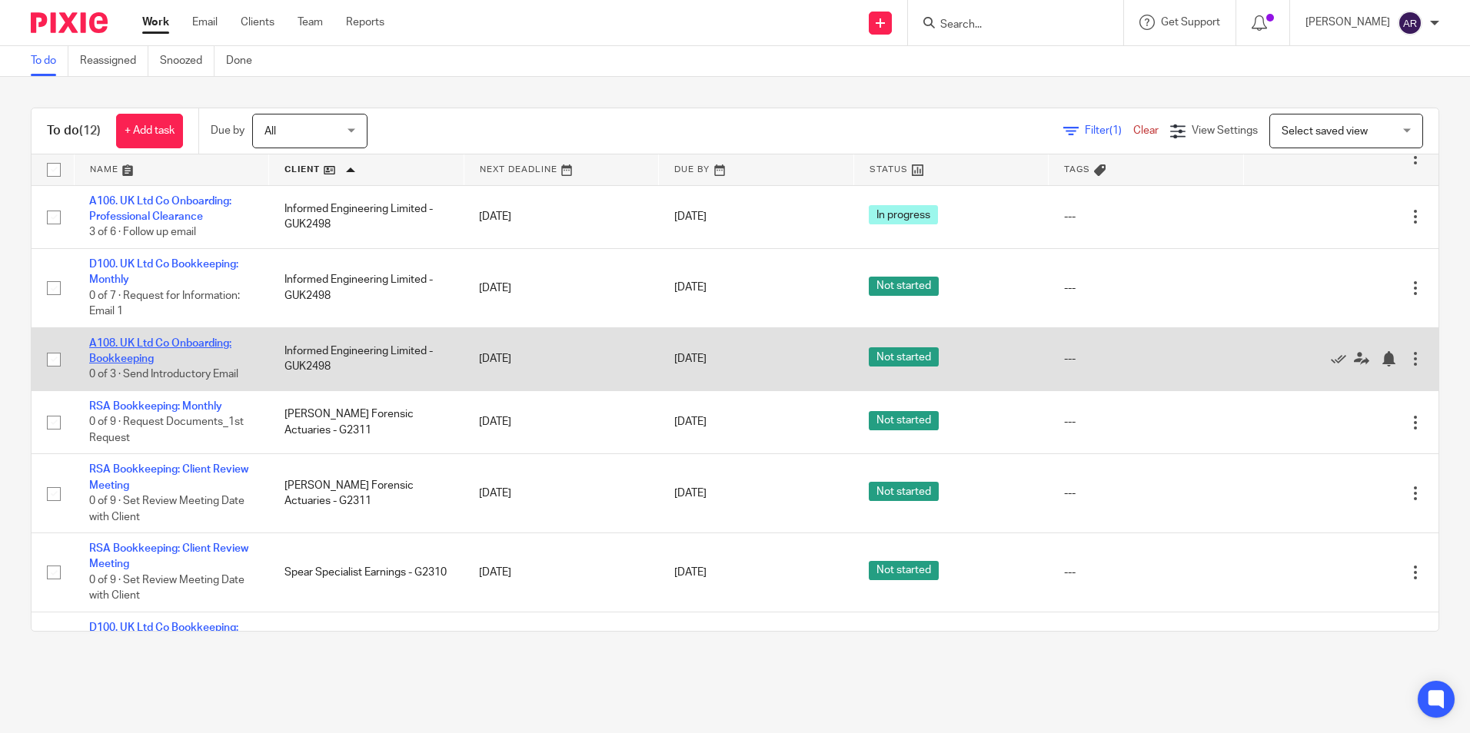
click at [133, 364] on link "A108. UK Ltd Co Onboarding: Bookkeeping" at bounding box center [160, 351] width 142 height 26
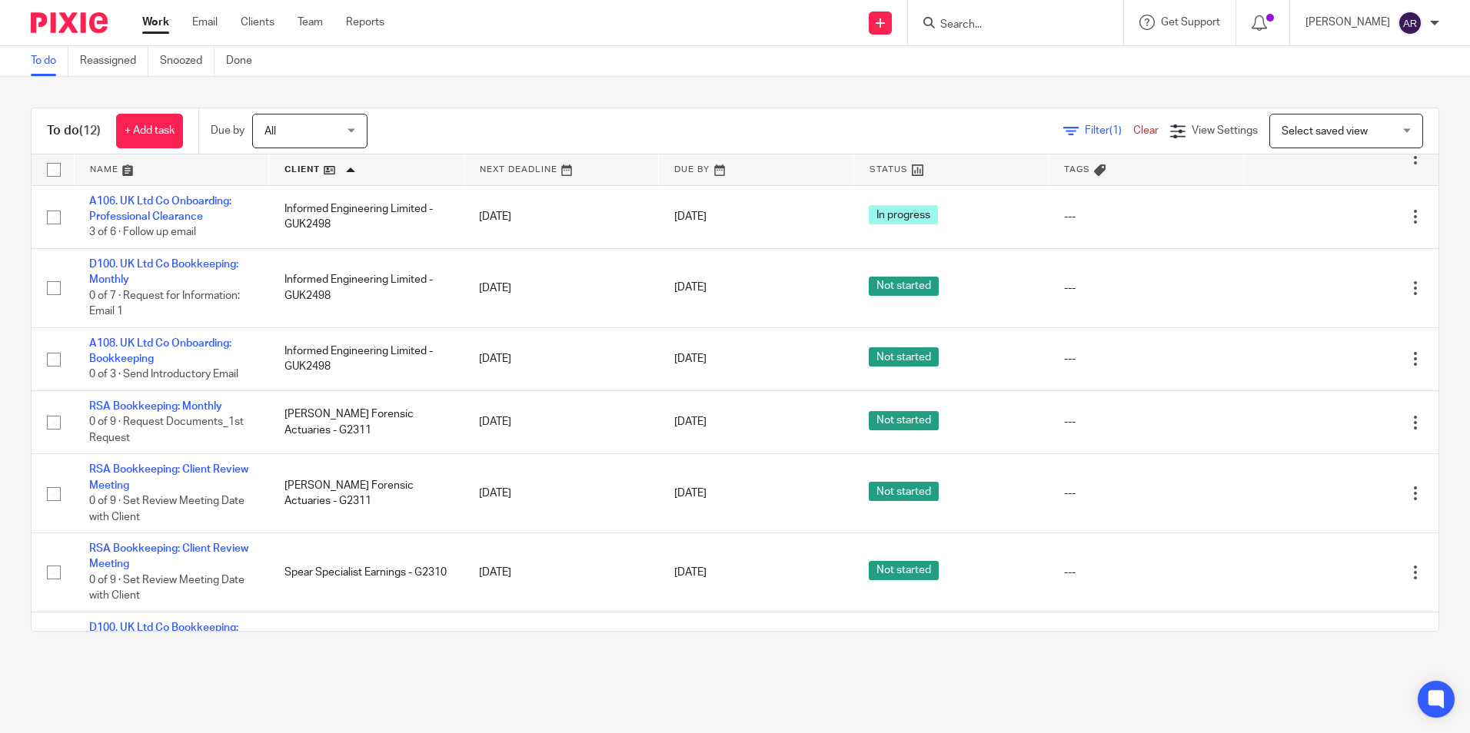
click at [150, 22] on link "Work" at bounding box center [155, 22] width 27 height 15
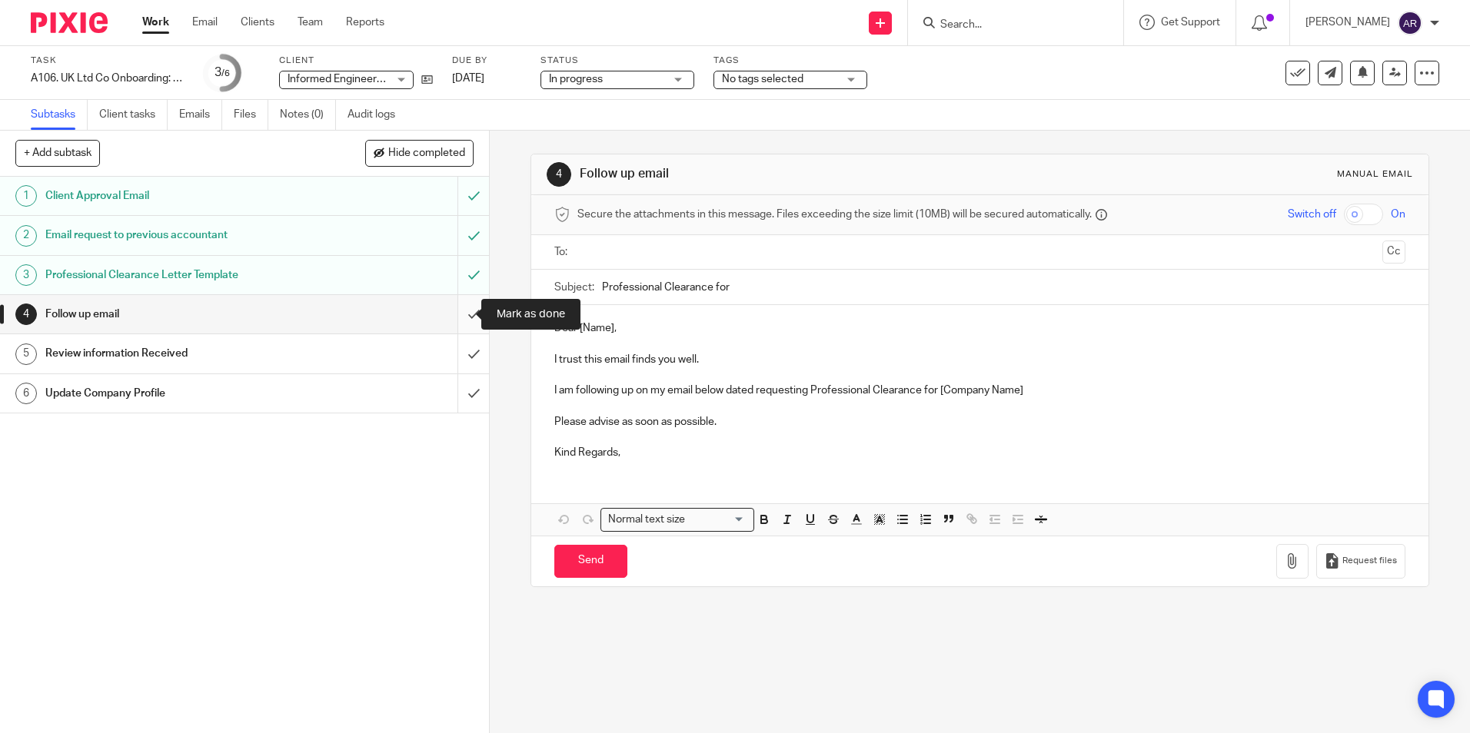
click at [460, 308] on input "submit" at bounding box center [244, 314] width 489 height 38
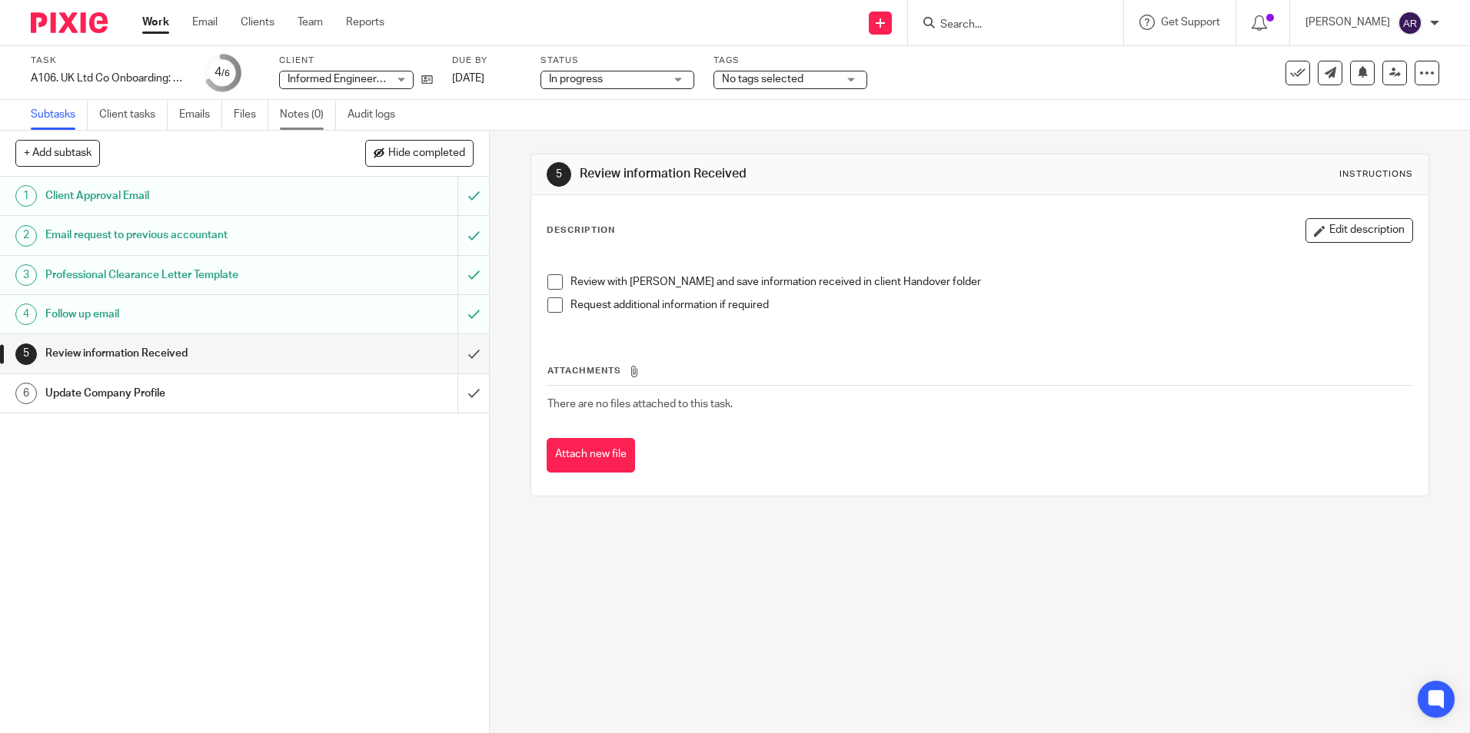
click at [302, 108] on link "Notes (0)" at bounding box center [308, 115] width 56 height 30
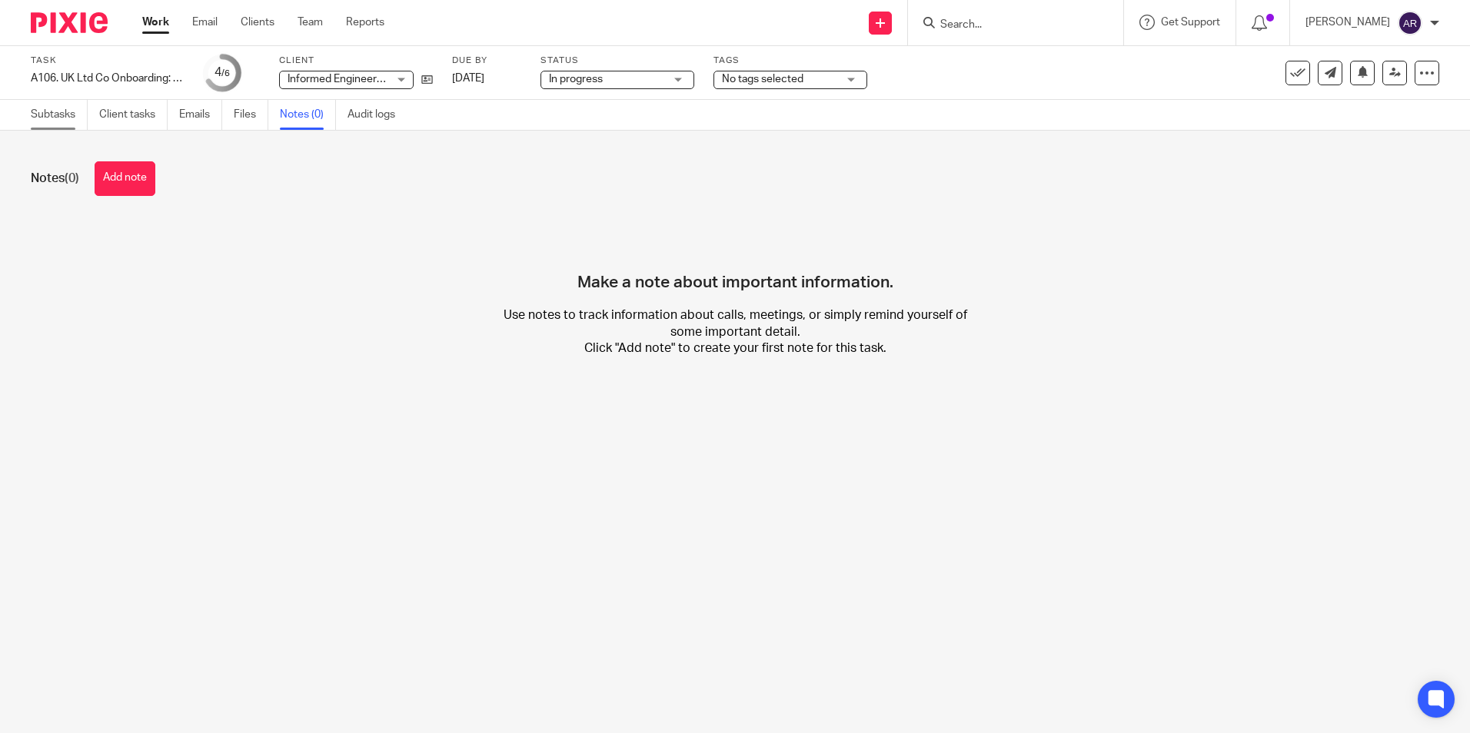
click at [48, 111] on link "Subtasks" at bounding box center [59, 115] width 57 height 30
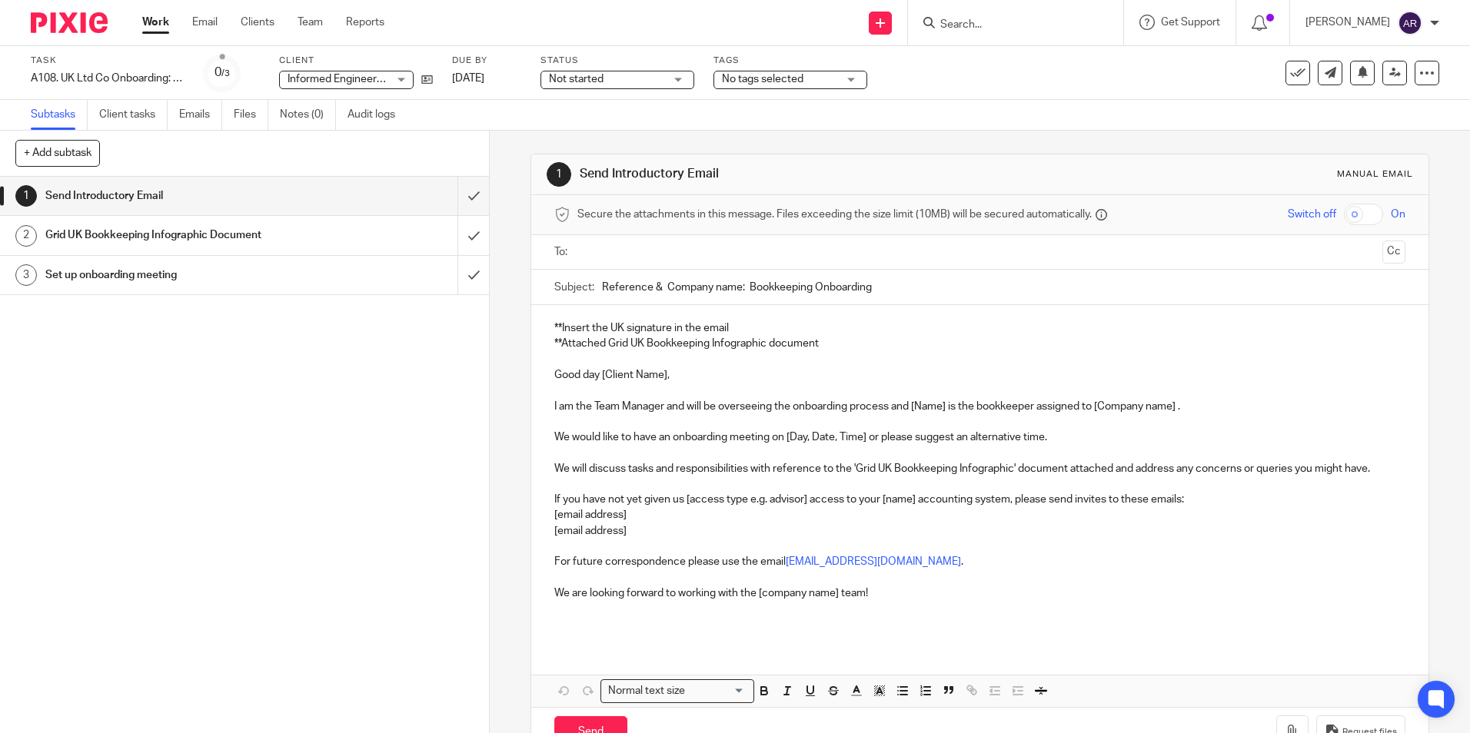
click at [337, 271] on div "Set up onboarding meeting" at bounding box center [243, 275] width 397 height 23
click at [630, 76] on span "Not started" at bounding box center [606, 80] width 115 height 16
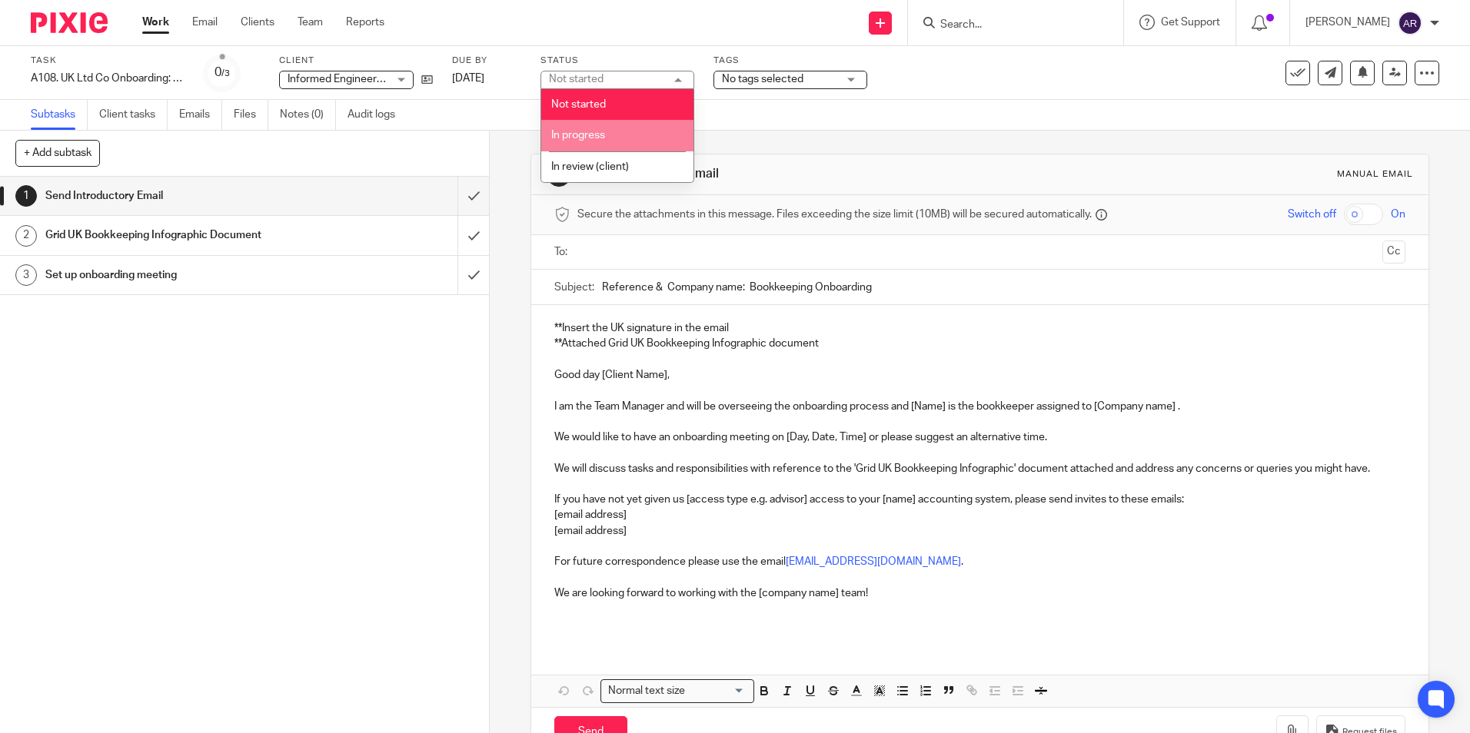
click at [606, 129] on li "In progress" at bounding box center [617, 136] width 152 height 32
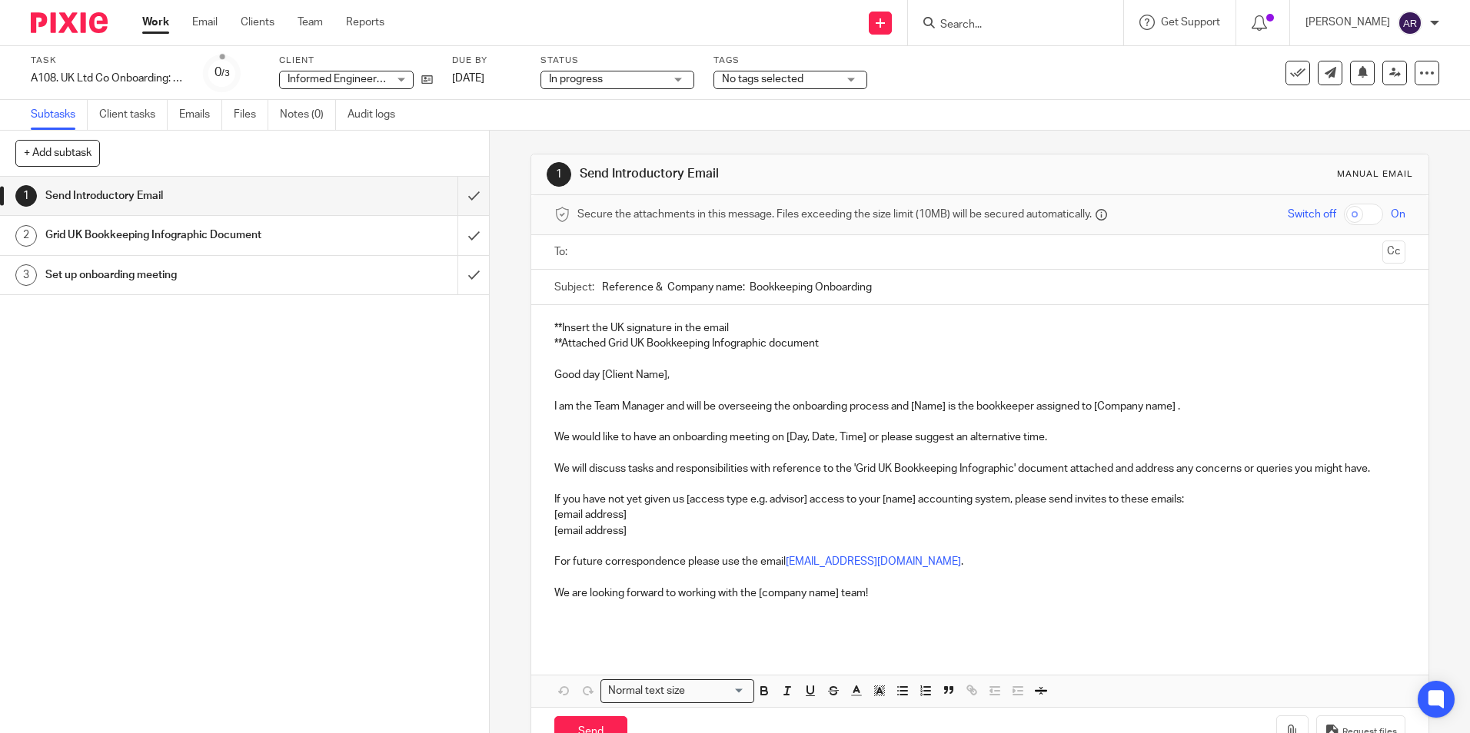
click at [833, 78] on span "No tags selected" at bounding box center [779, 80] width 115 height 16
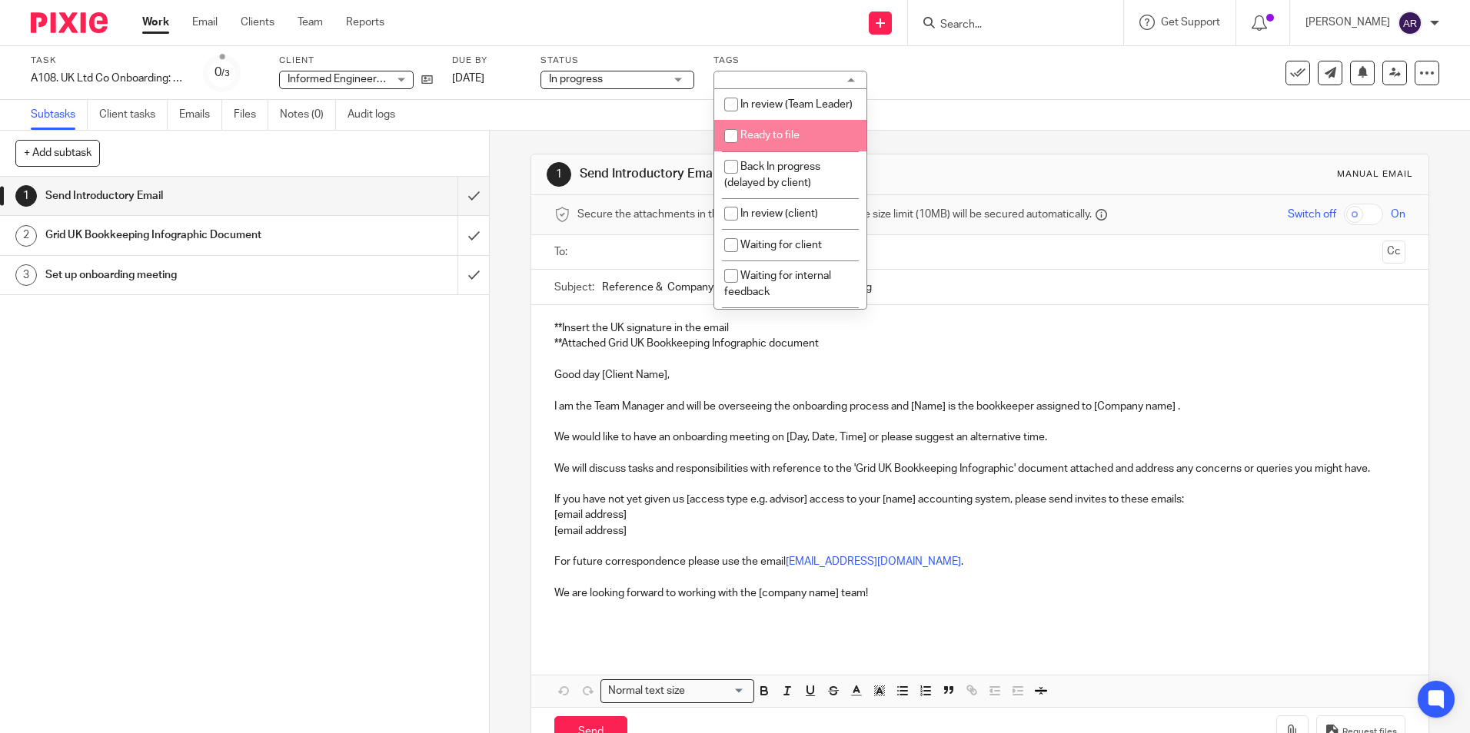
click at [451, 374] on div "1 Send Introductory Email 2 Grid UK Bookkeeping Infographic Document 3 Set up o…" at bounding box center [244, 455] width 489 height 557
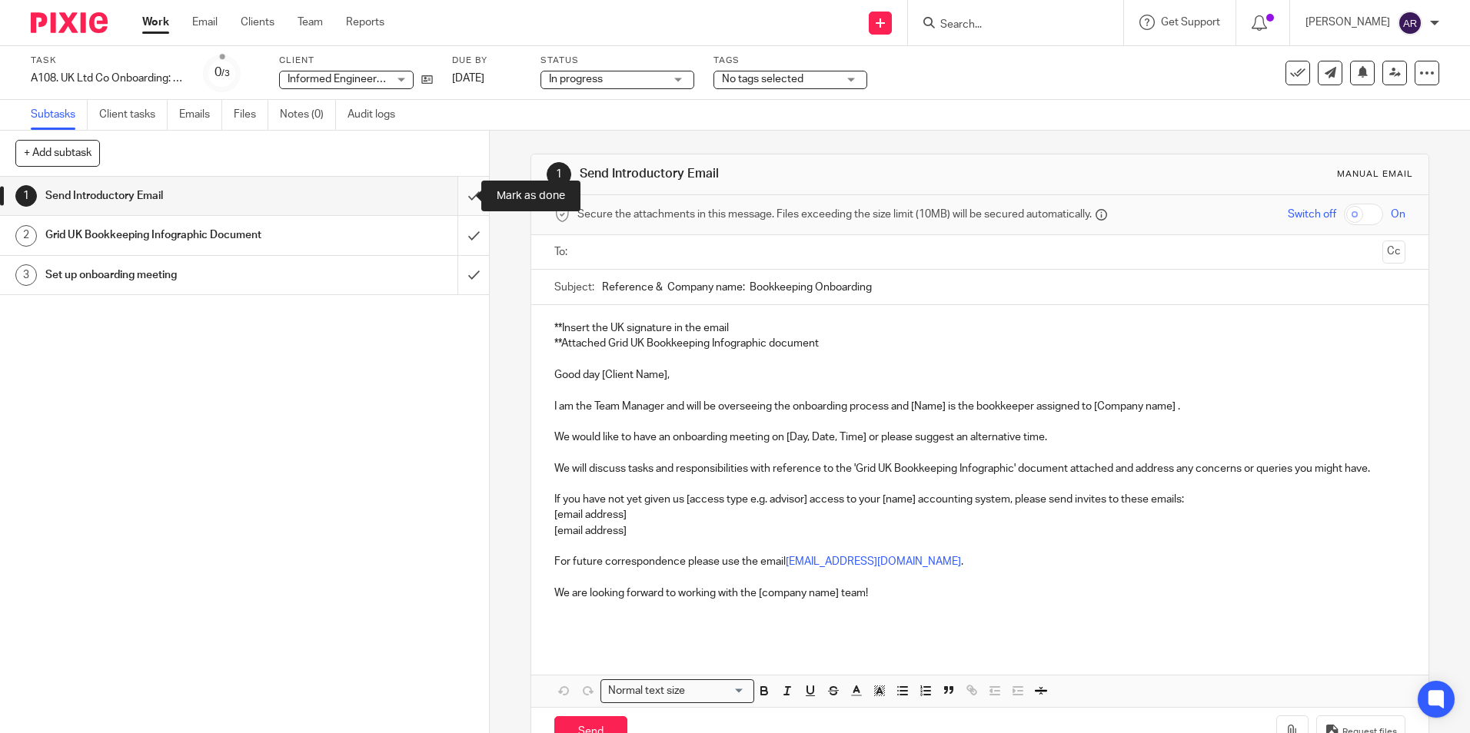
click at [453, 195] on input "submit" at bounding box center [244, 196] width 489 height 38
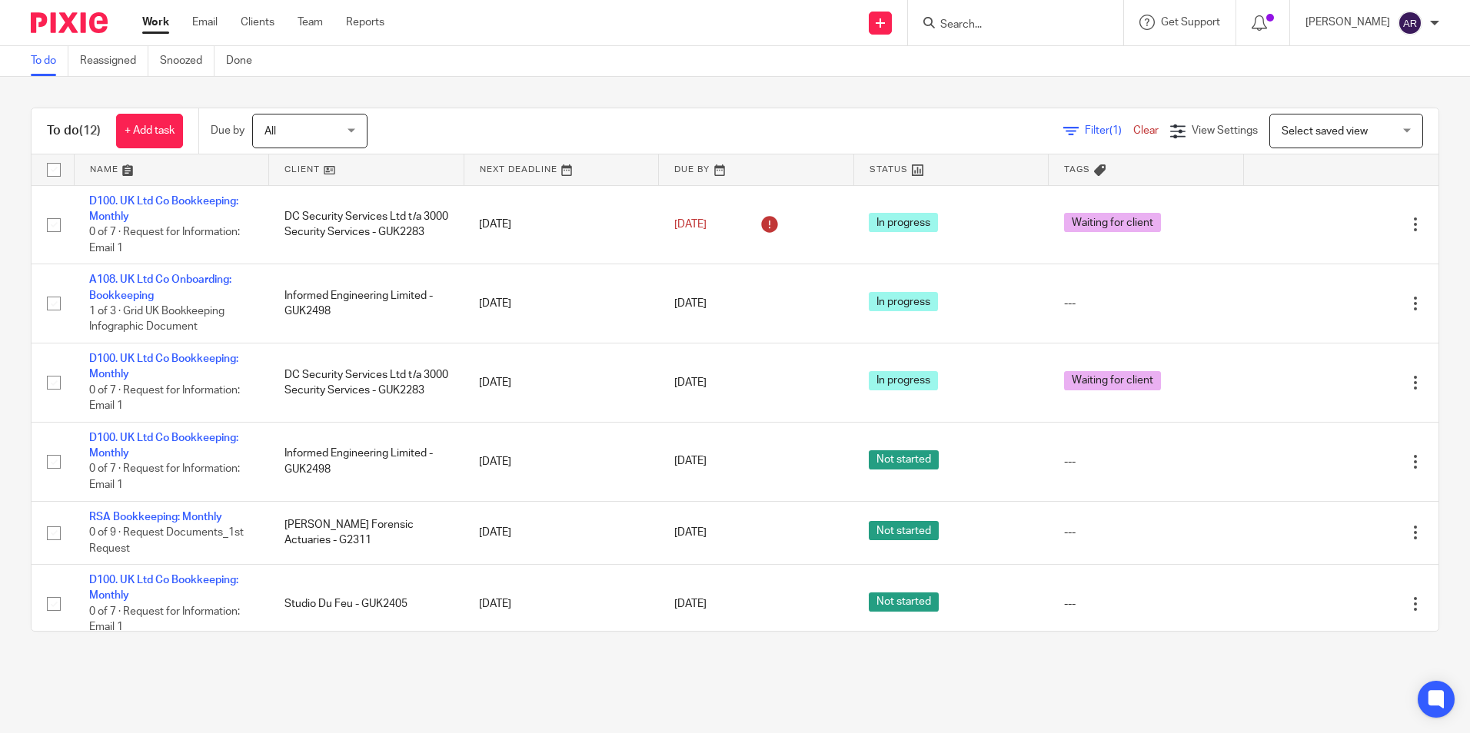
click at [298, 171] on link at bounding box center [366, 170] width 195 height 31
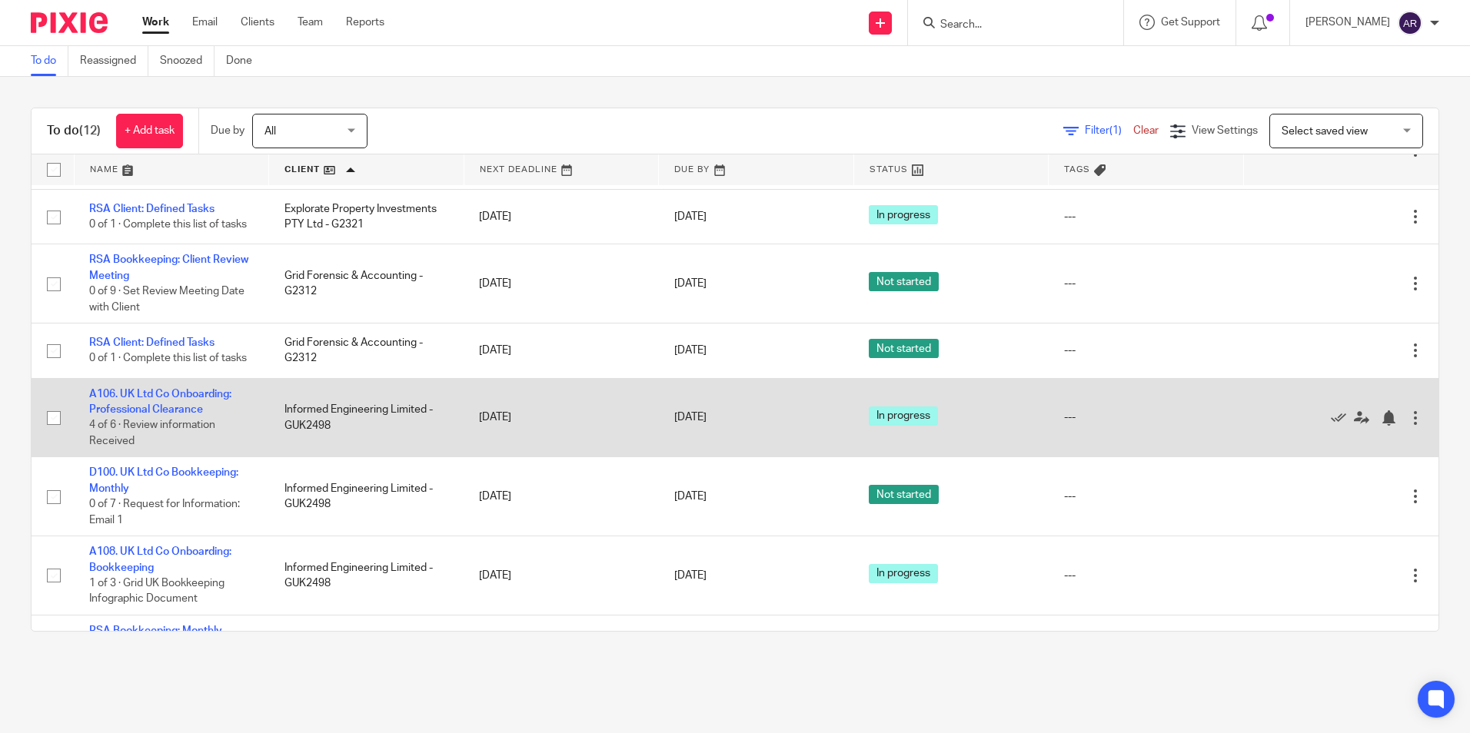
scroll to position [231, 0]
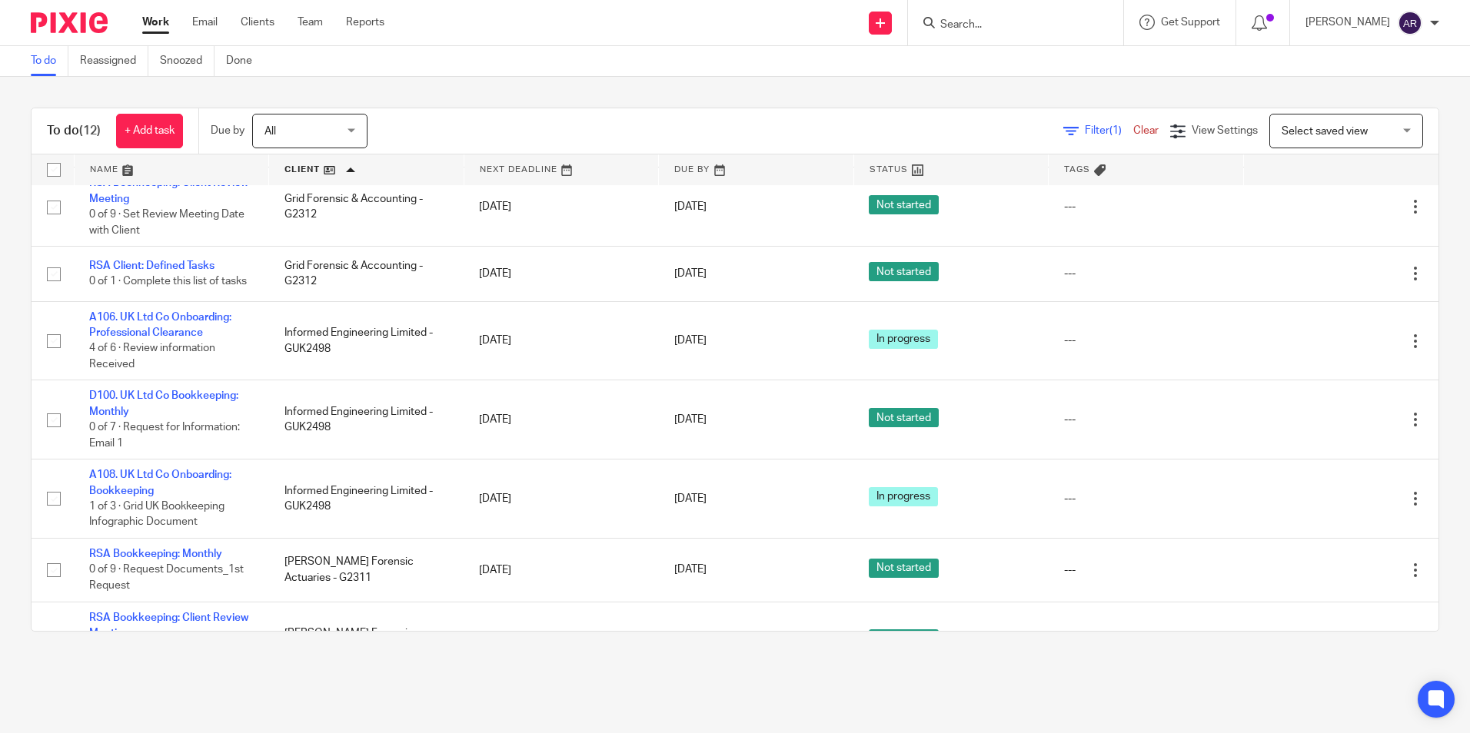
click at [986, 25] on input "Search" at bounding box center [1008, 25] width 138 height 14
type input "informed"
click at [1009, 63] on link at bounding box center [1075, 65] width 278 height 35
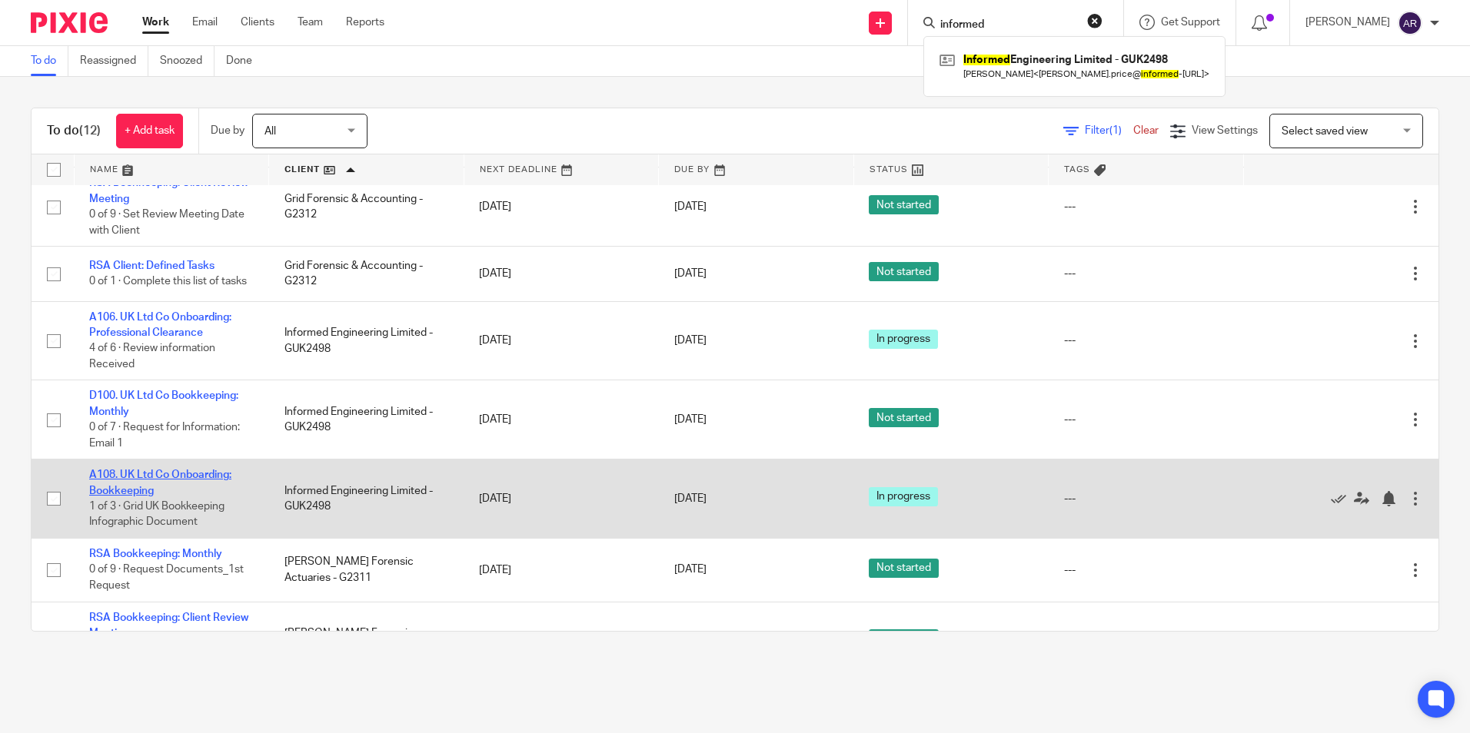
click at [183, 489] on link "A108. UK Ltd Co Onboarding: Bookkeeping" at bounding box center [160, 483] width 142 height 26
click at [199, 494] on link "A108. UK Ltd Co Onboarding: Bookkeeping" at bounding box center [160, 483] width 142 height 26
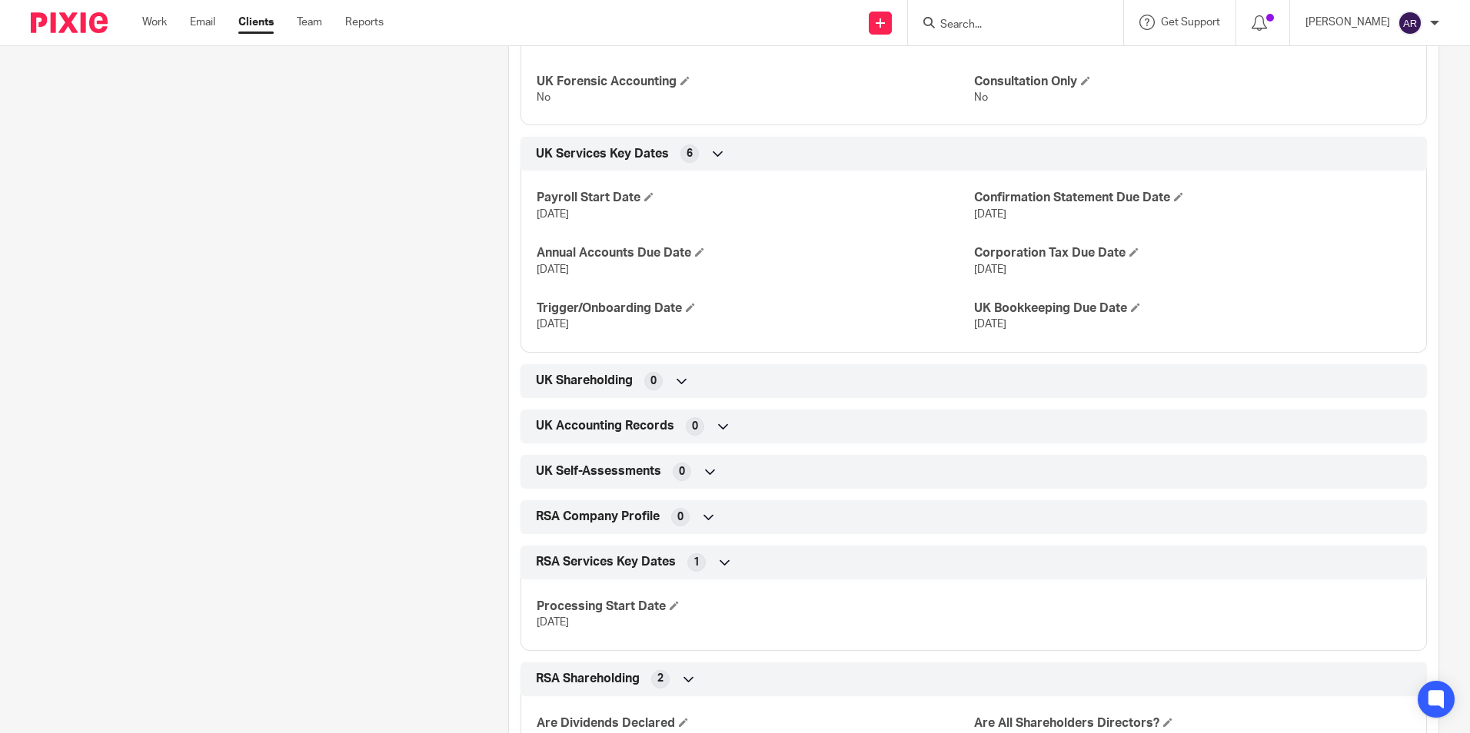
scroll to position [1357, 0]
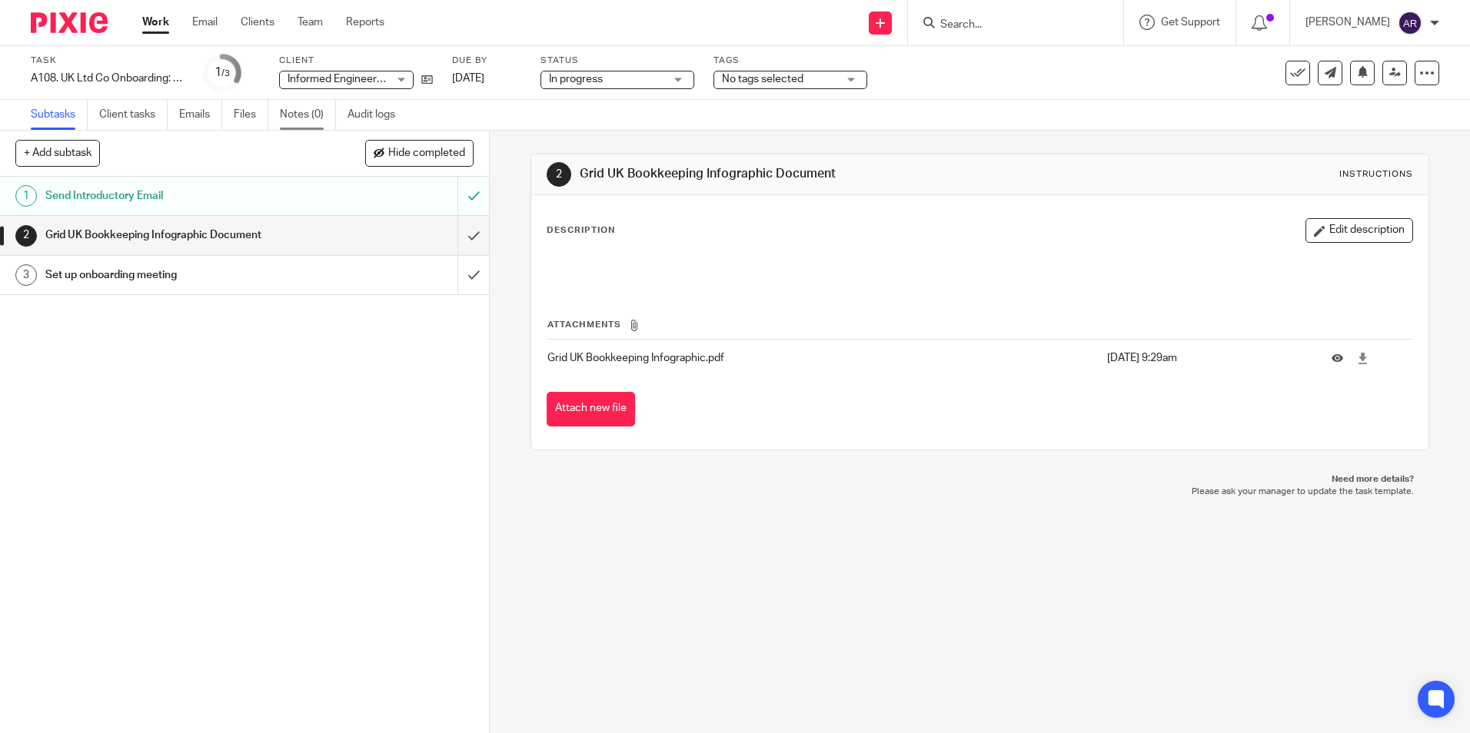
drag, startPoint x: 284, startPoint y: 111, endPoint x: 291, endPoint y: 118, distance: 9.3
click at [284, 111] on link "Notes (0)" at bounding box center [308, 115] width 56 height 30
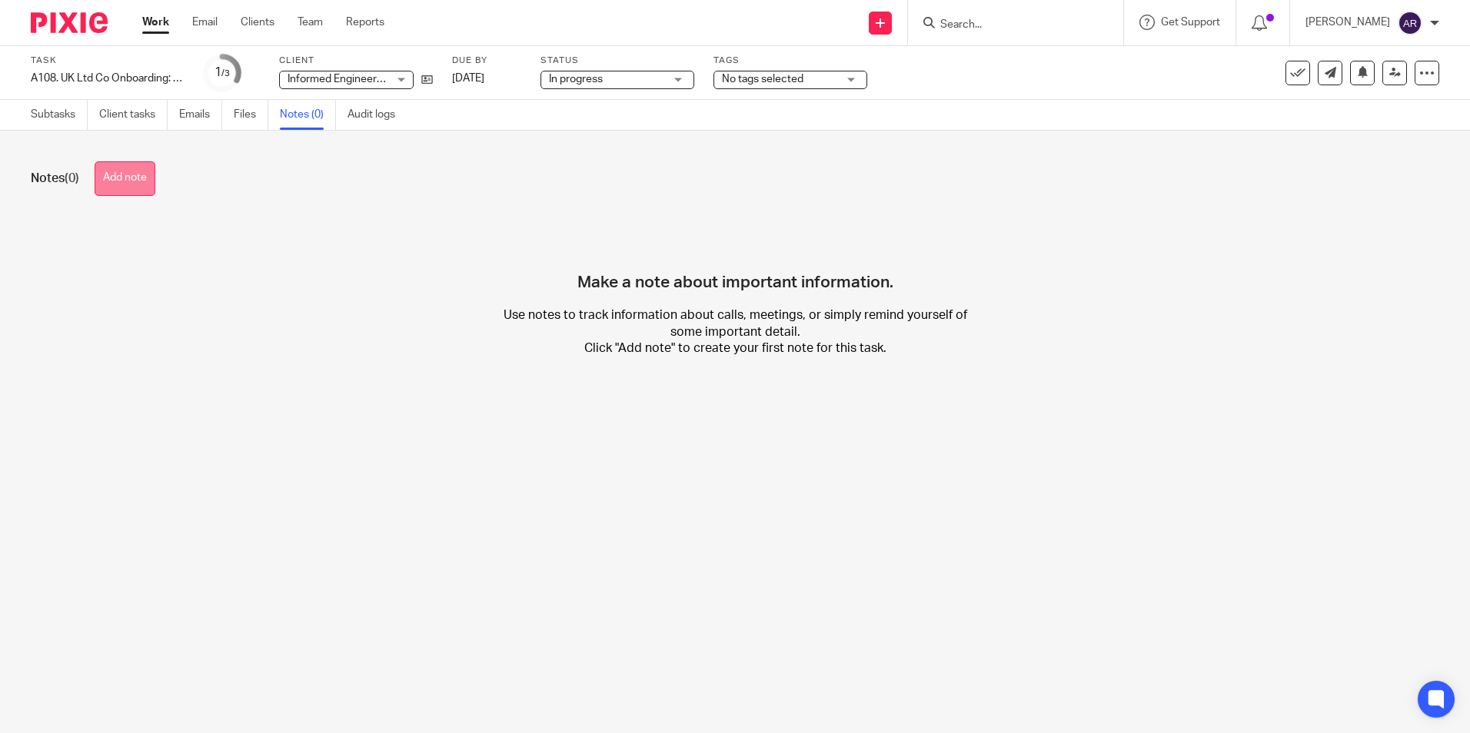
click at [145, 180] on button "Add note" at bounding box center [125, 178] width 61 height 35
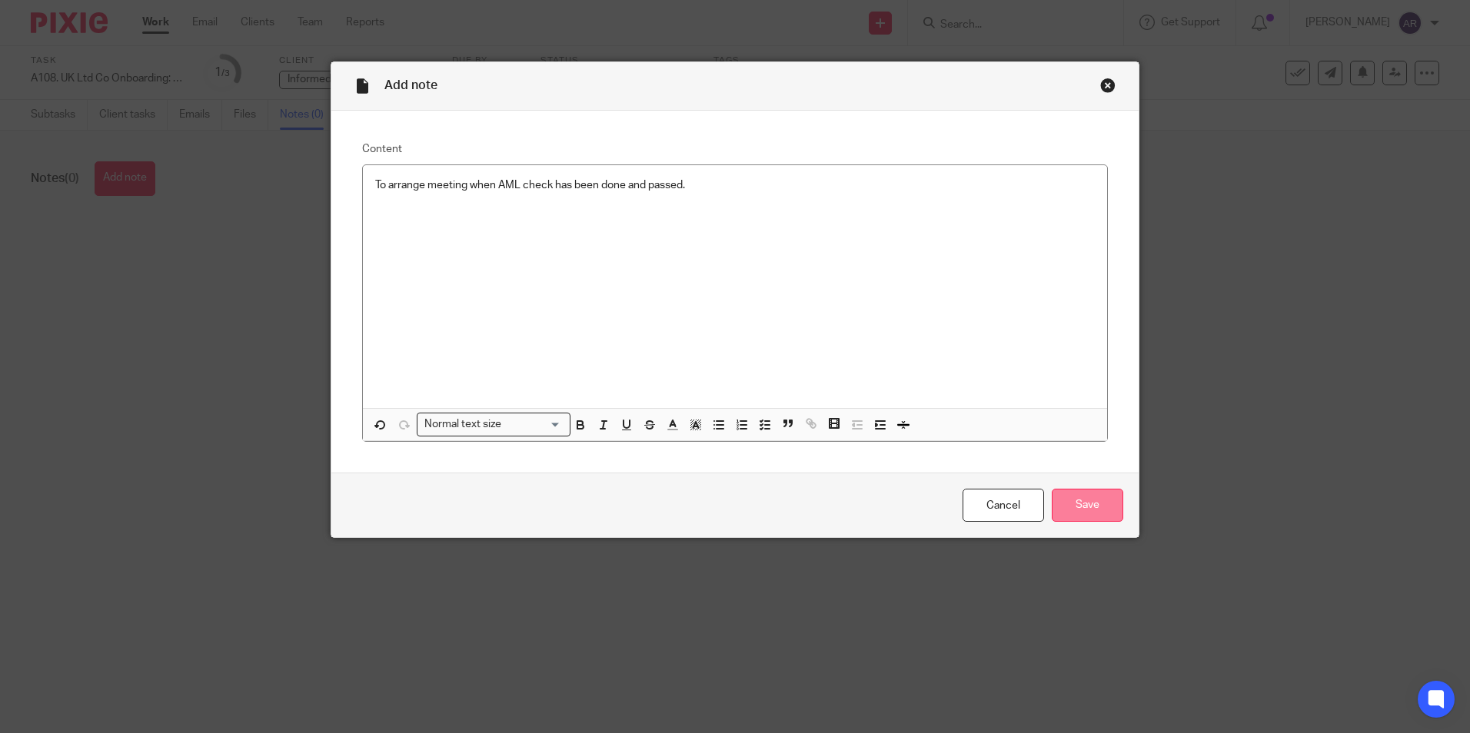
click at [1060, 497] on input "Save" at bounding box center [1088, 505] width 72 height 33
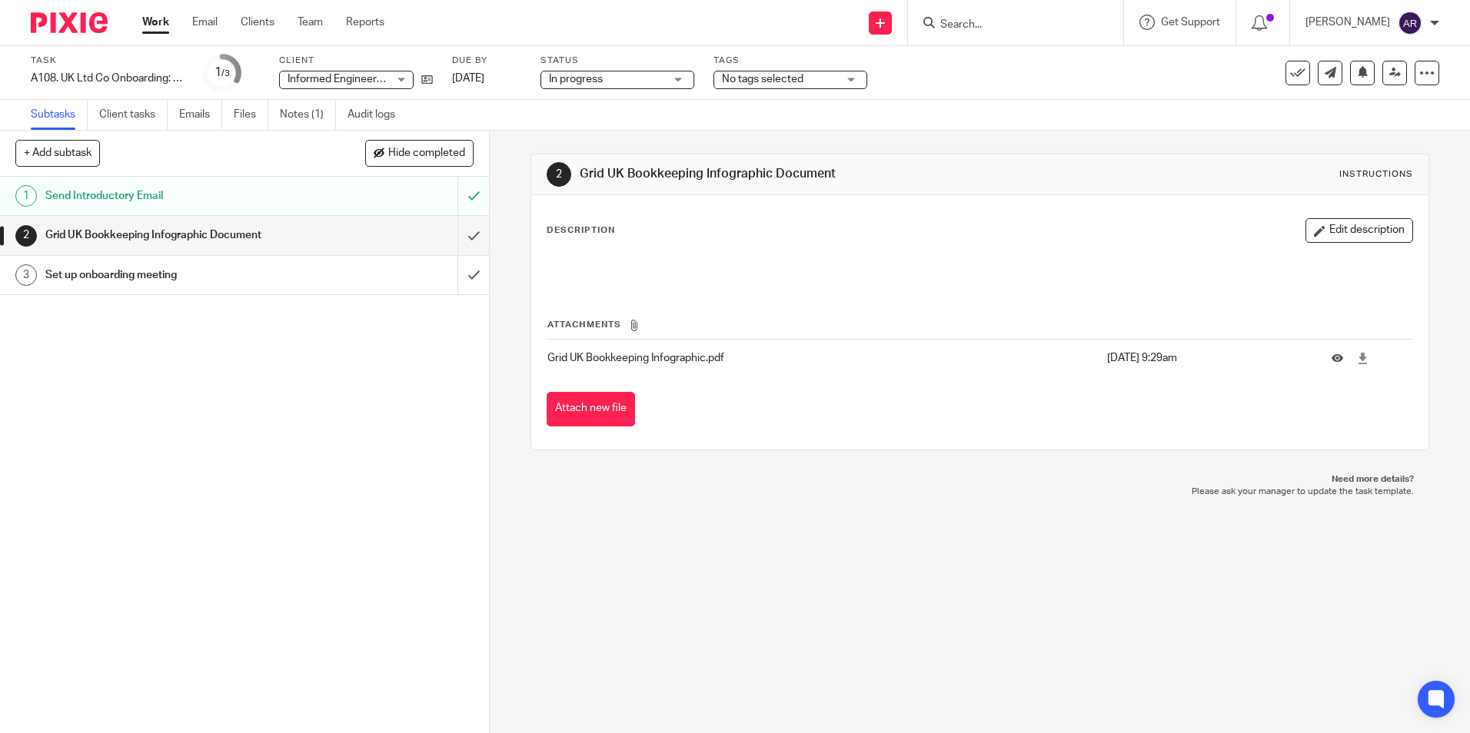
click at [846, 79] on div "No tags selected" at bounding box center [790, 80] width 154 height 18
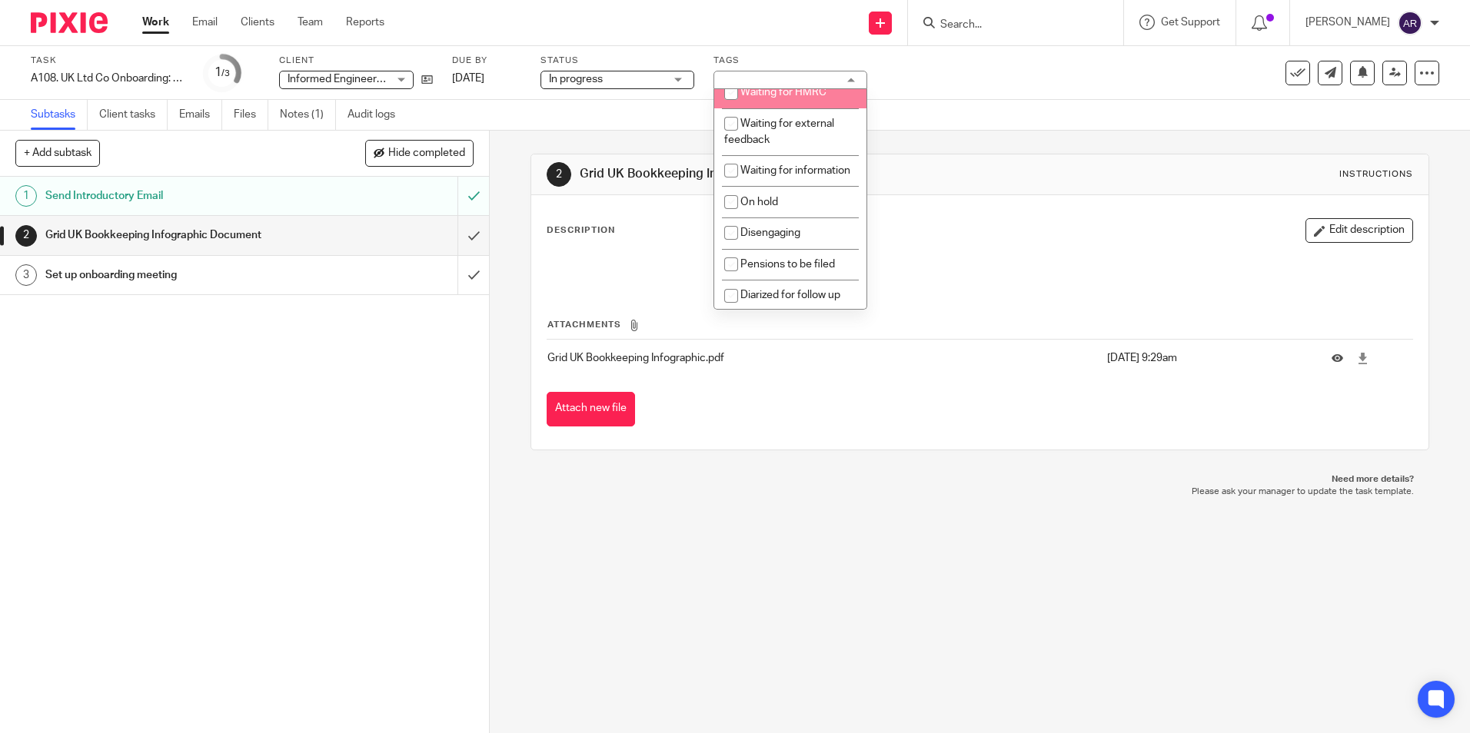
scroll to position [154, 0]
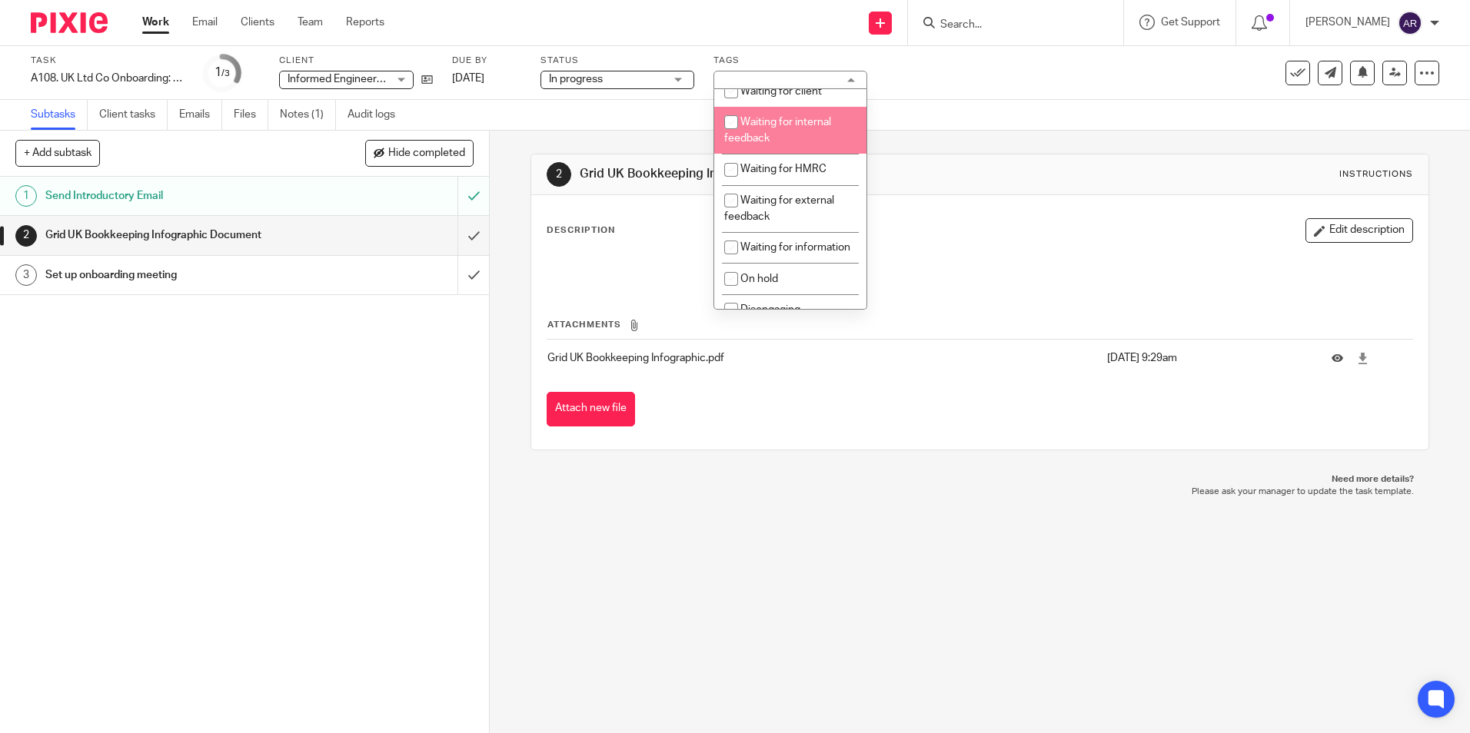
click at [733, 137] on input "checkbox" at bounding box center [731, 122] width 29 height 29
checkbox input "true"
click at [923, 128] on div "Subtasks Client tasks Emails Files Notes (1) Audit logs" at bounding box center [735, 115] width 1470 height 31
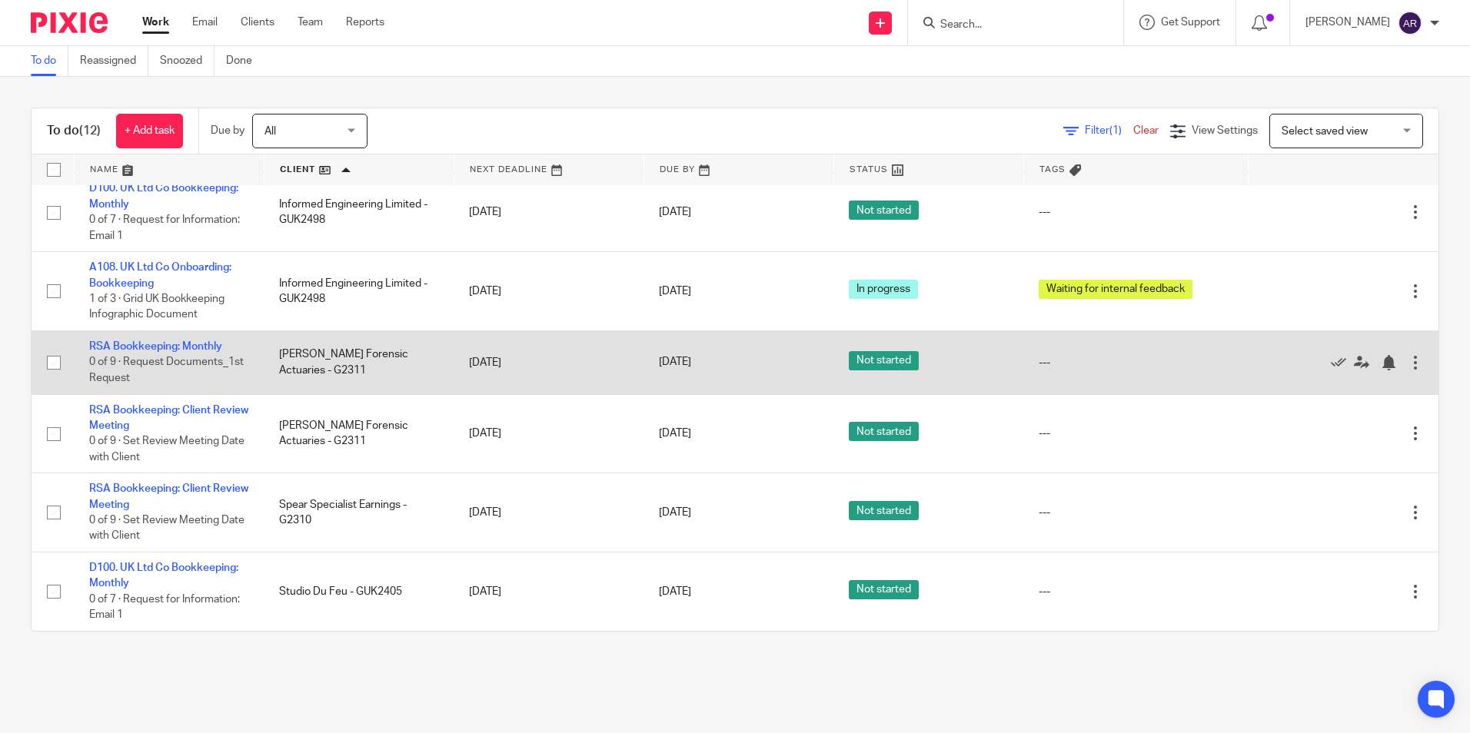
scroll to position [378, 0]
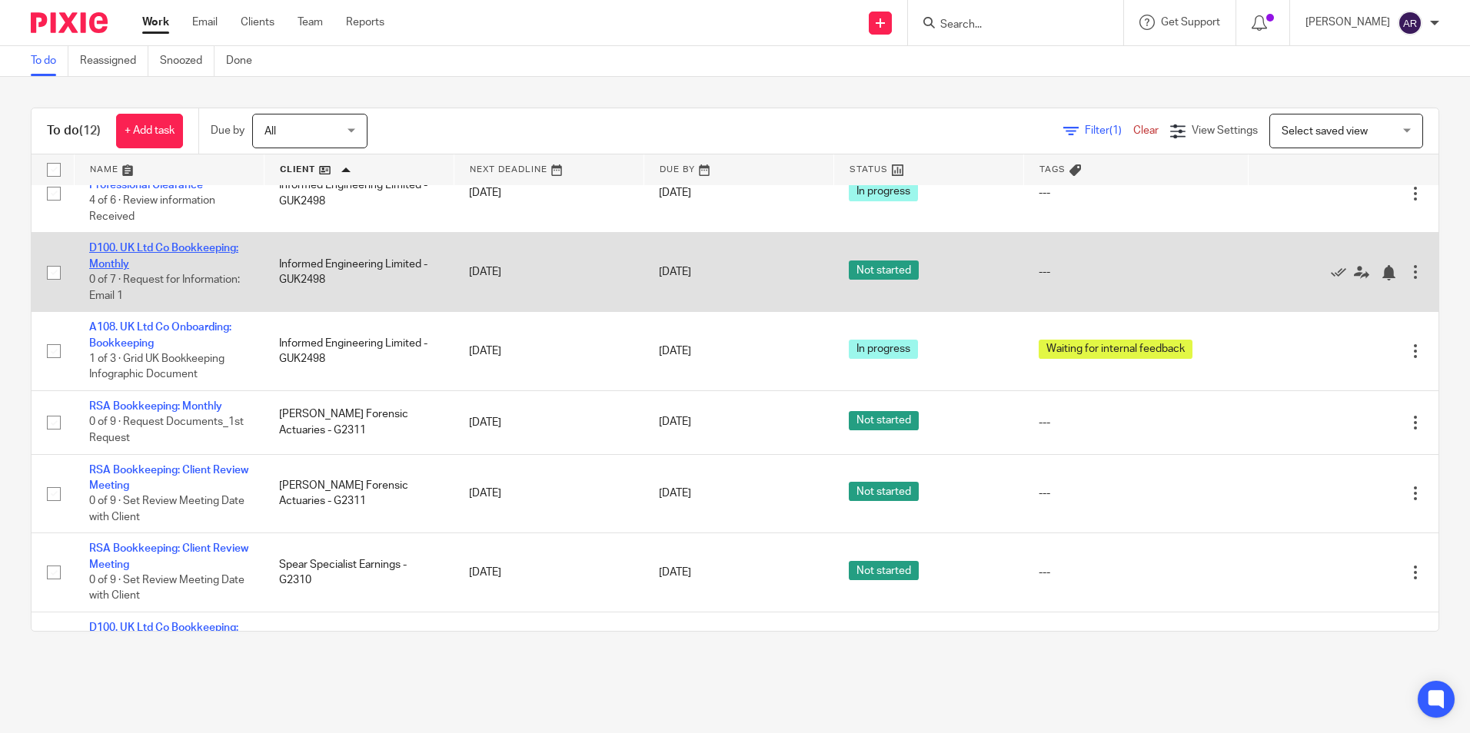
click at [193, 264] on link "D100. UK Ltd Co Bookkeeping: Monthly" at bounding box center [163, 256] width 149 height 26
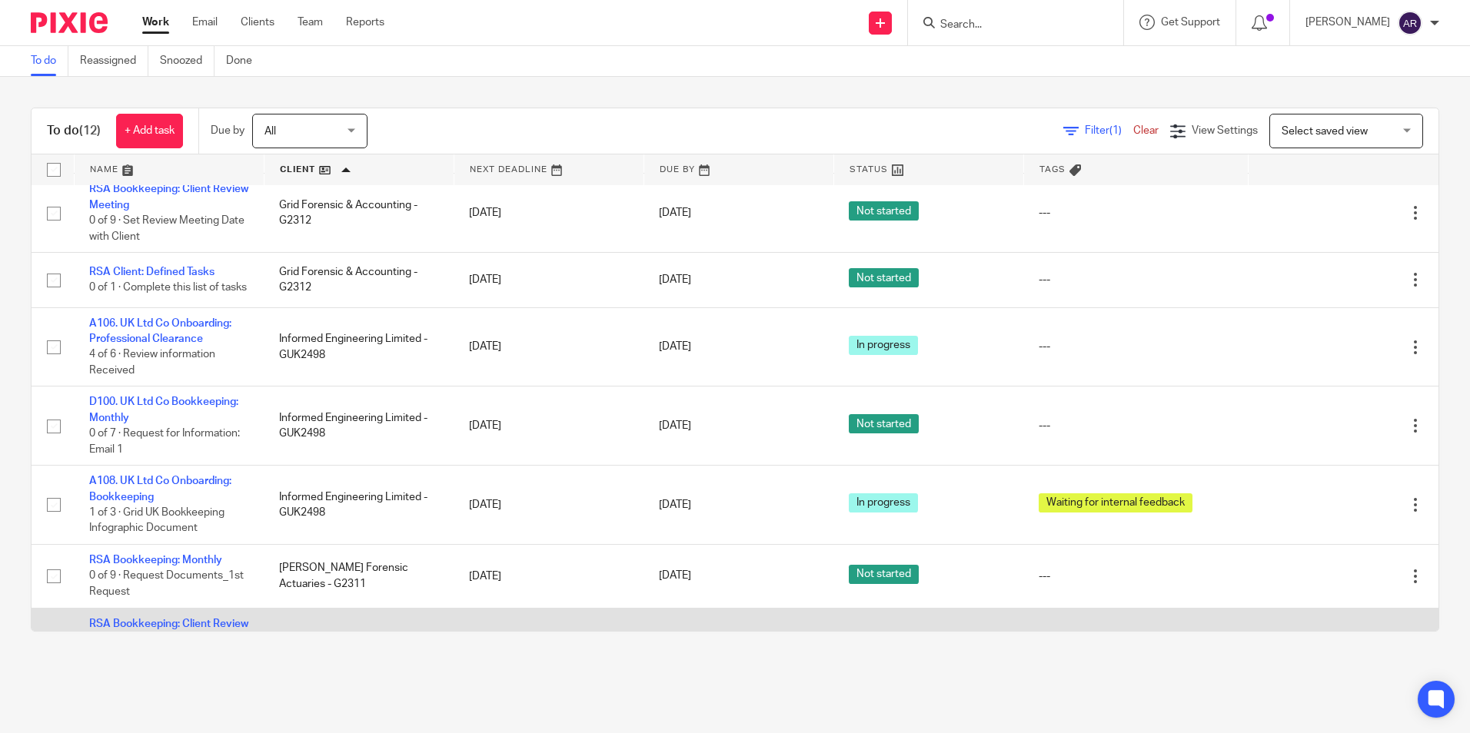
scroll to position [0, 0]
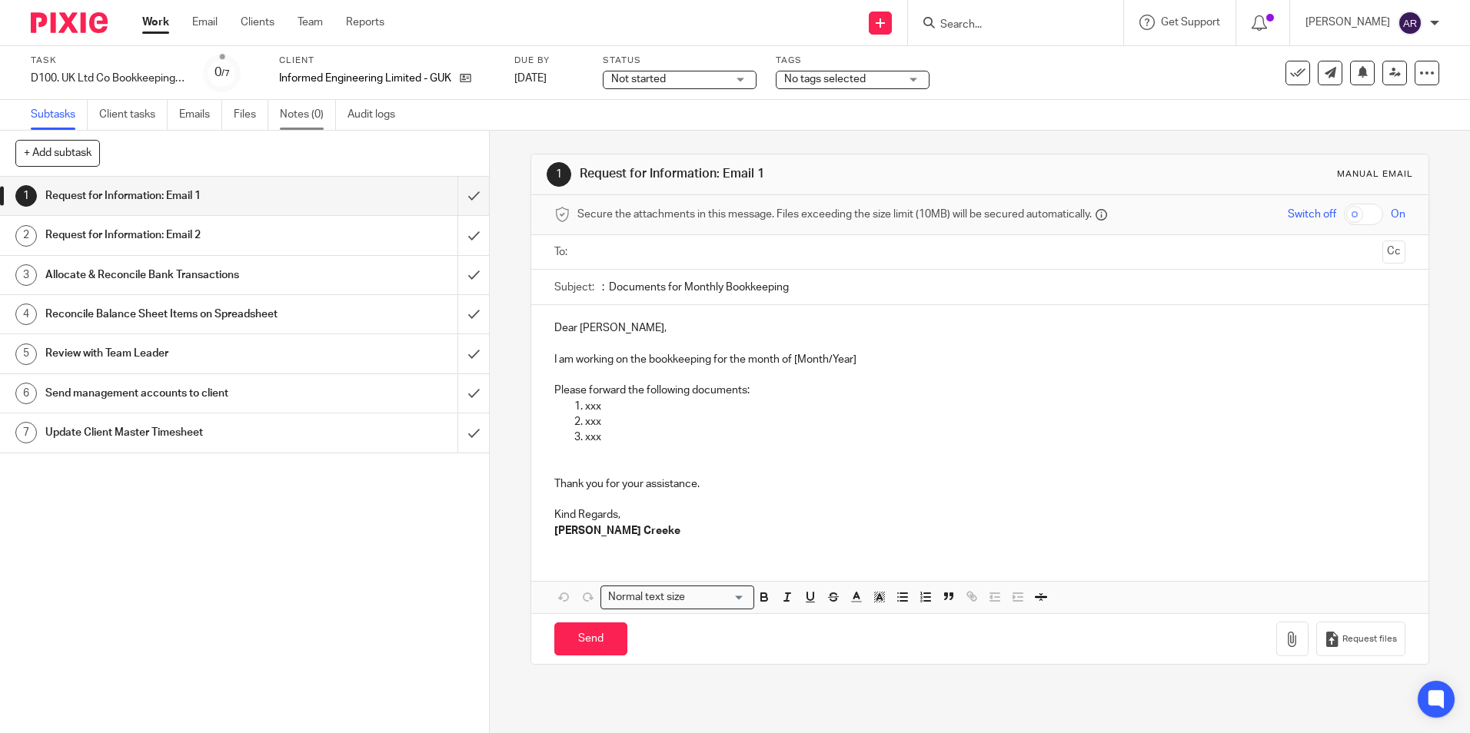
click at [298, 106] on link "Notes (0)" at bounding box center [308, 115] width 56 height 30
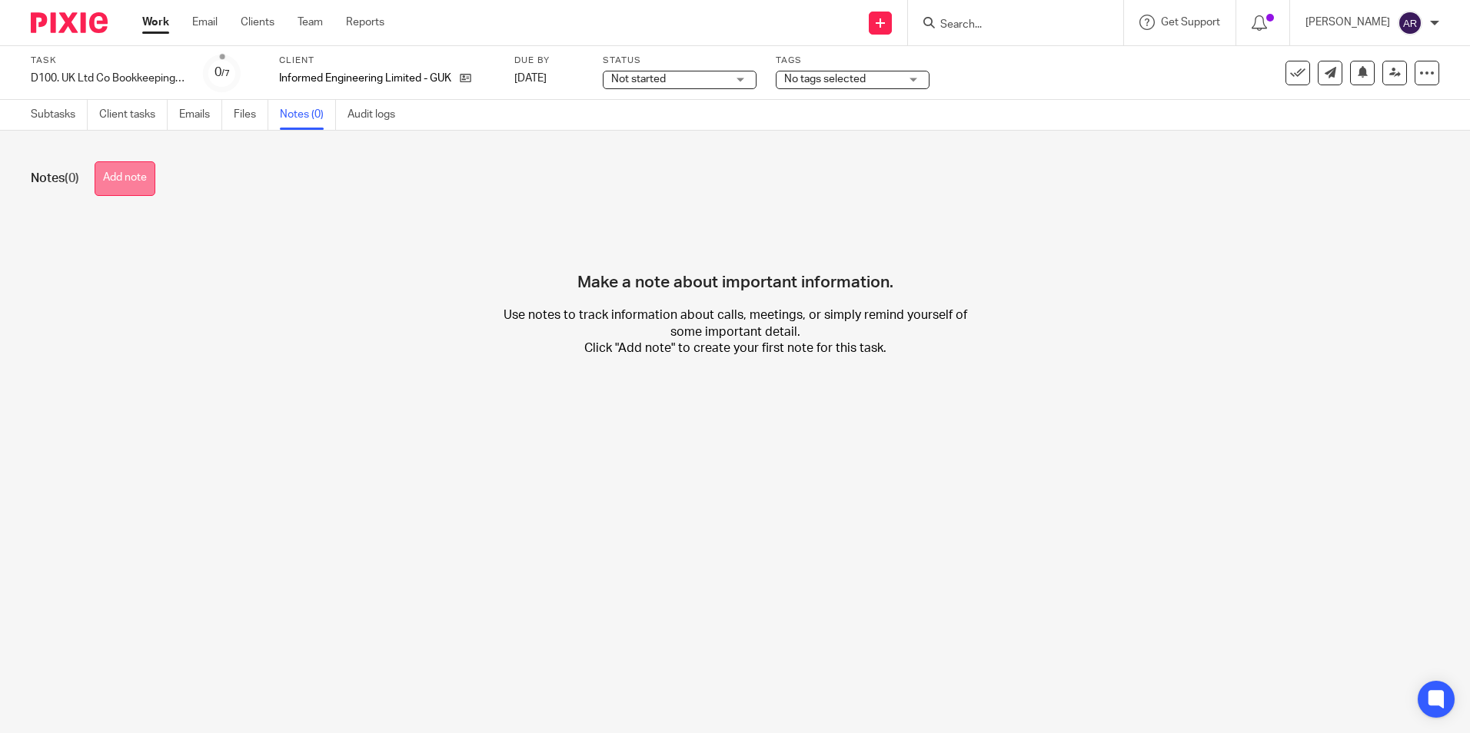
click at [129, 176] on button "Add note" at bounding box center [125, 178] width 61 height 35
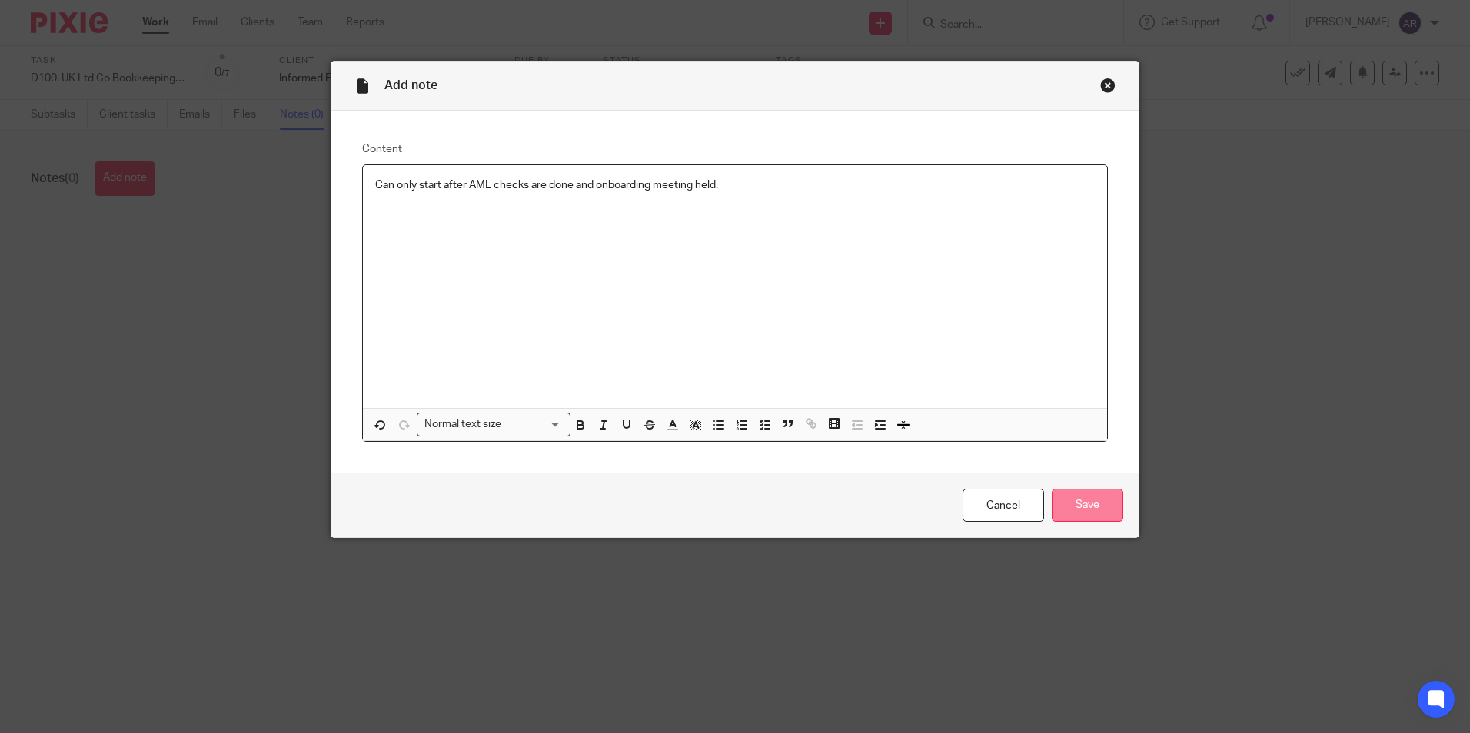
click at [1070, 505] on input "Save" at bounding box center [1088, 505] width 72 height 33
